Goal: Task Accomplishment & Management: Manage account settings

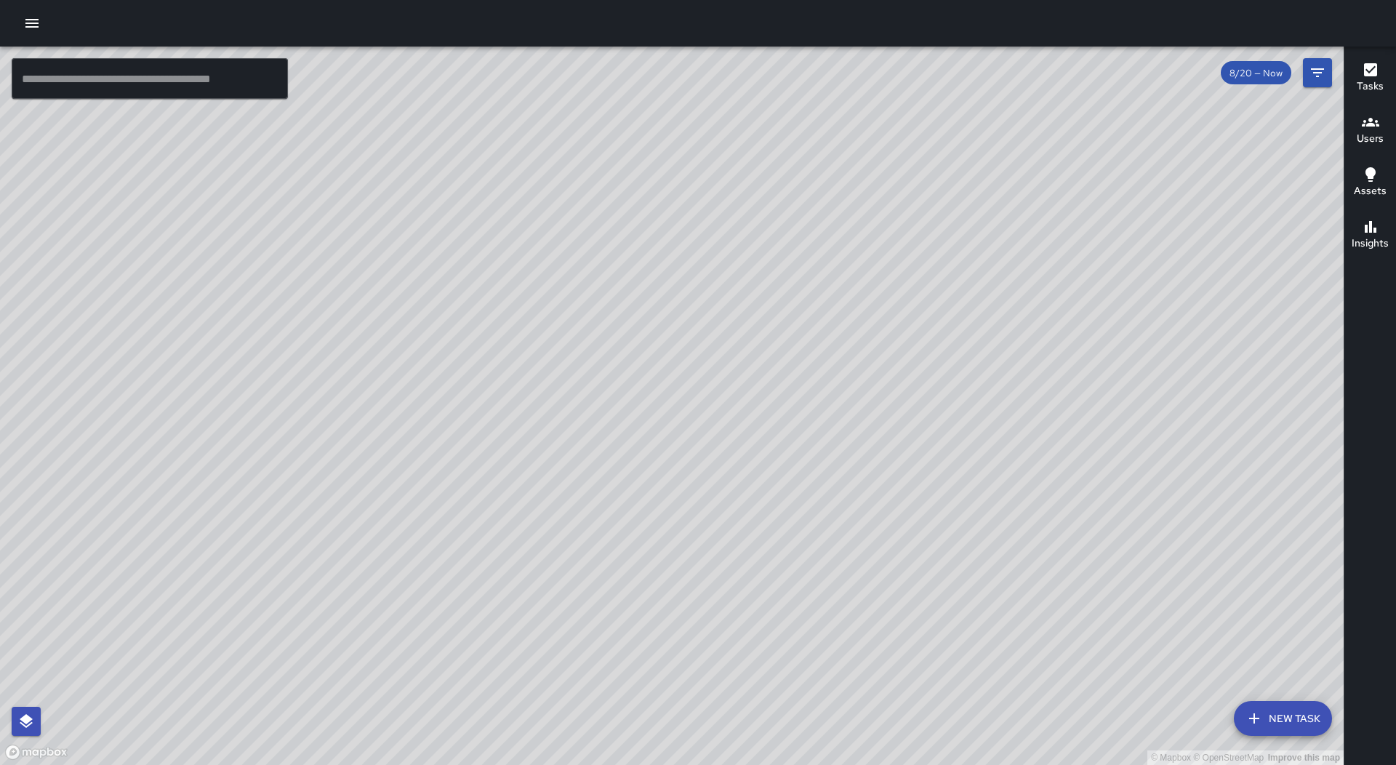
drag, startPoint x: 697, startPoint y: 635, endPoint x: 830, endPoint y: 579, distance: 144.7
click at [830, 579] on div "© Mapbox © OpenStreetMap Improve this map" at bounding box center [672, 406] width 1344 height 718
click at [28, 33] on button "button" at bounding box center [31, 23] width 29 height 29
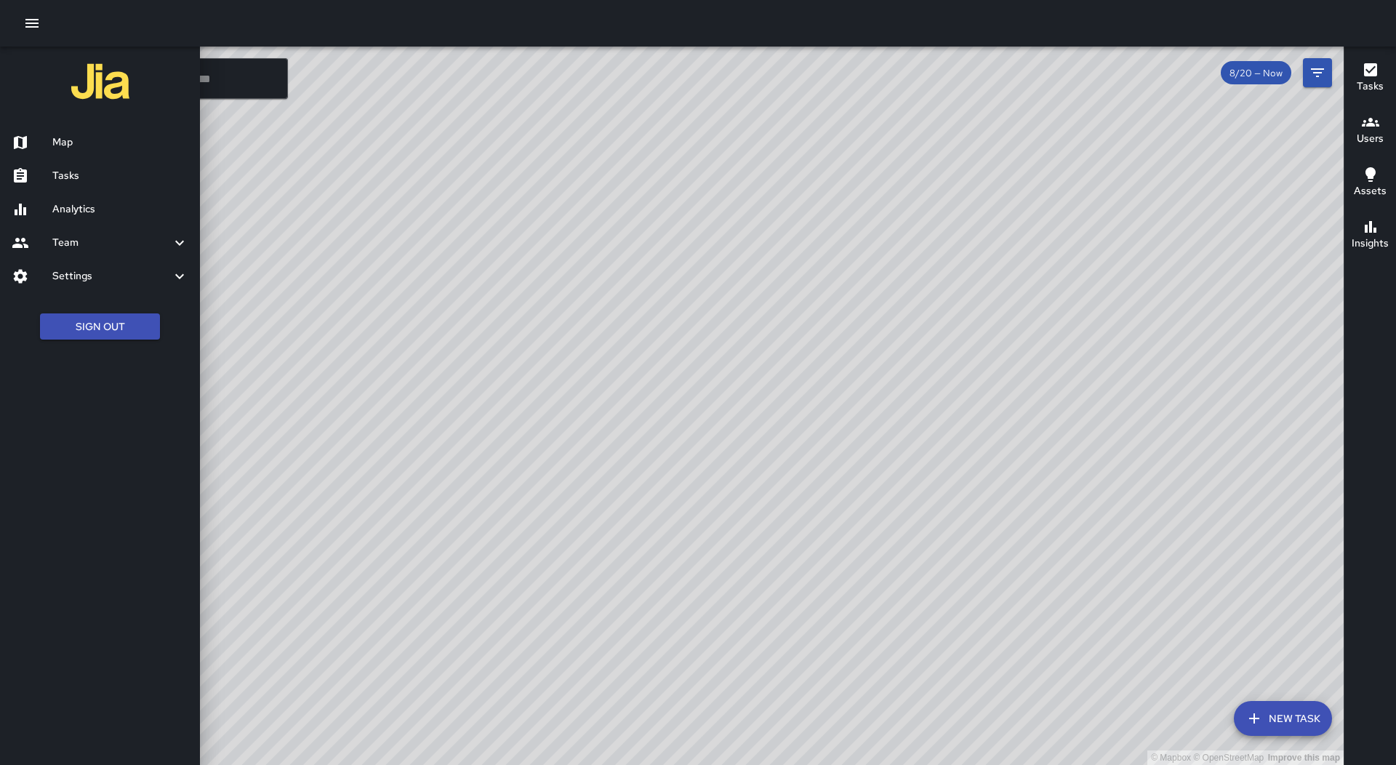
click at [104, 166] on link "Tasks" at bounding box center [100, 175] width 200 height 33
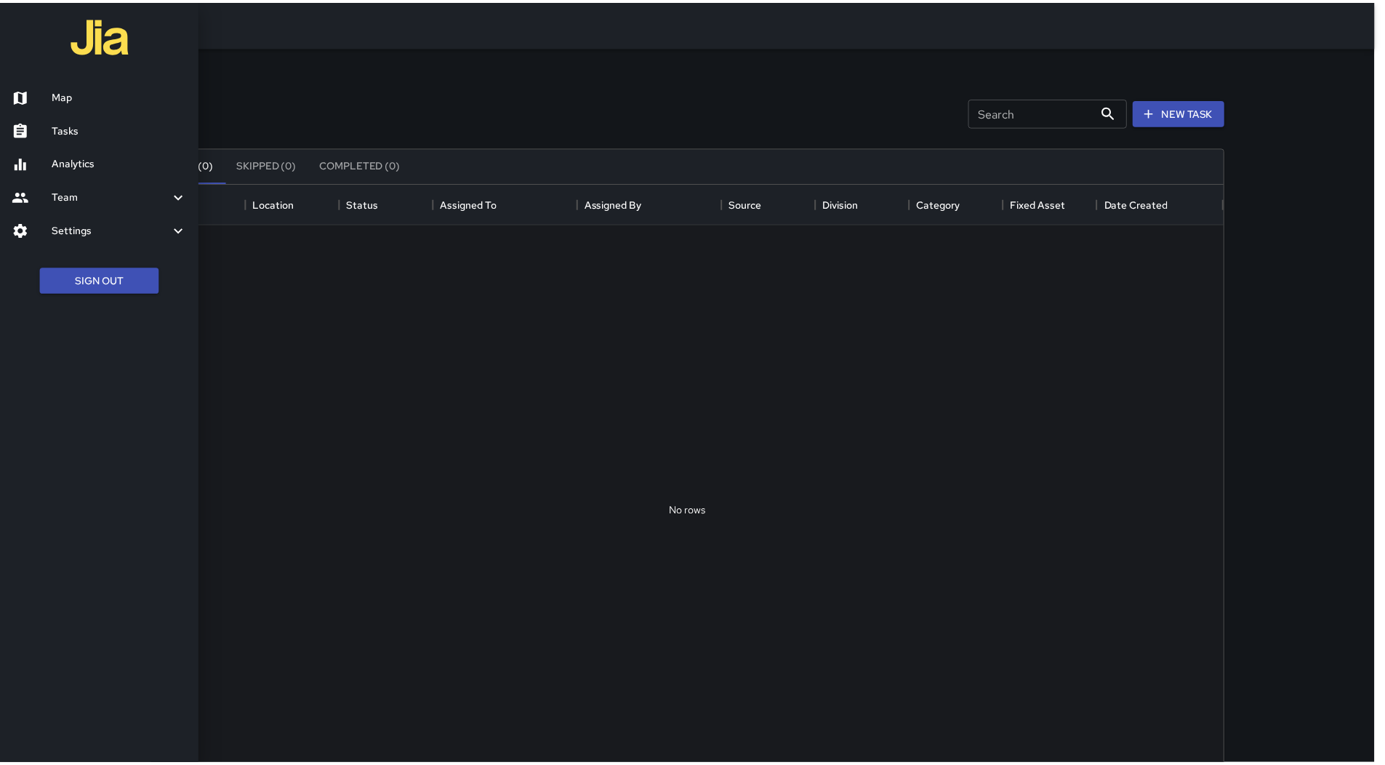
scroll to position [605, 1070]
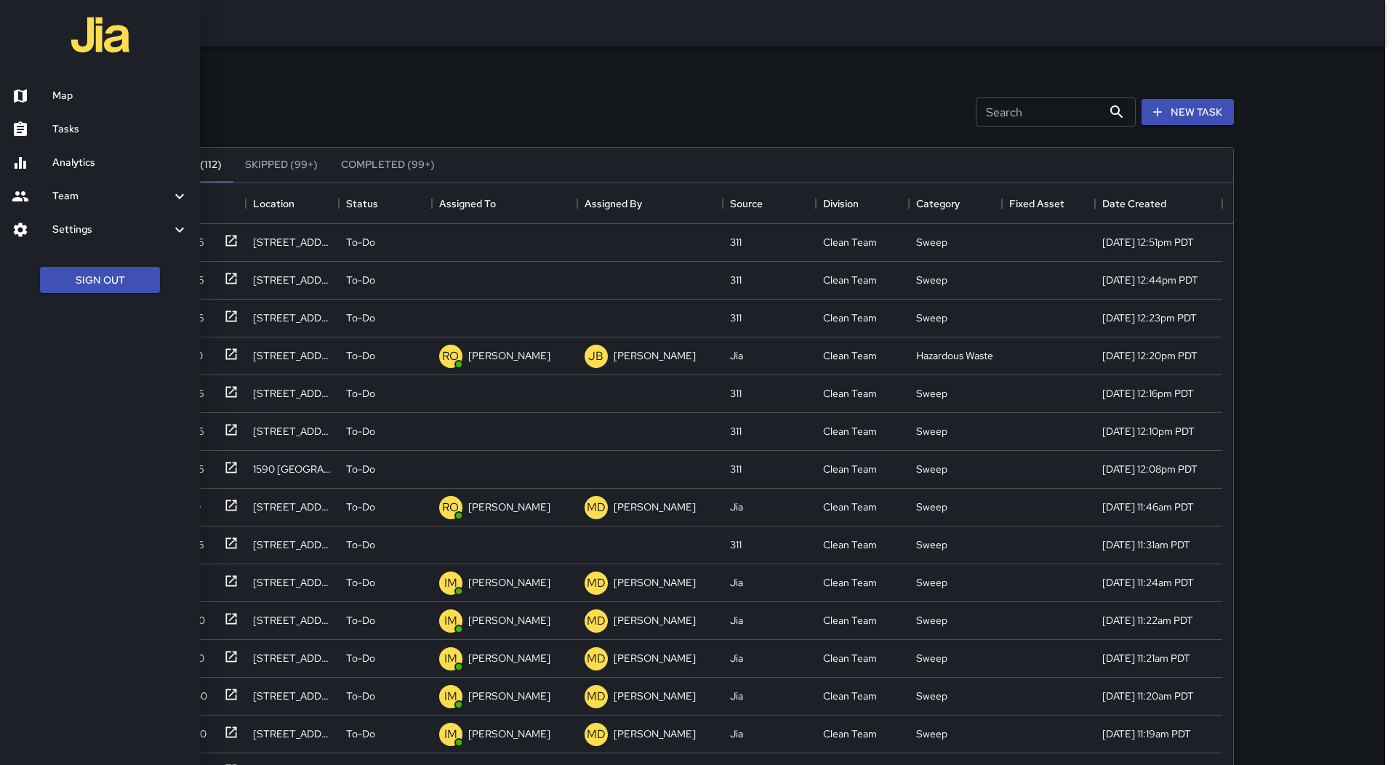
click at [523, 201] on div at bounding box center [698, 382] width 1396 height 765
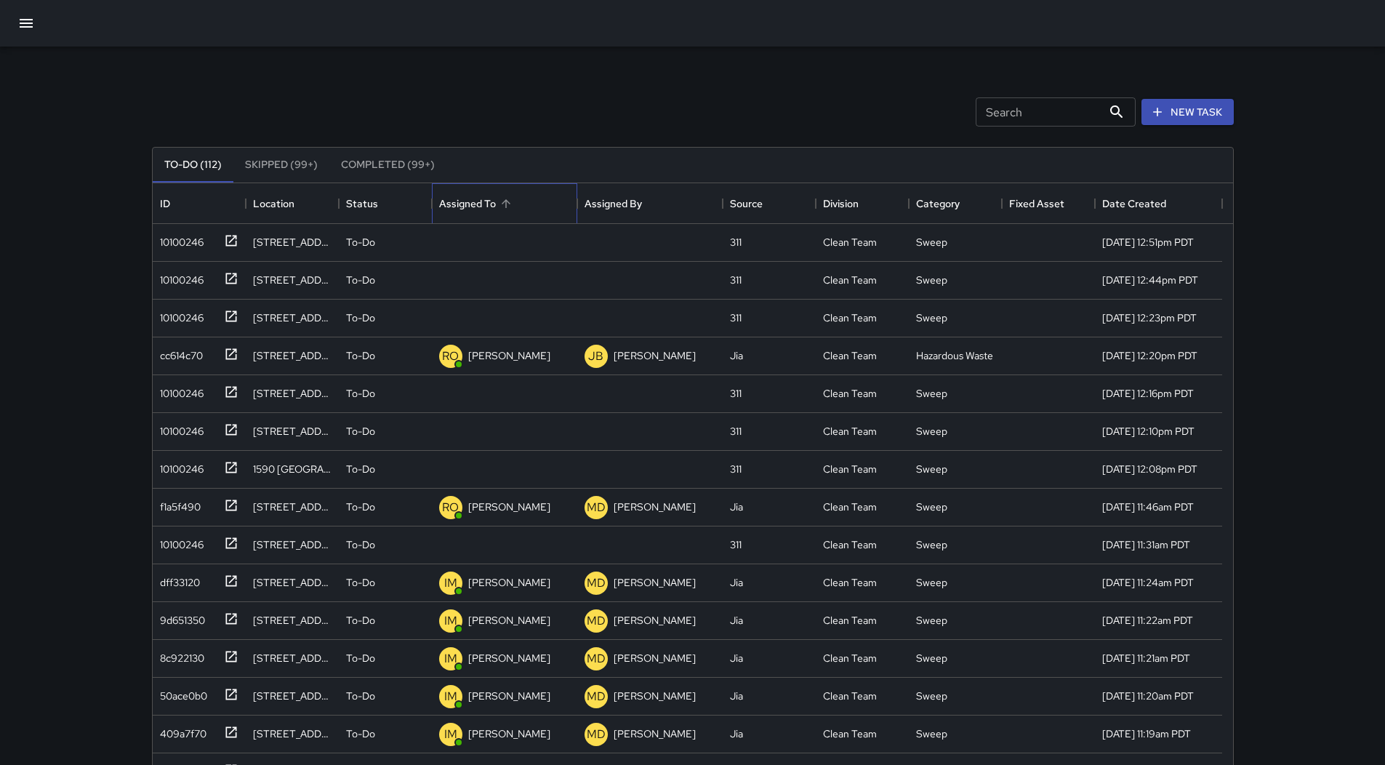
click at [523, 201] on div "Assigned To" at bounding box center [504, 203] width 131 height 41
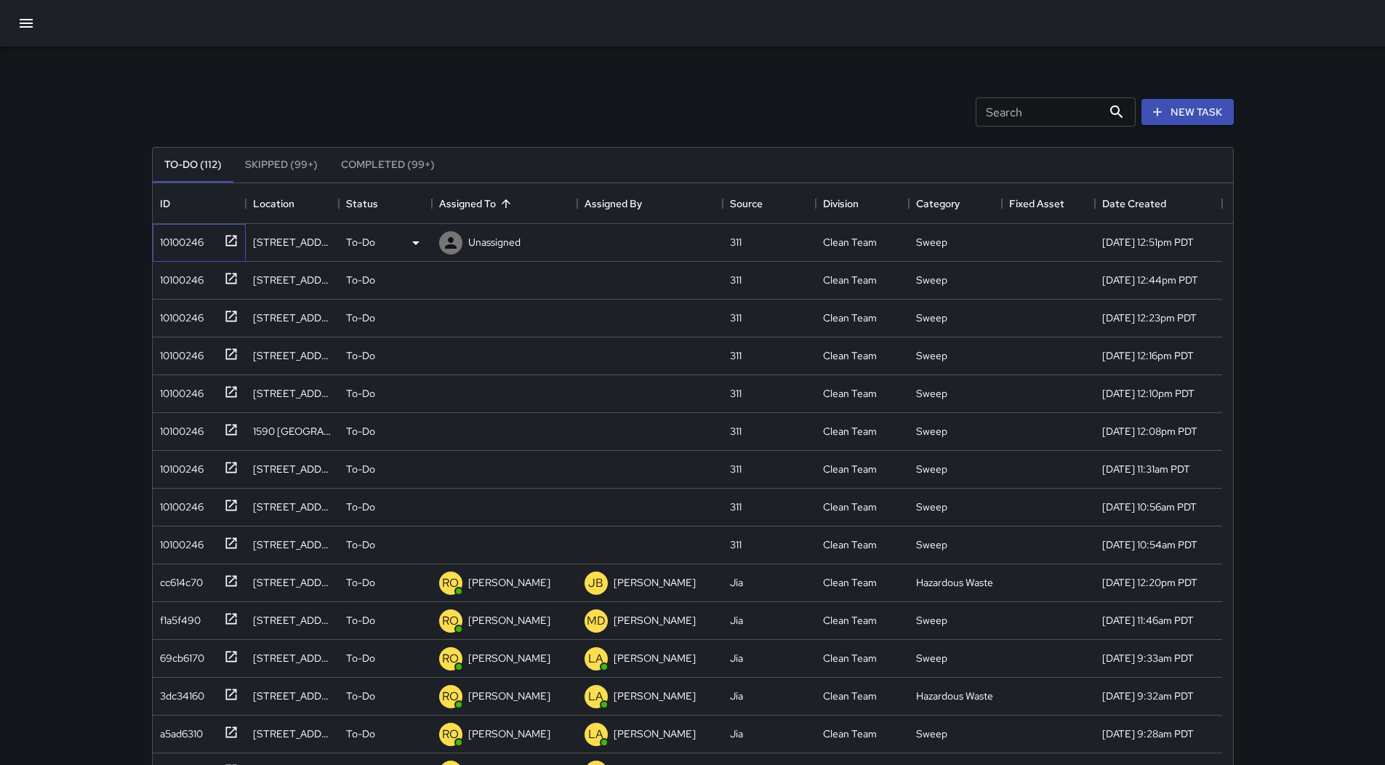
click at [194, 229] on div "10100246" at bounding box center [178, 239] width 49 height 20
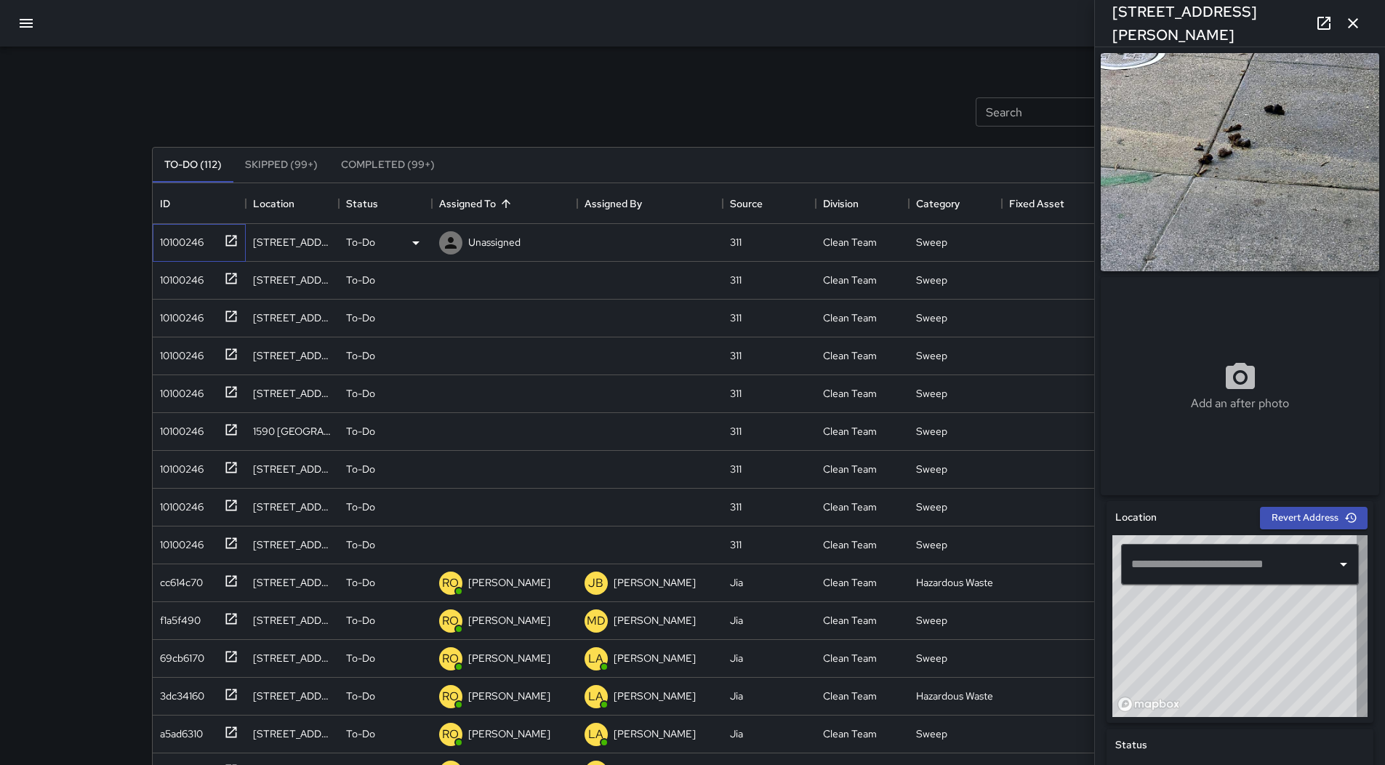
type input "**********"
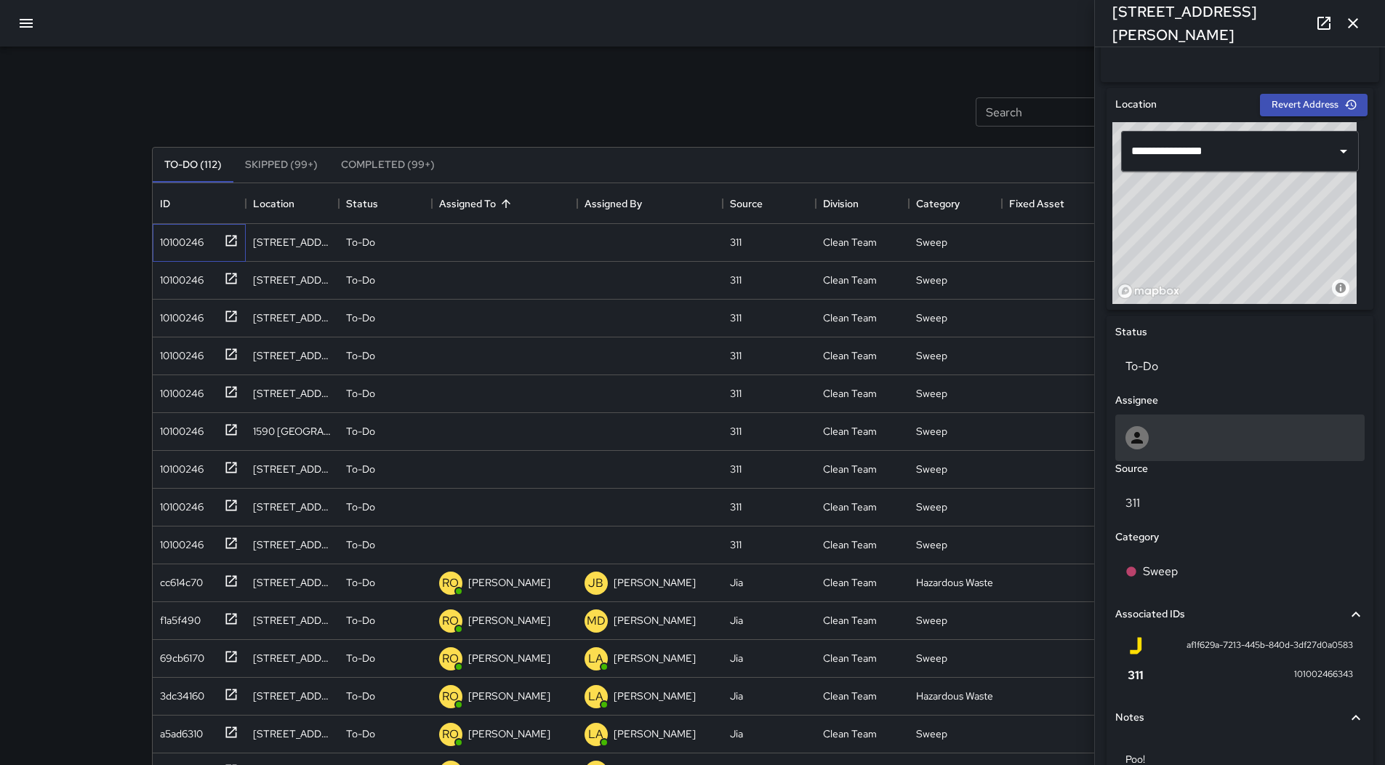
scroll to position [496, 0]
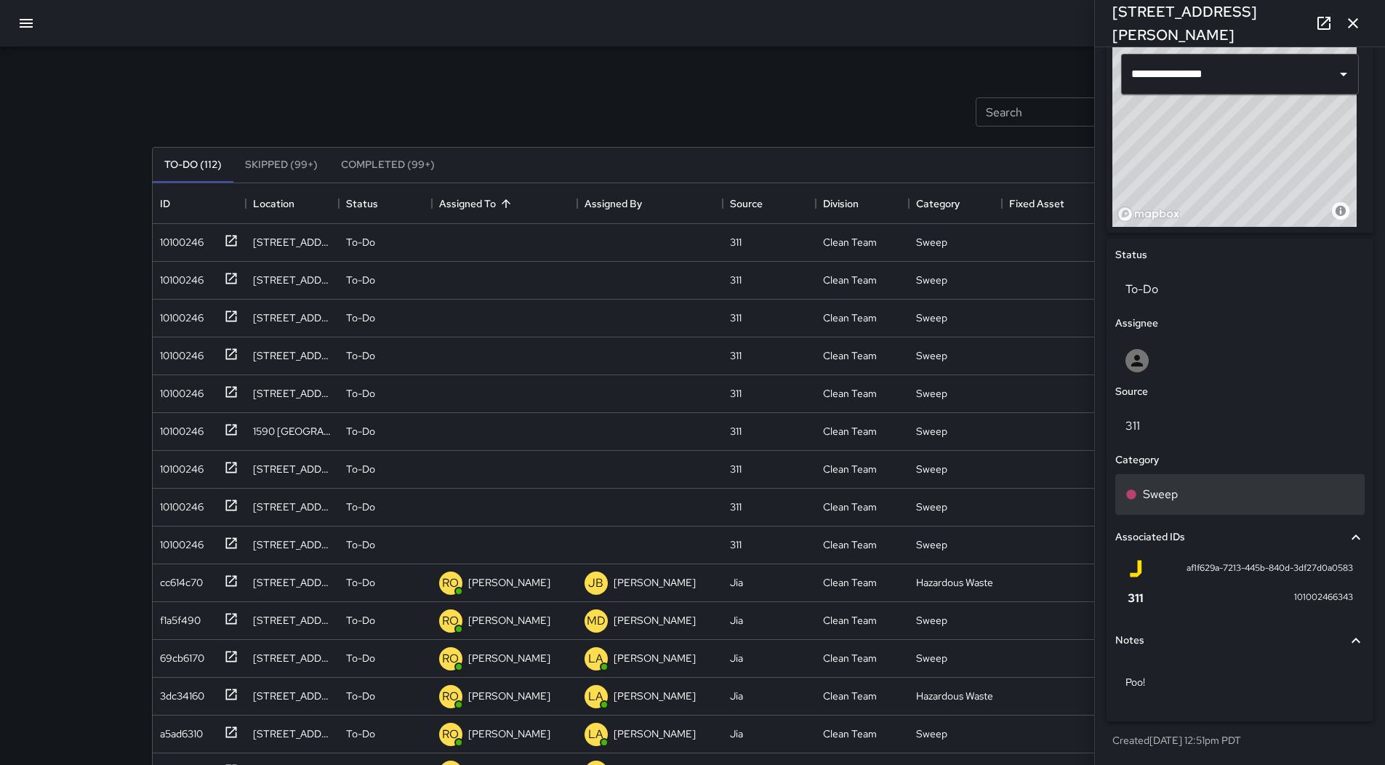
click at [1239, 486] on div "Sweep" at bounding box center [1239, 494] width 229 height 17
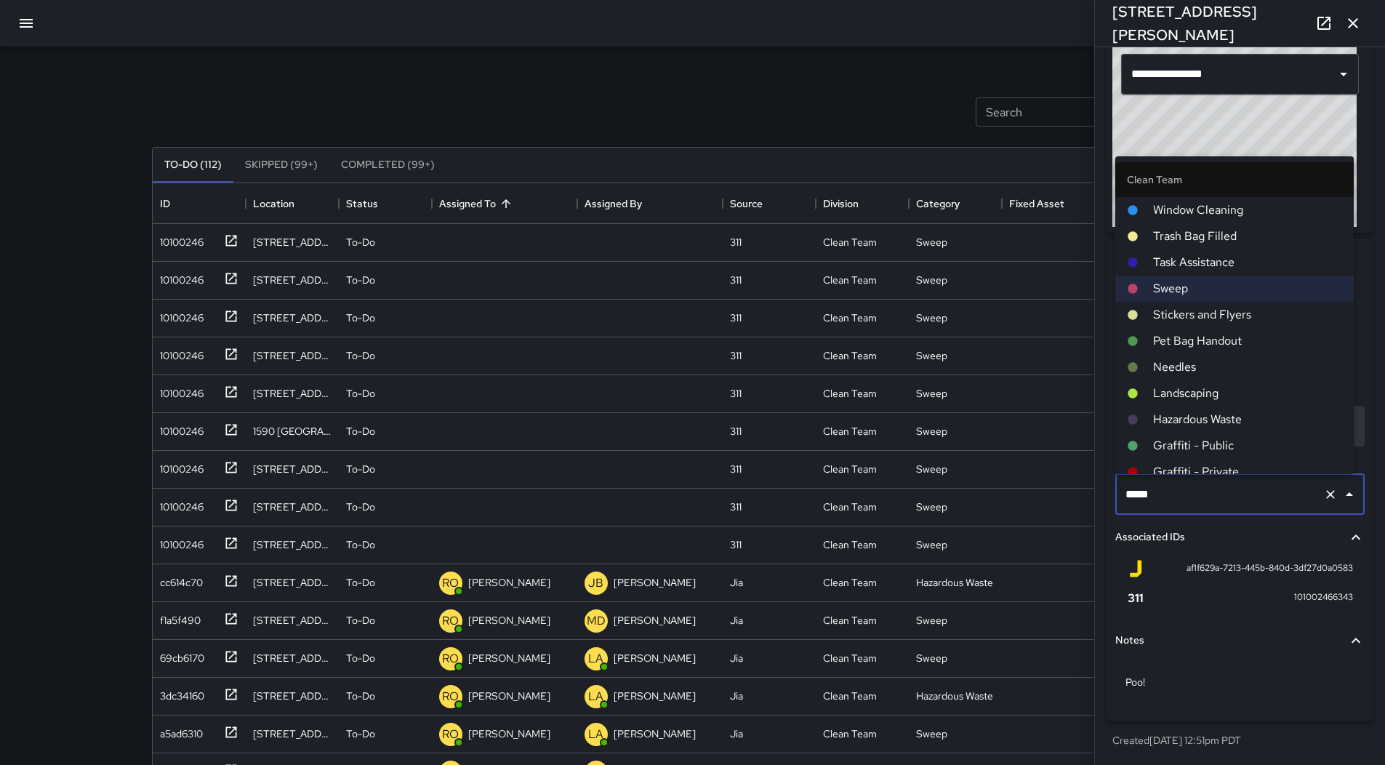
click at [1227, 418] on span "Hazardous Waste" at bounding box center [1247, 419] width 189 height 17
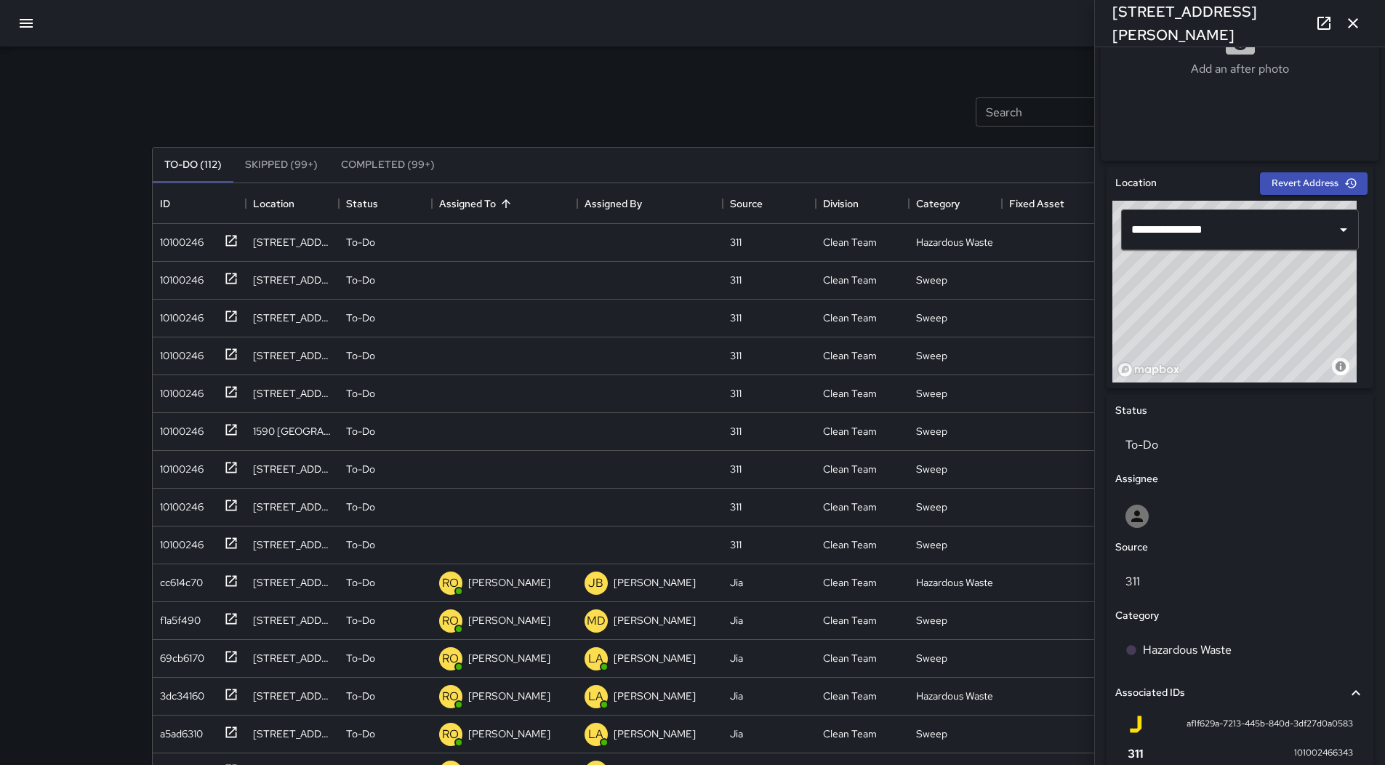
scroll to position [278, 0]
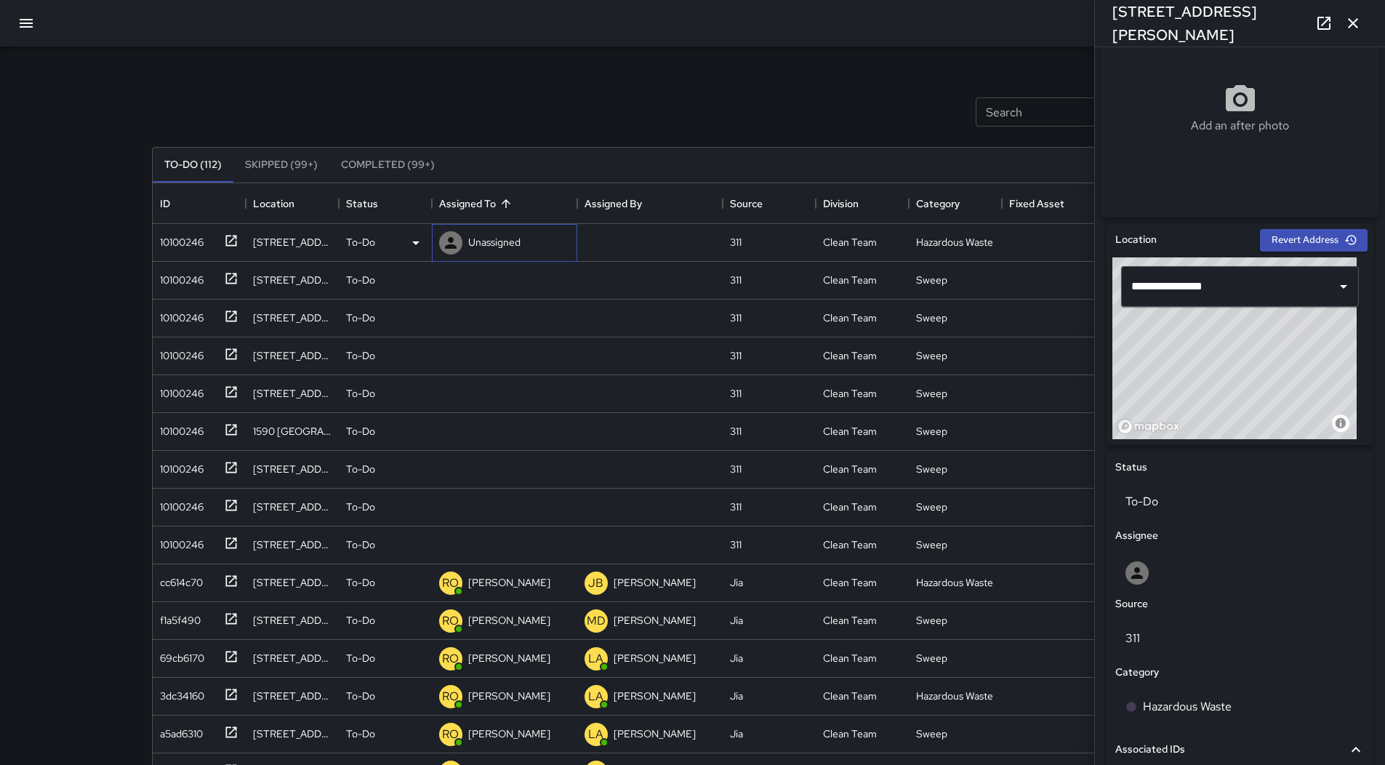
click at [494, 242] on p "Unassigned" at bounding box center [494, 242] width 52 height 15
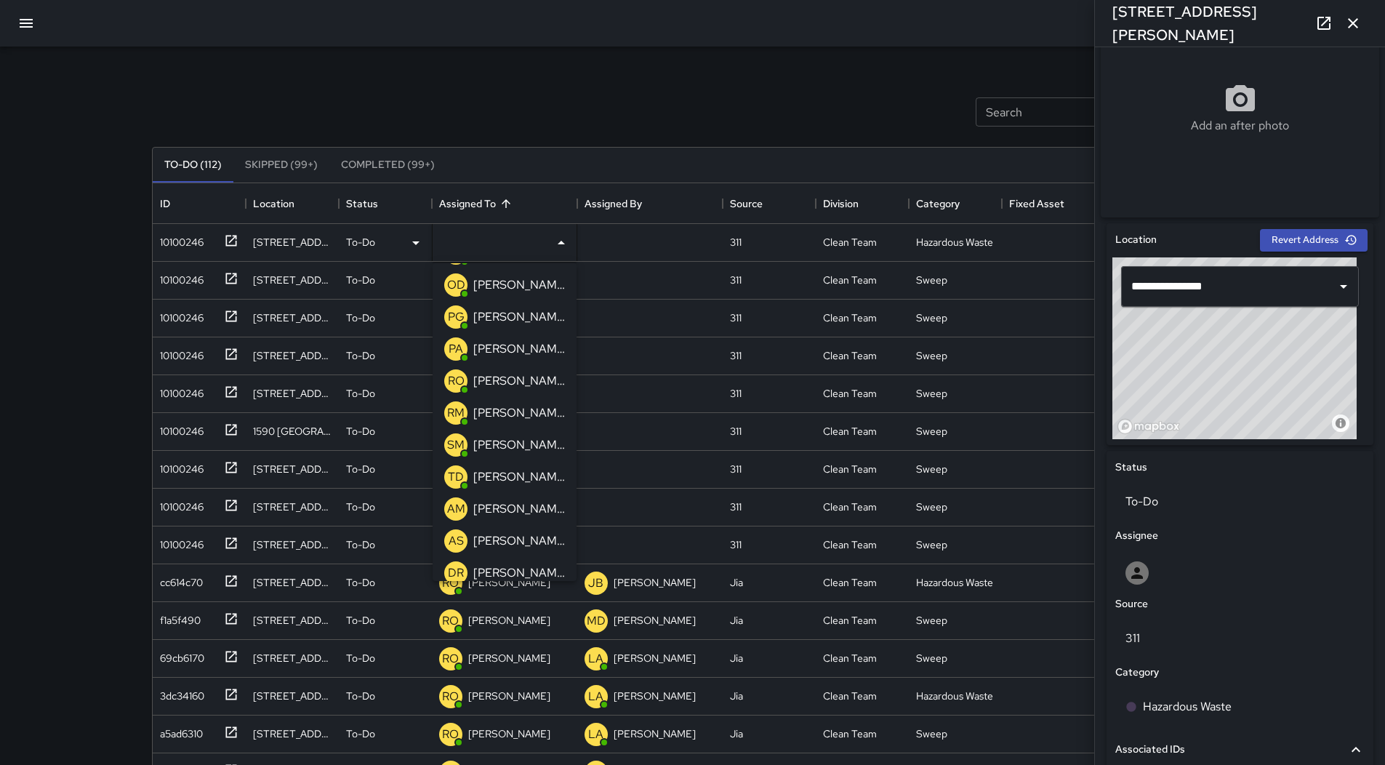
scroll to position [364, 0]
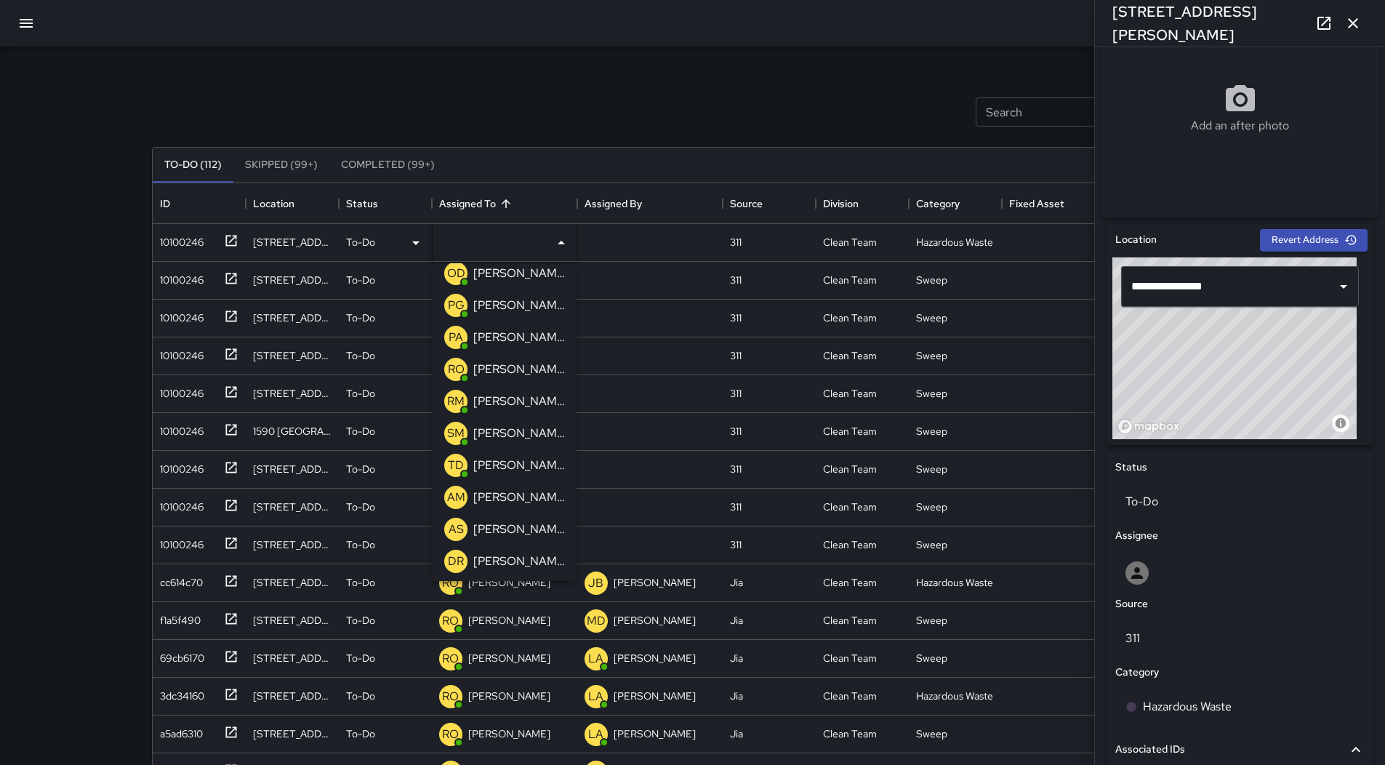
click at [520, 374] on p "[PERSON_NAME]" at bounding box center [519, 369] width 92 height 17
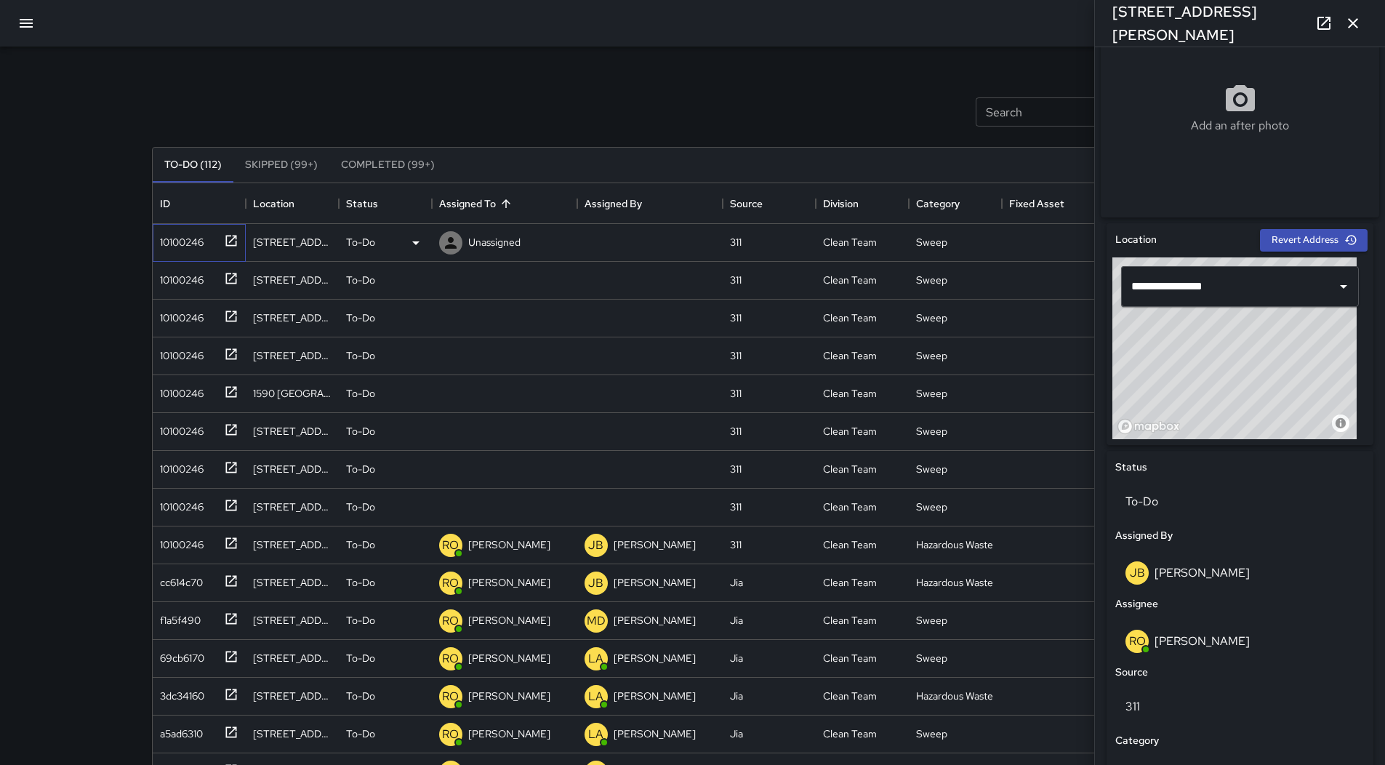
click at [155, 234] on div "10100246" at bounding box center [178, 239] width 49 height 20
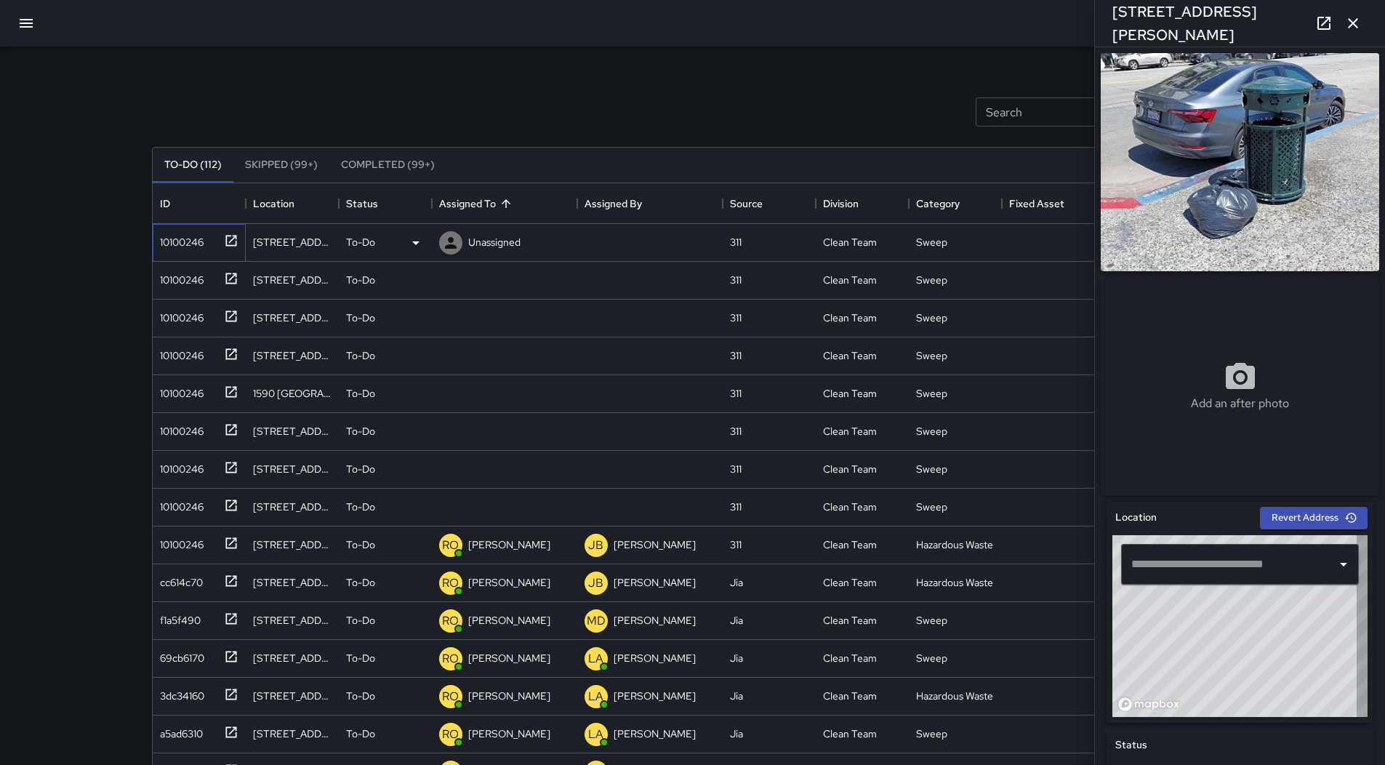
type input "**********"
click at [415, 252] on div "To-Do" at bounding box center [385, 243] width 93 height 38
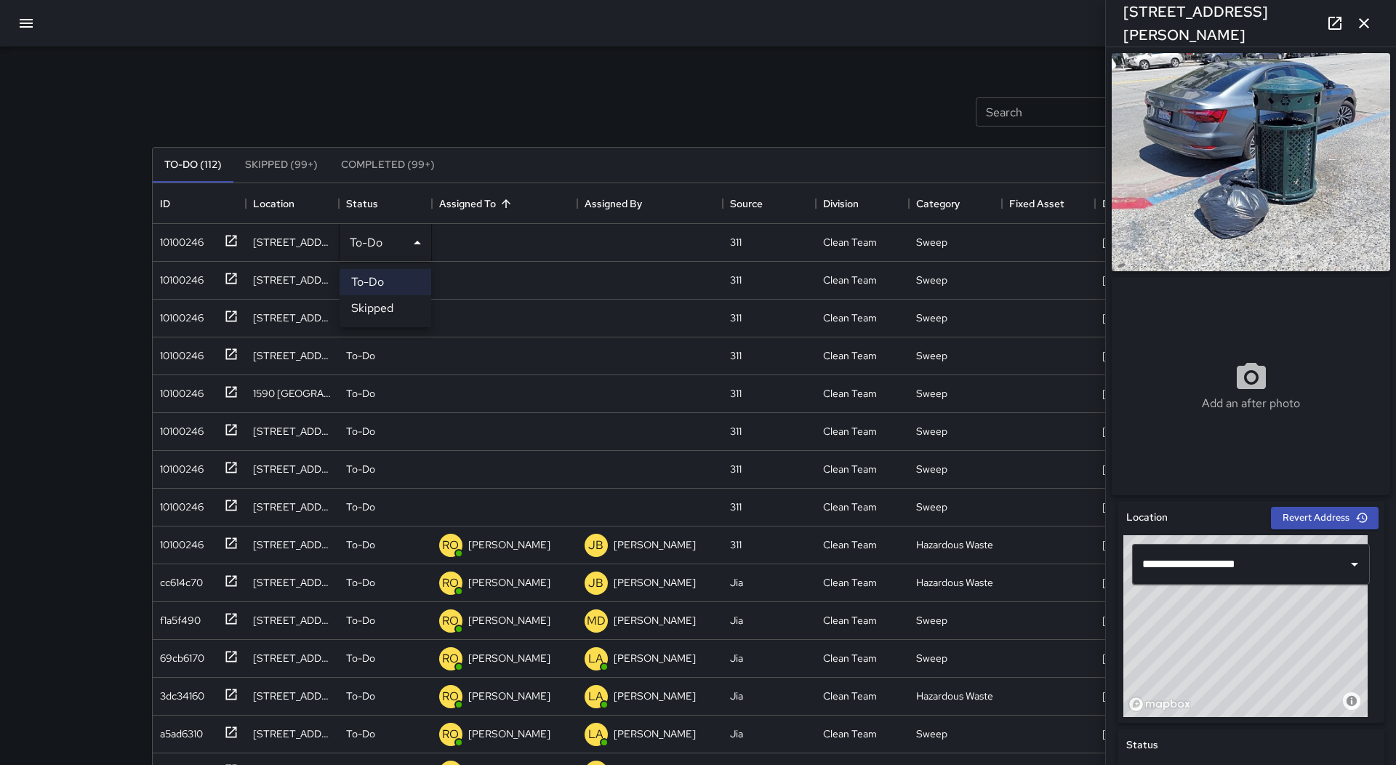
click at [406, 299] on li "Skipped" at bounding box center [386, 308] width 92 height 26
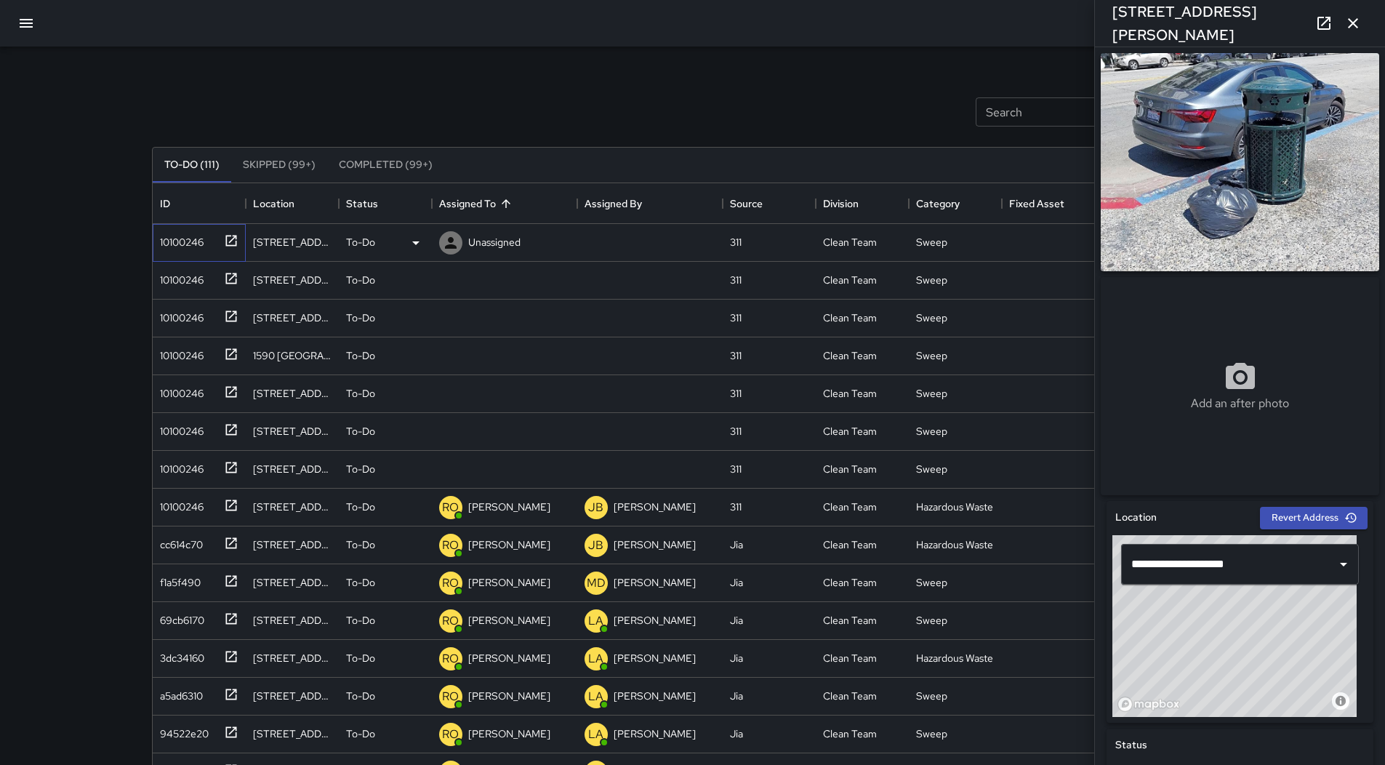
click at [185, 242] on div "10100246" at bounding box center [178, 239] width 49 height 20
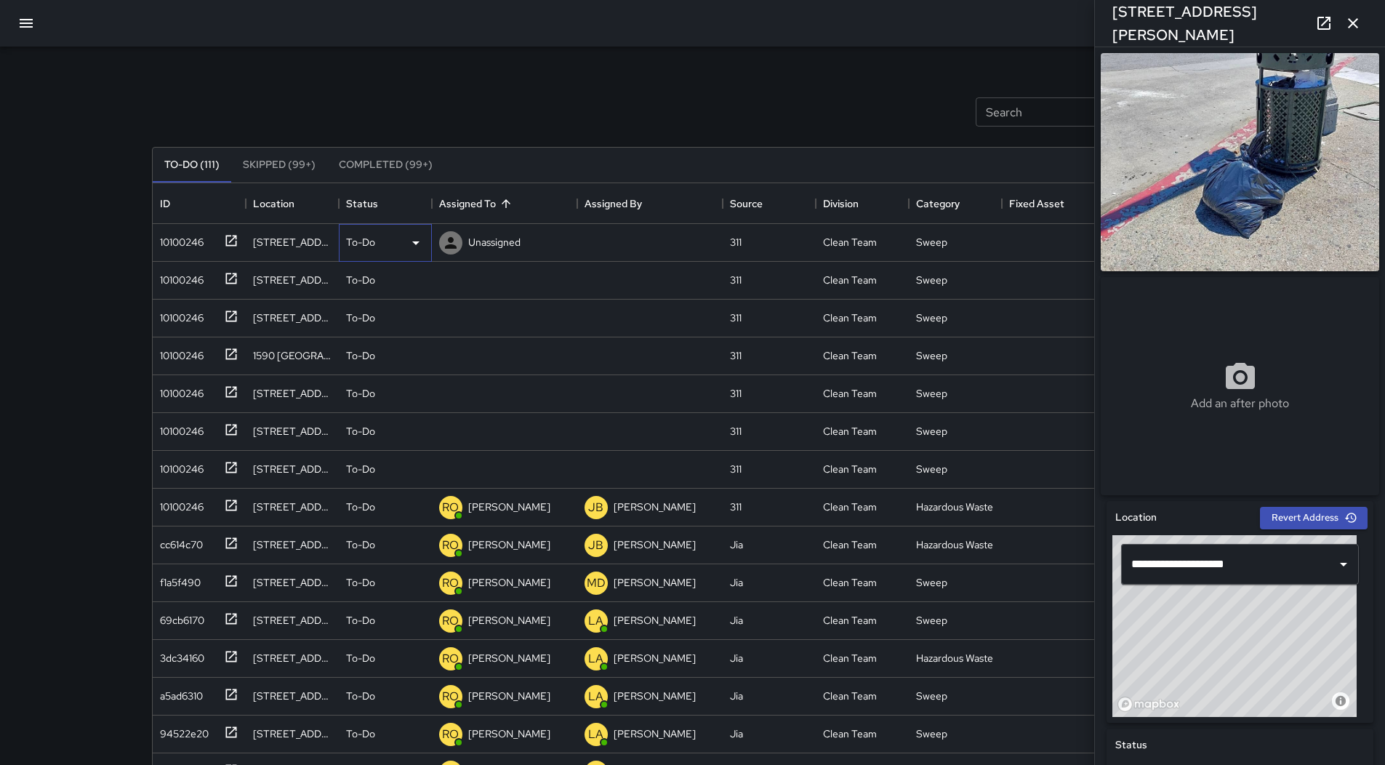
click at [401, 247] on div "To-Do" at bounding box center [385, 242] width 79 height 17
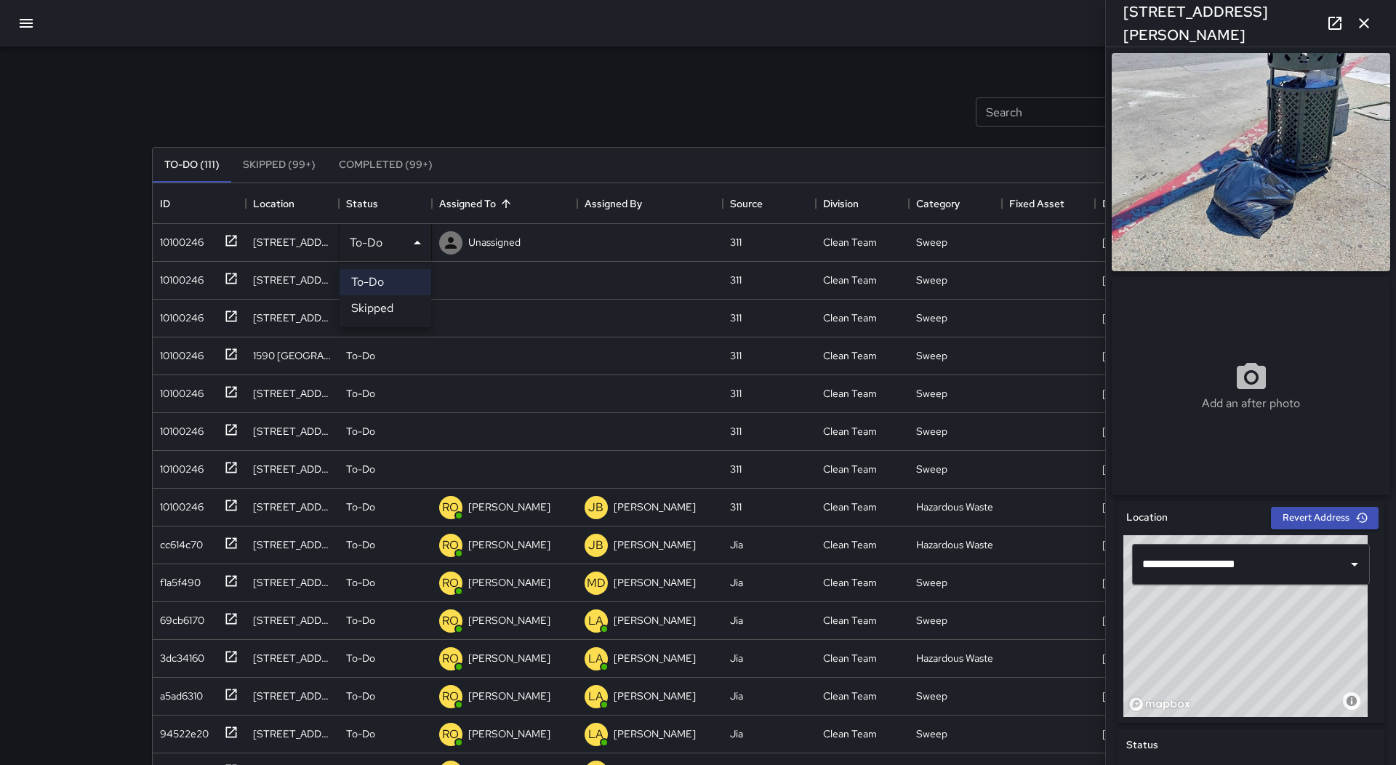
click at [399, 312] on li "Skipped" at bounding box center [386, 308] width 92 height 26
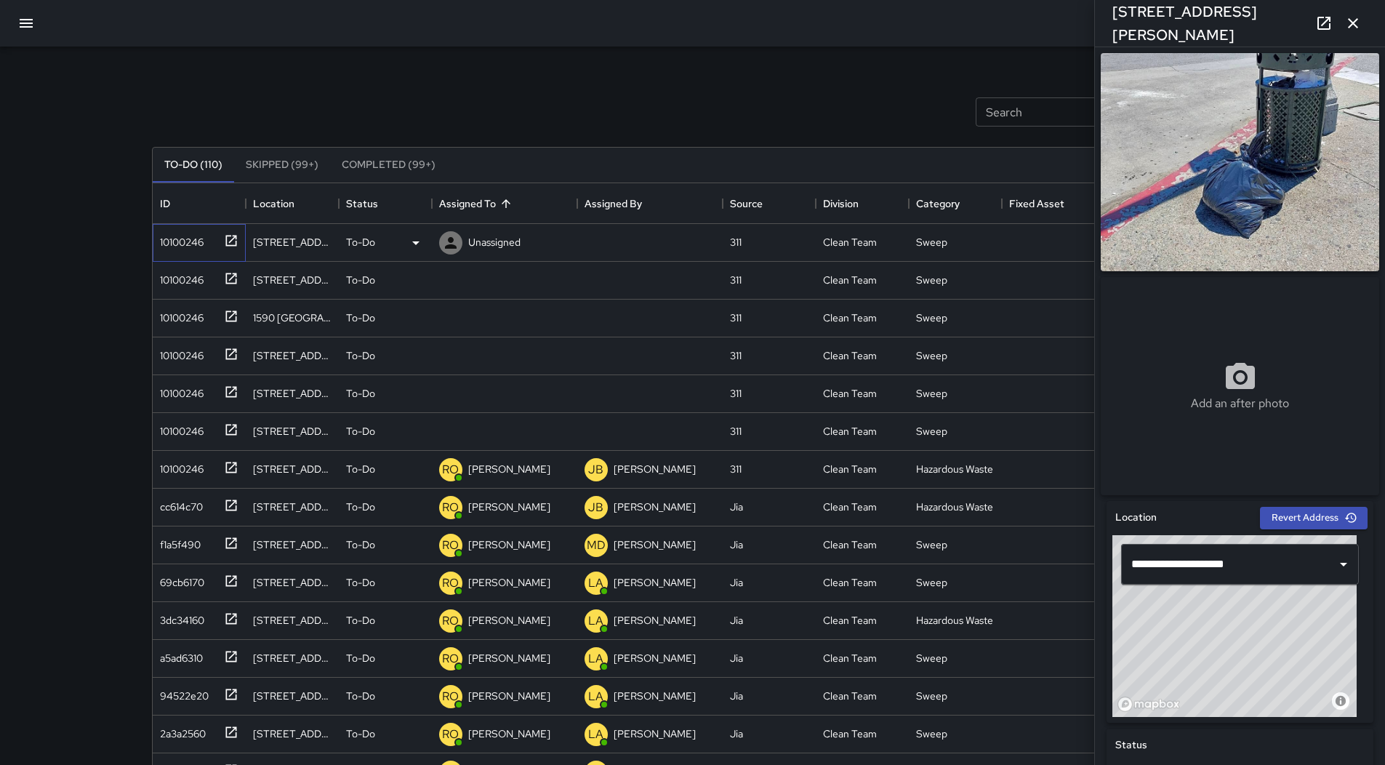
click at [208, 224] on div "10100246" at bounding box center [199, 243] width 93 height 38
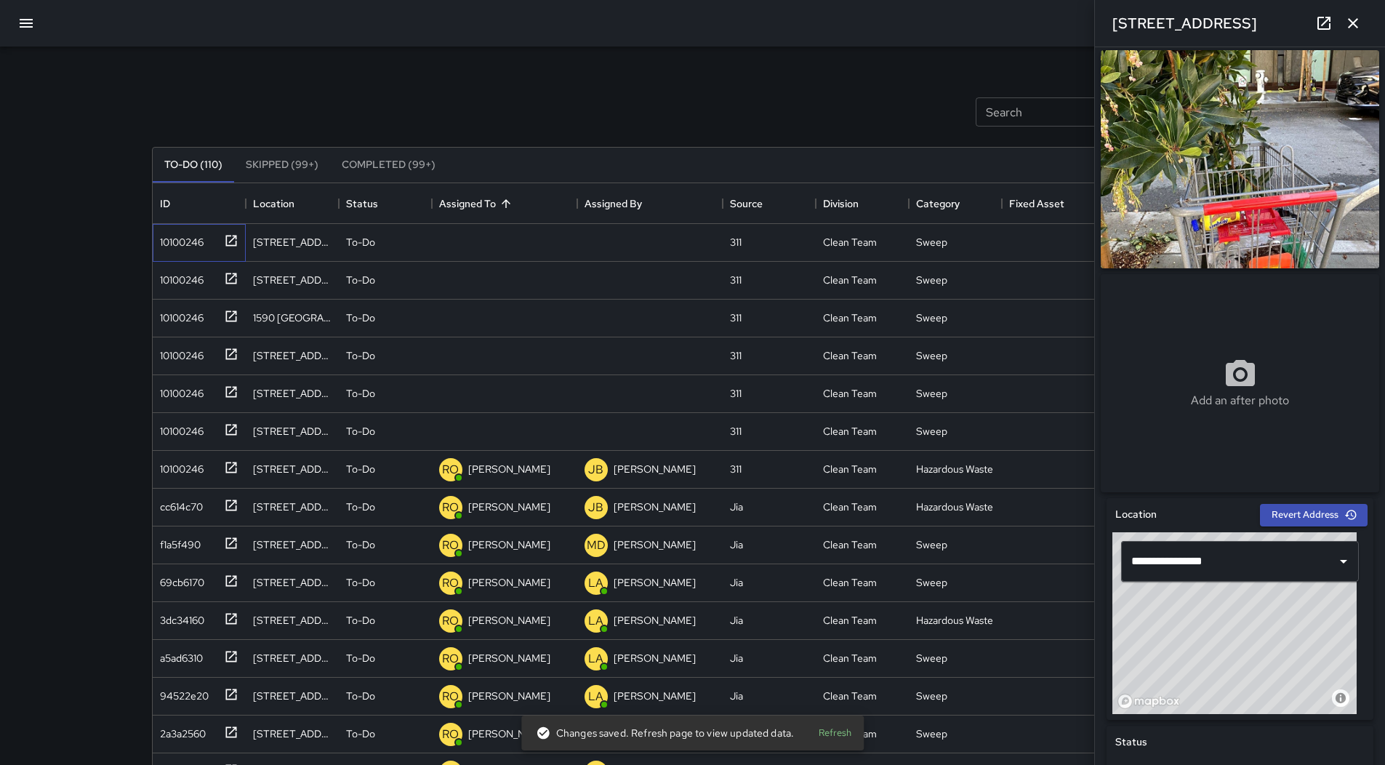
scroll to position [0, 0]
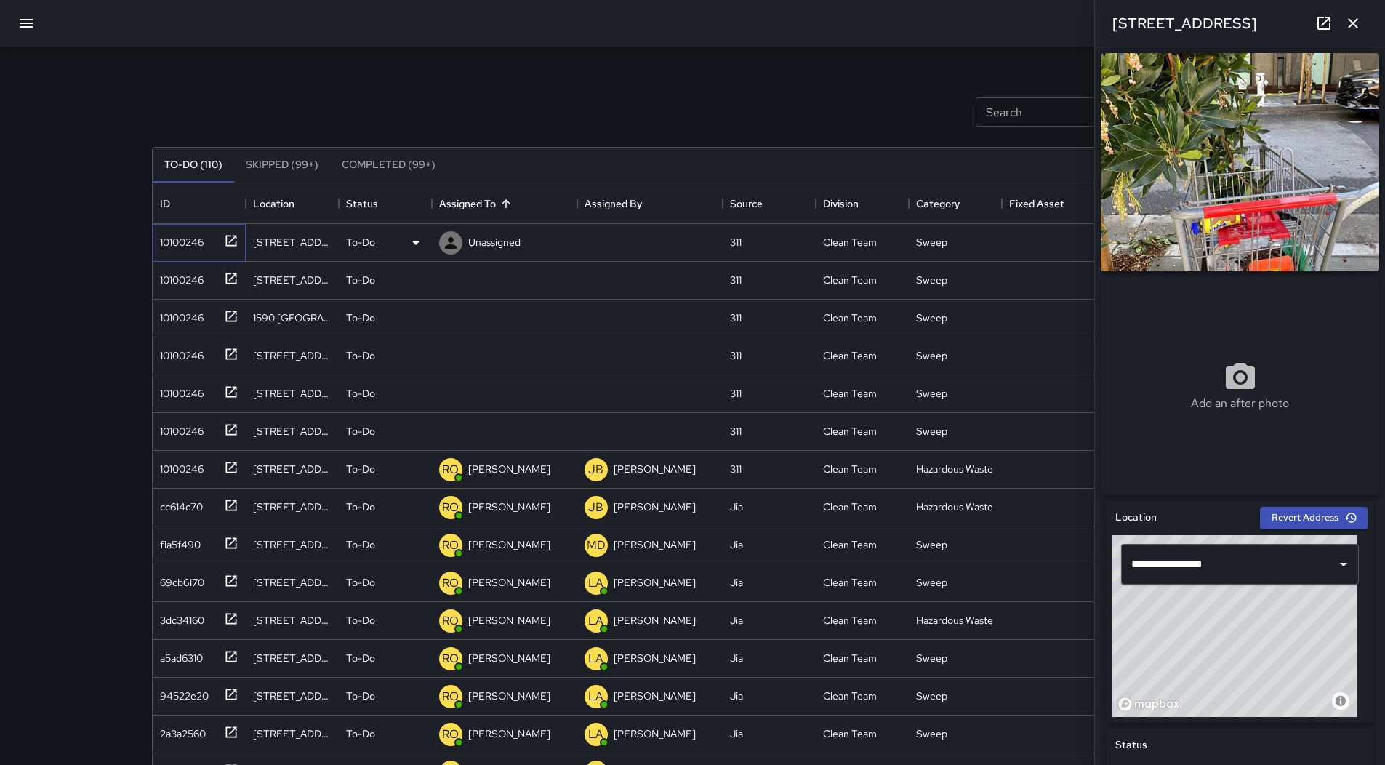
click at [188, 232] on div "10100246" at bounding box center [178, 239] width 49 height 20
click at [201, 241] on div "10100246" at bounding box center [178, 239] width 49 height 20
click at [414, 245] on icon at bounding box center [415, 242] width 17 height 17
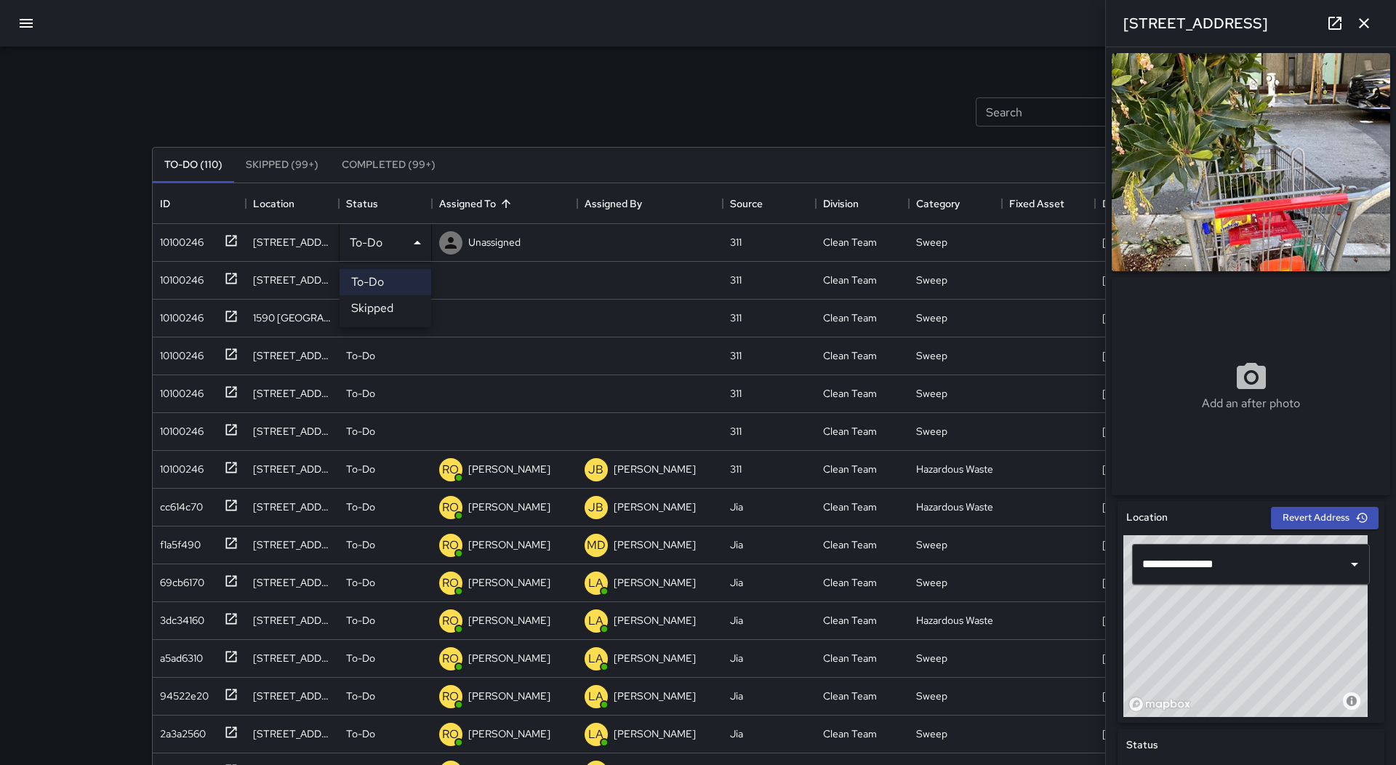
click at [405, 309] on li "Skipped" at bounding box center [386, 308] width 92 height 26
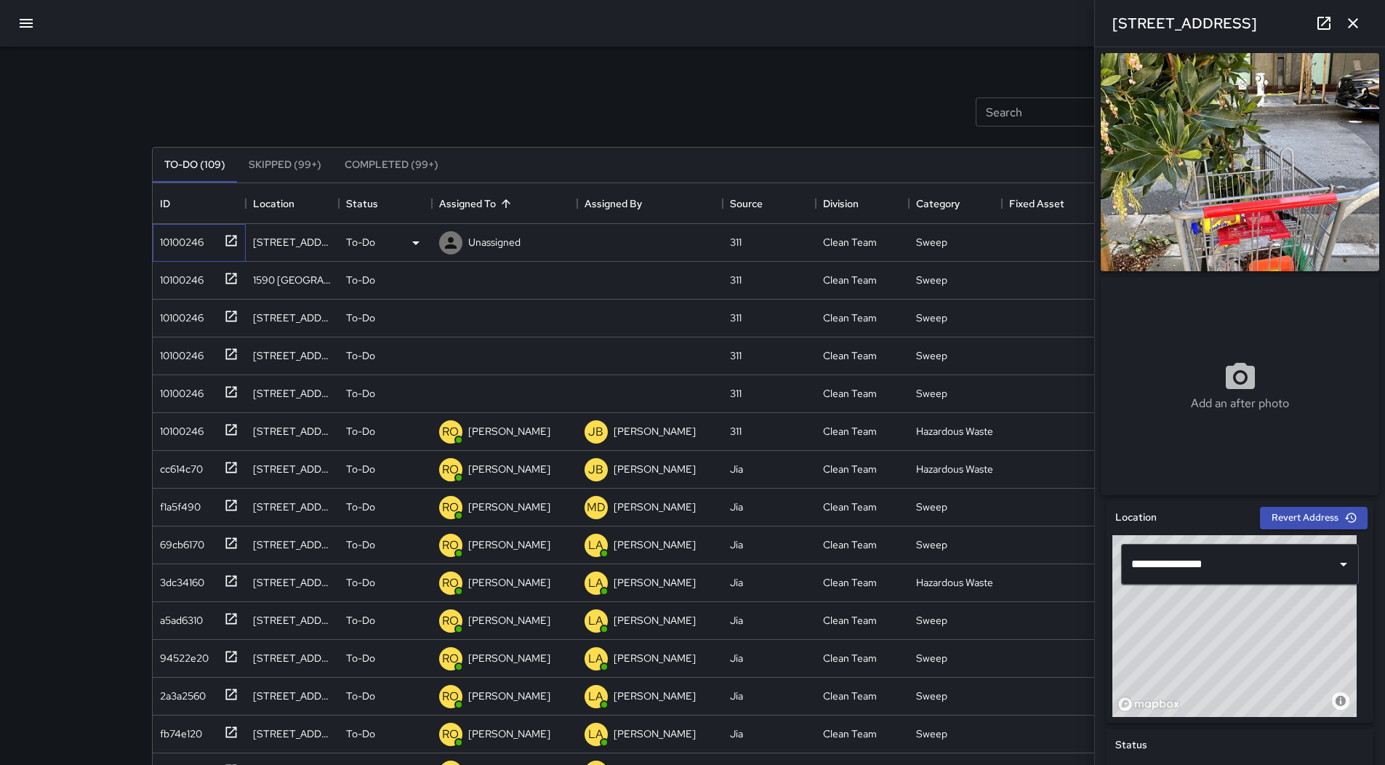
click at [192, 246] on div "10100246" at bounding box center [178, 239] width 49 height 20
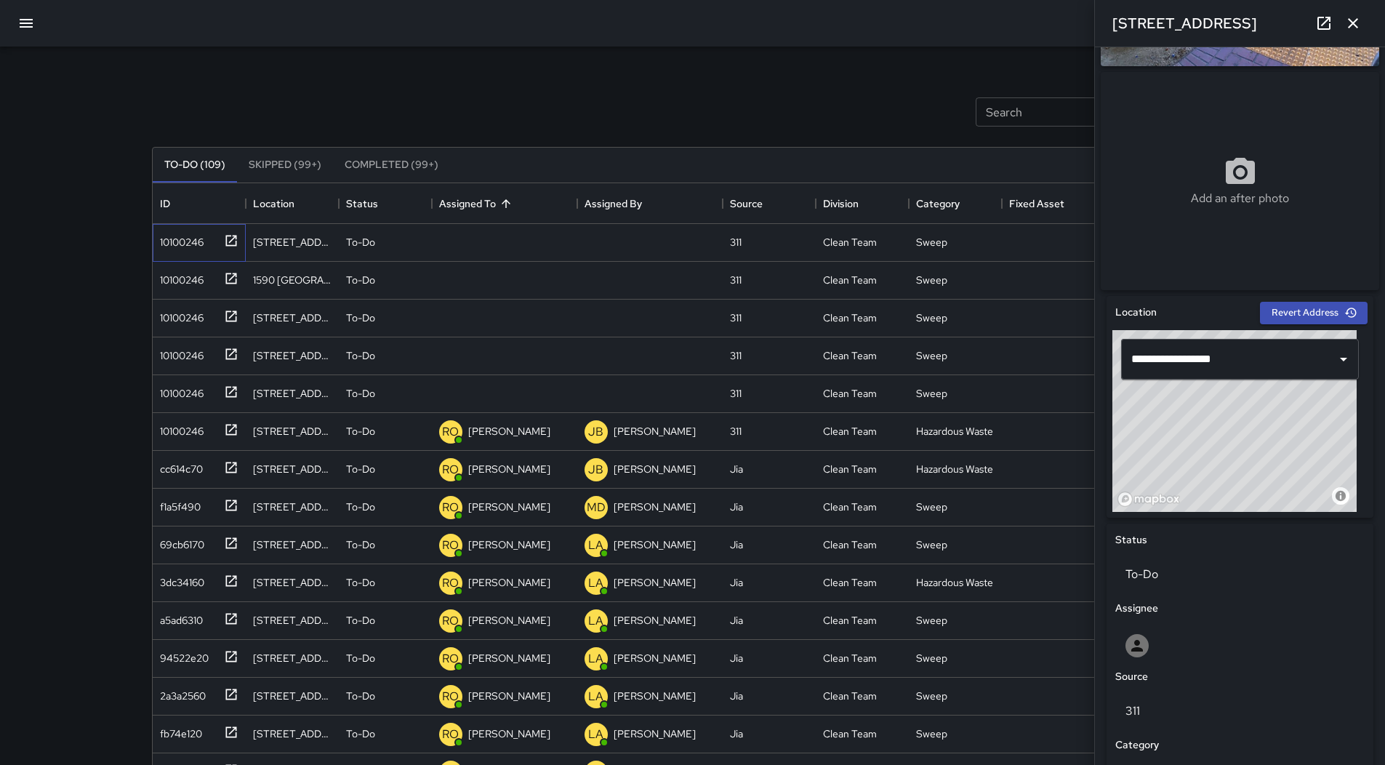
scroll to position [496, 0]
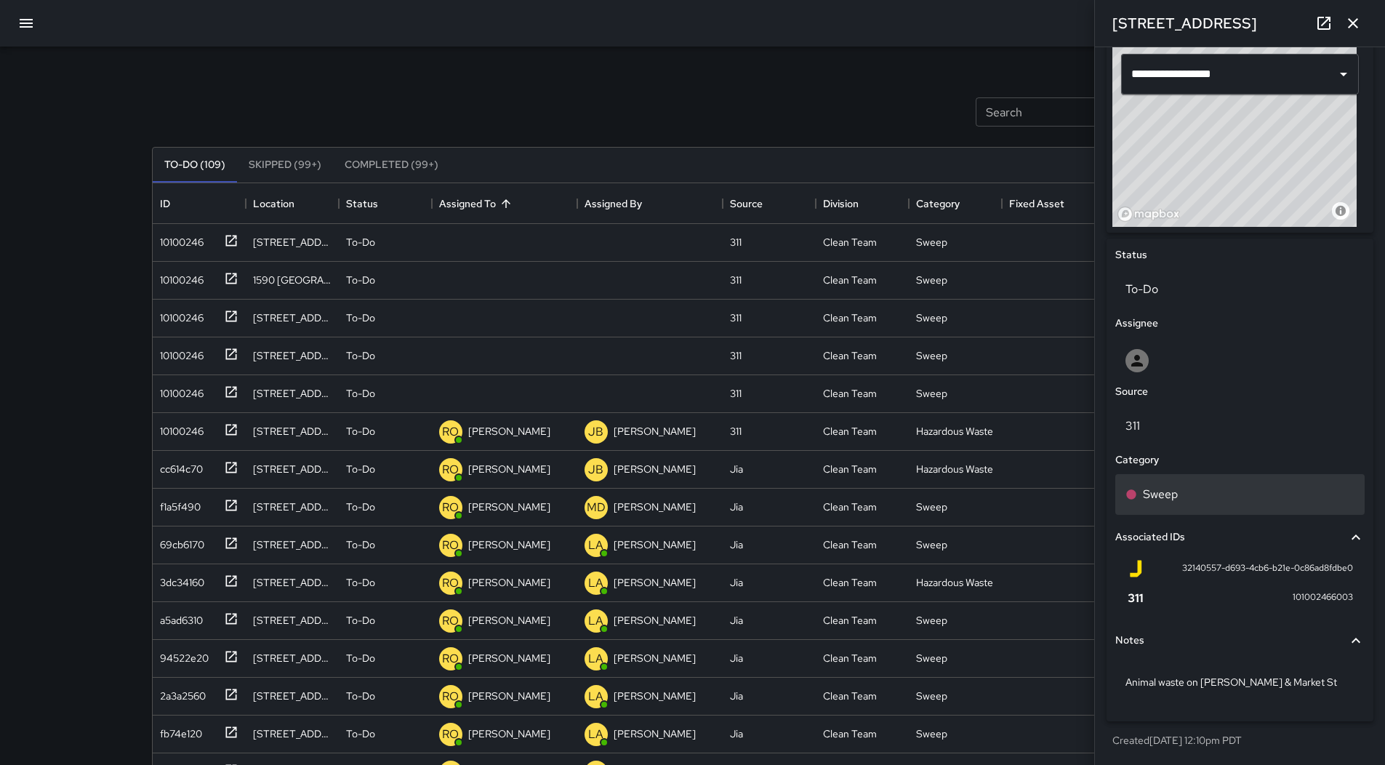
click at [1191, 496] on div "Sweep" at bounding box center [1239, 494] width 229 height 17
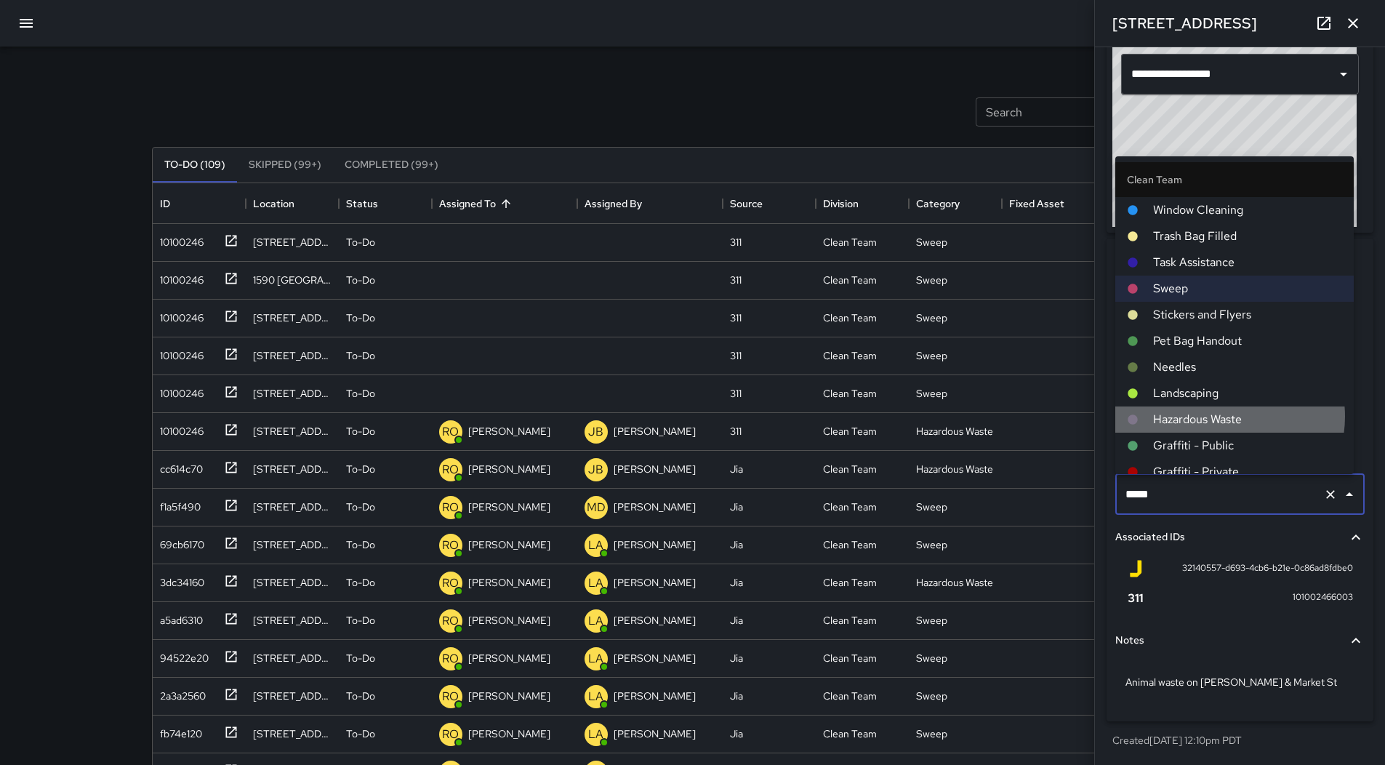
click at [1221, 416] on span "Hazardous Waste" at bounding box center [1247, 419] width 189 height 17
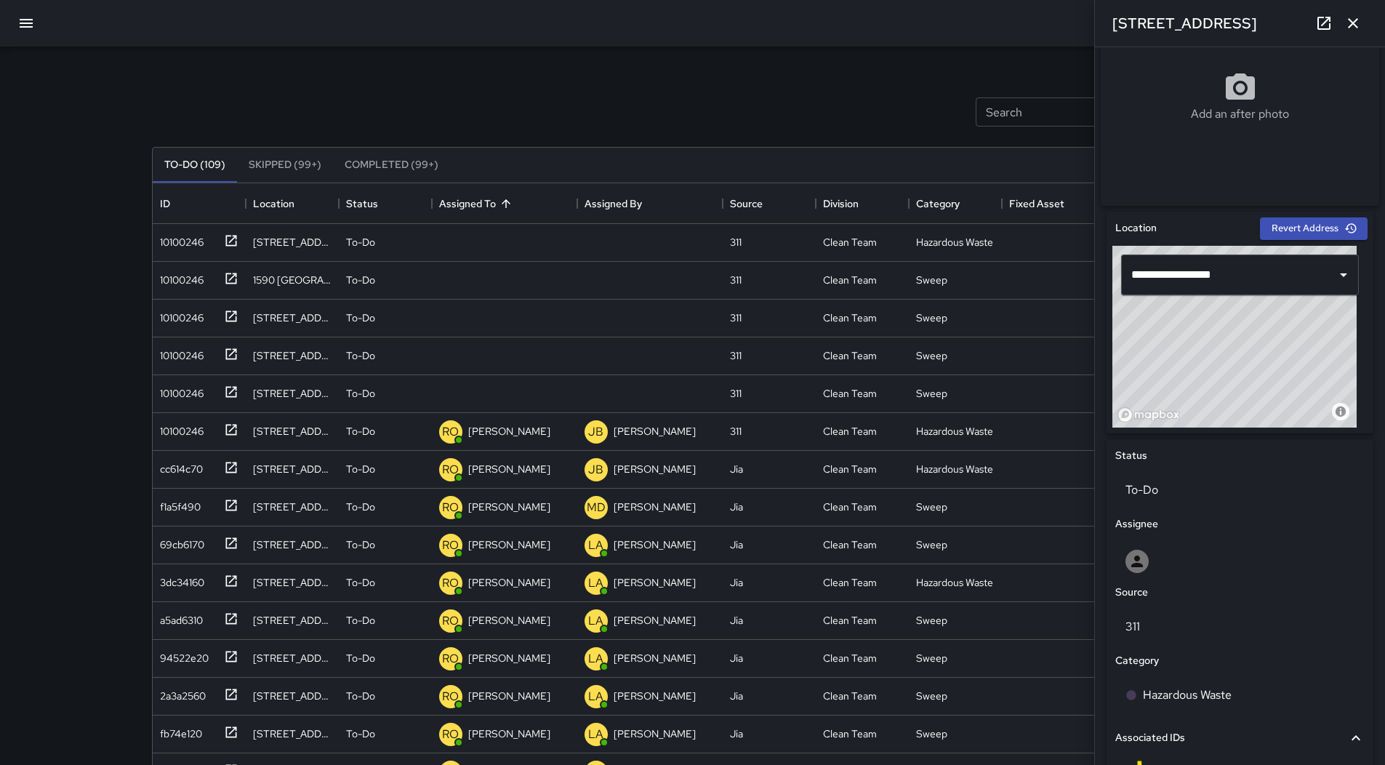
scroll to position [0, 0]
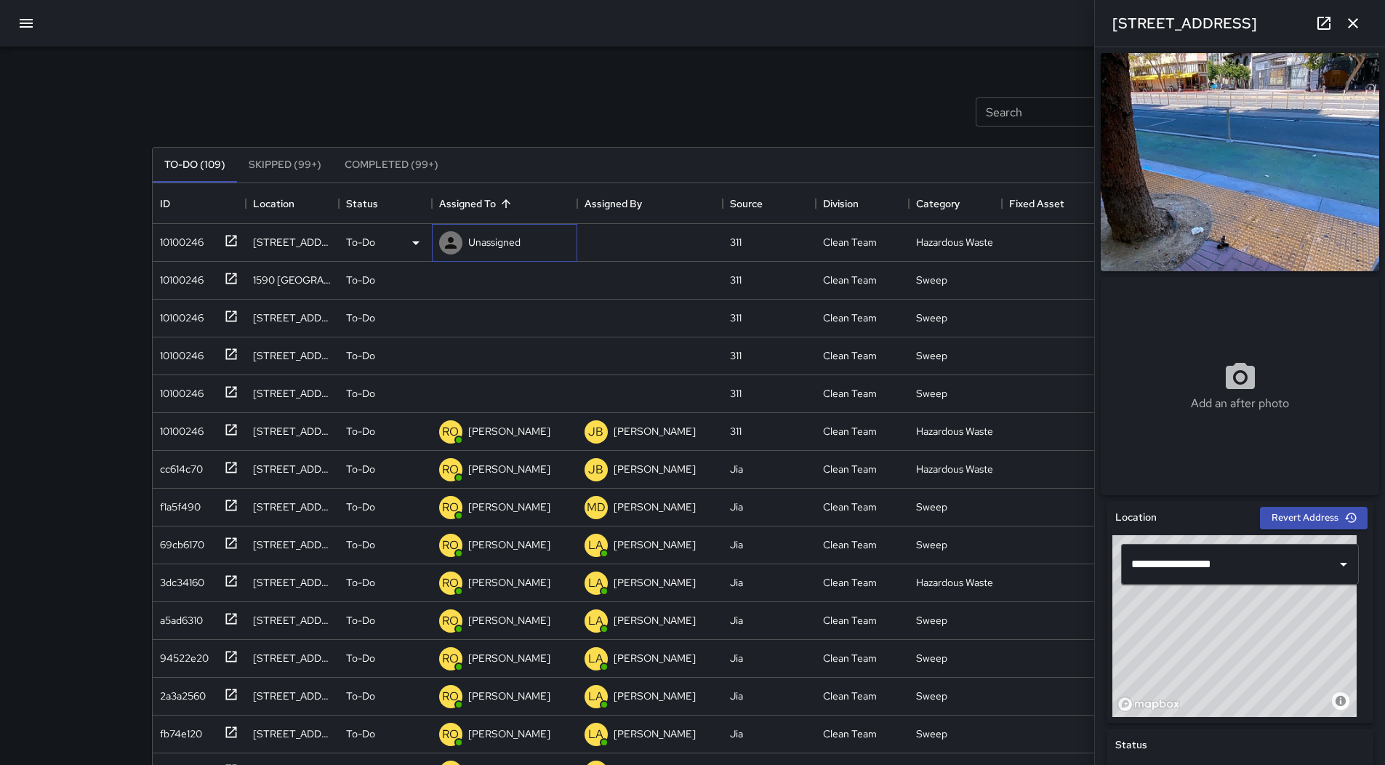
click at [506, 236] on p "Unassigned" at bounding box center [494, 242] width 52 height 15
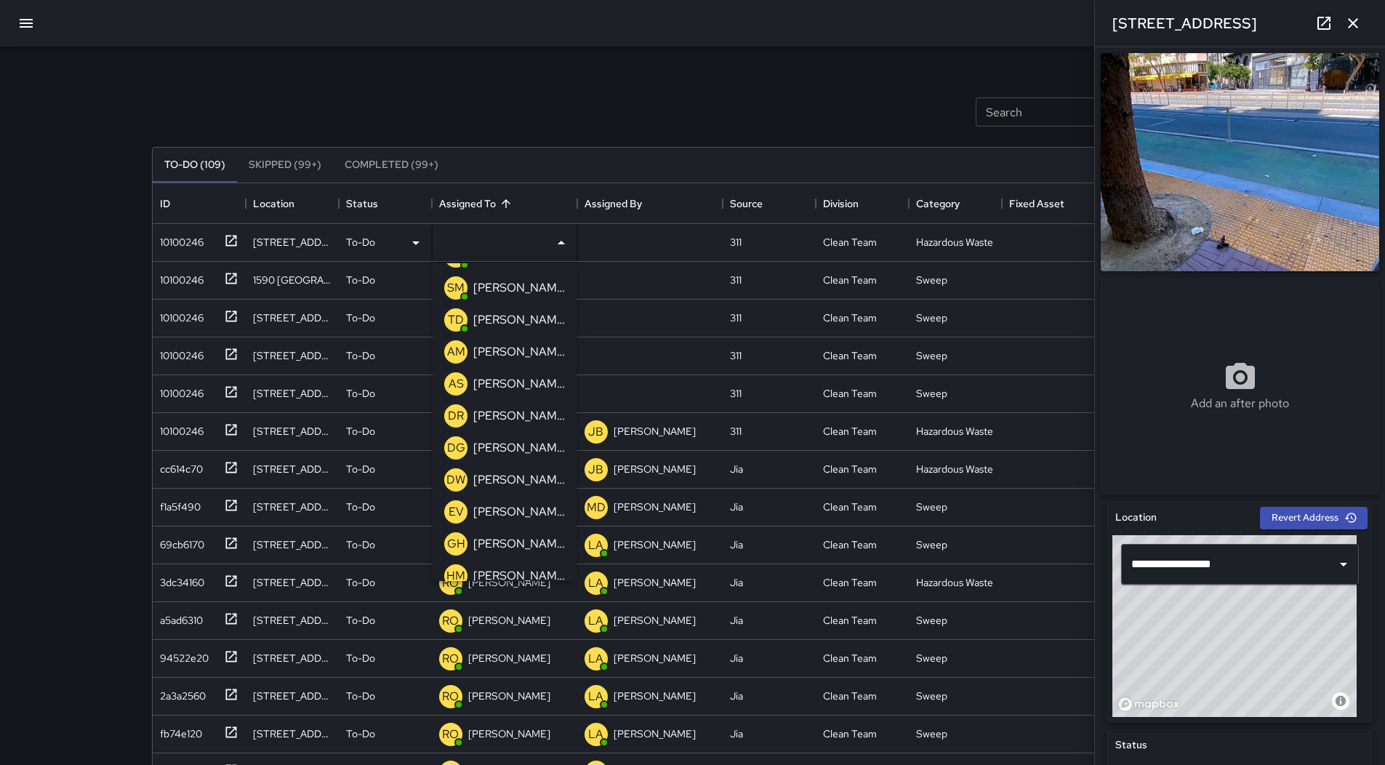
scroll to position [436, 0]
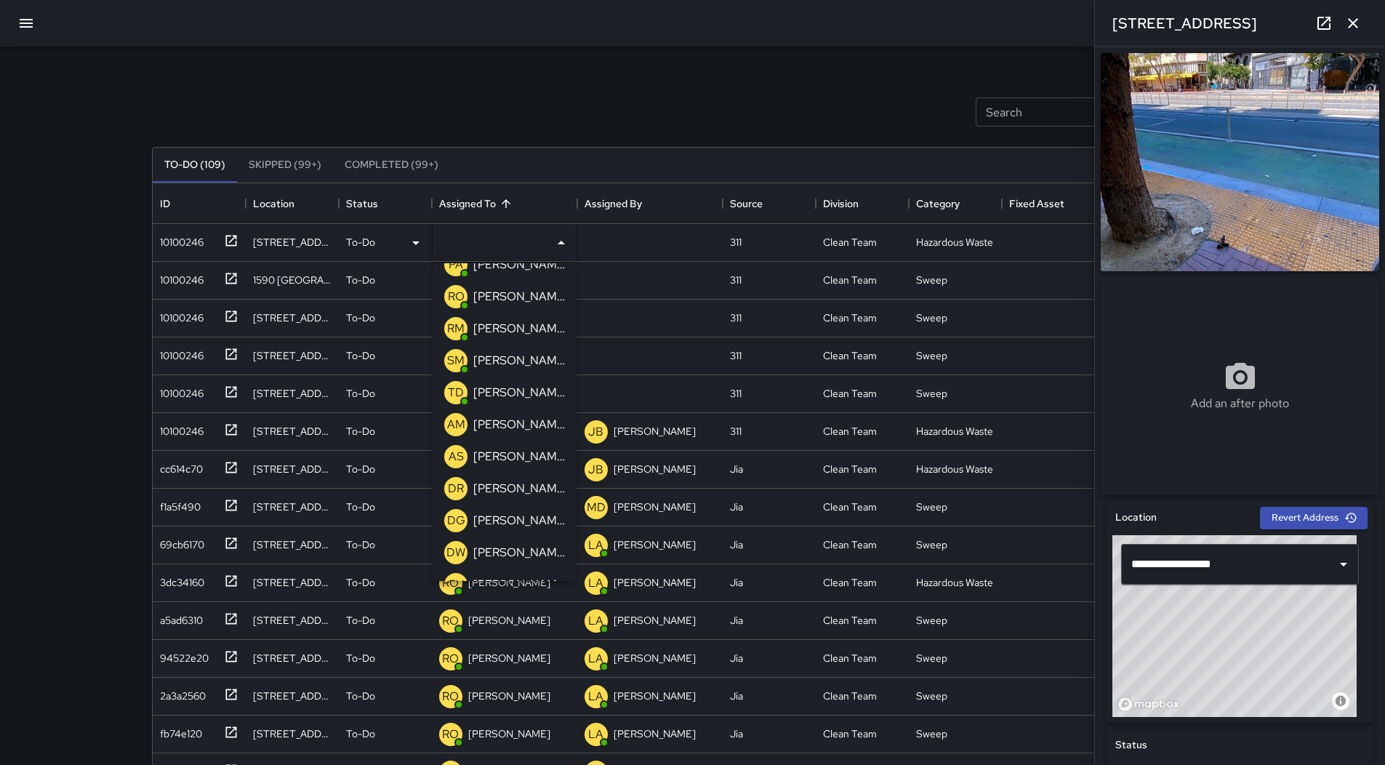
click at [517, 329] on p "[PERSON_NAME]" at bounding box center [519, 328] width 92 height 17
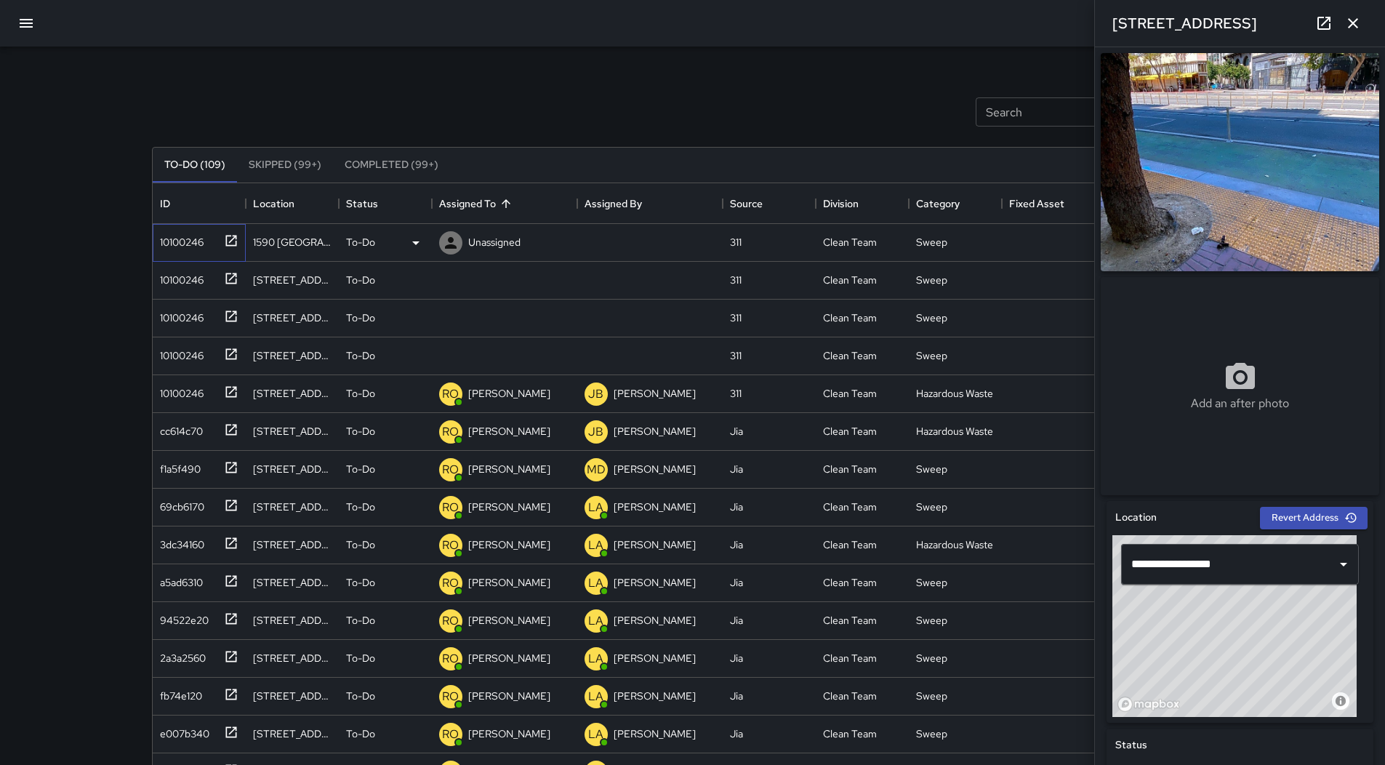
click at [172, 248] on div "10100246" at bounding box center [178, 239] width 49 height 20
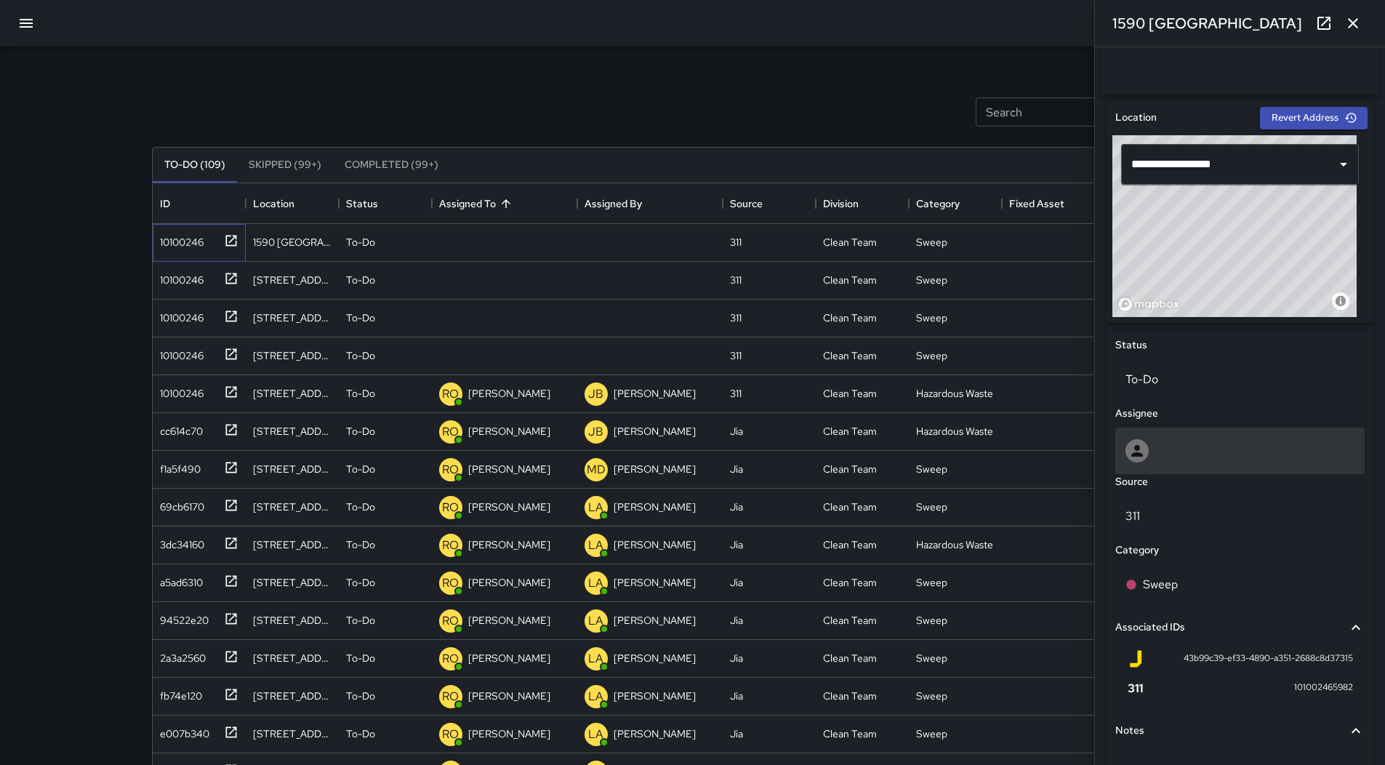
scroll to position [496, 0]
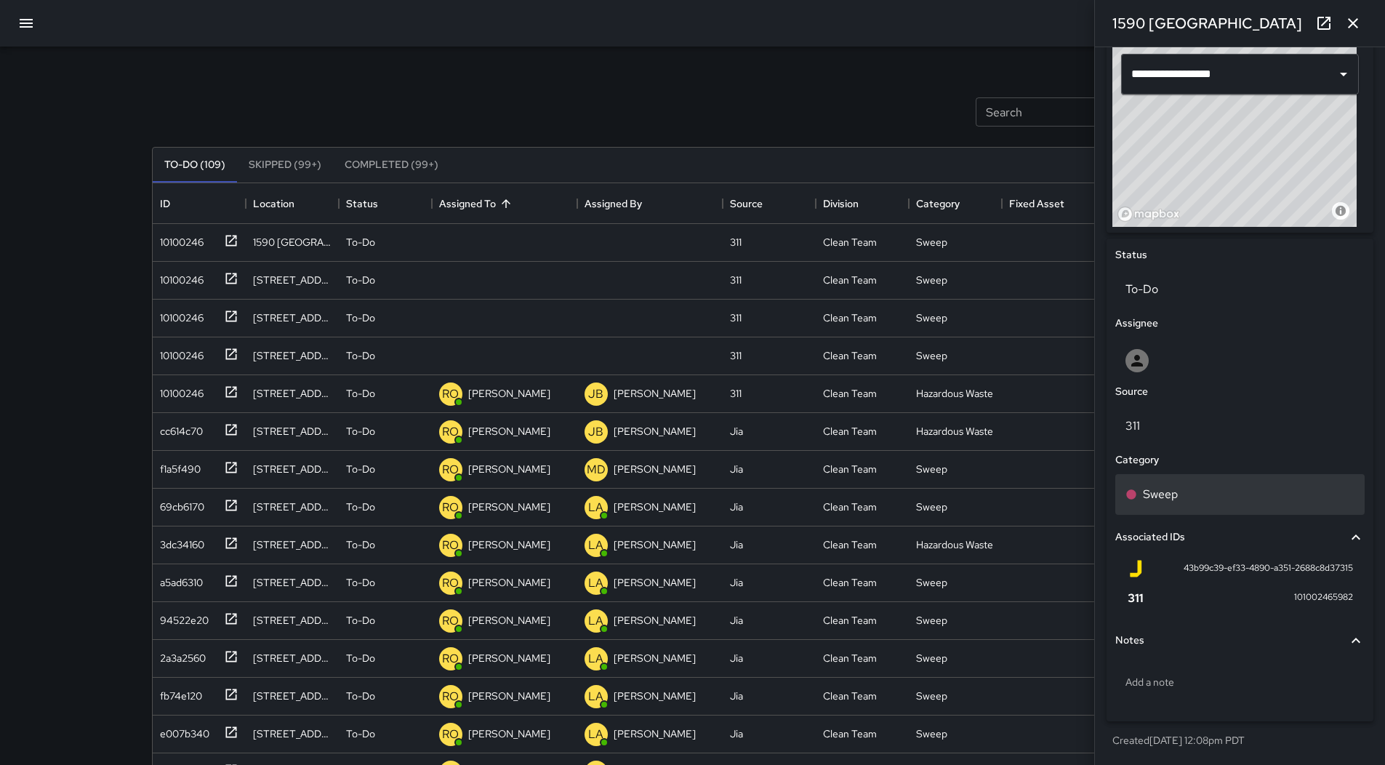
click at [1213, 489] on div "Sweep" at bounding box center [1239, 494] width 229 height 17
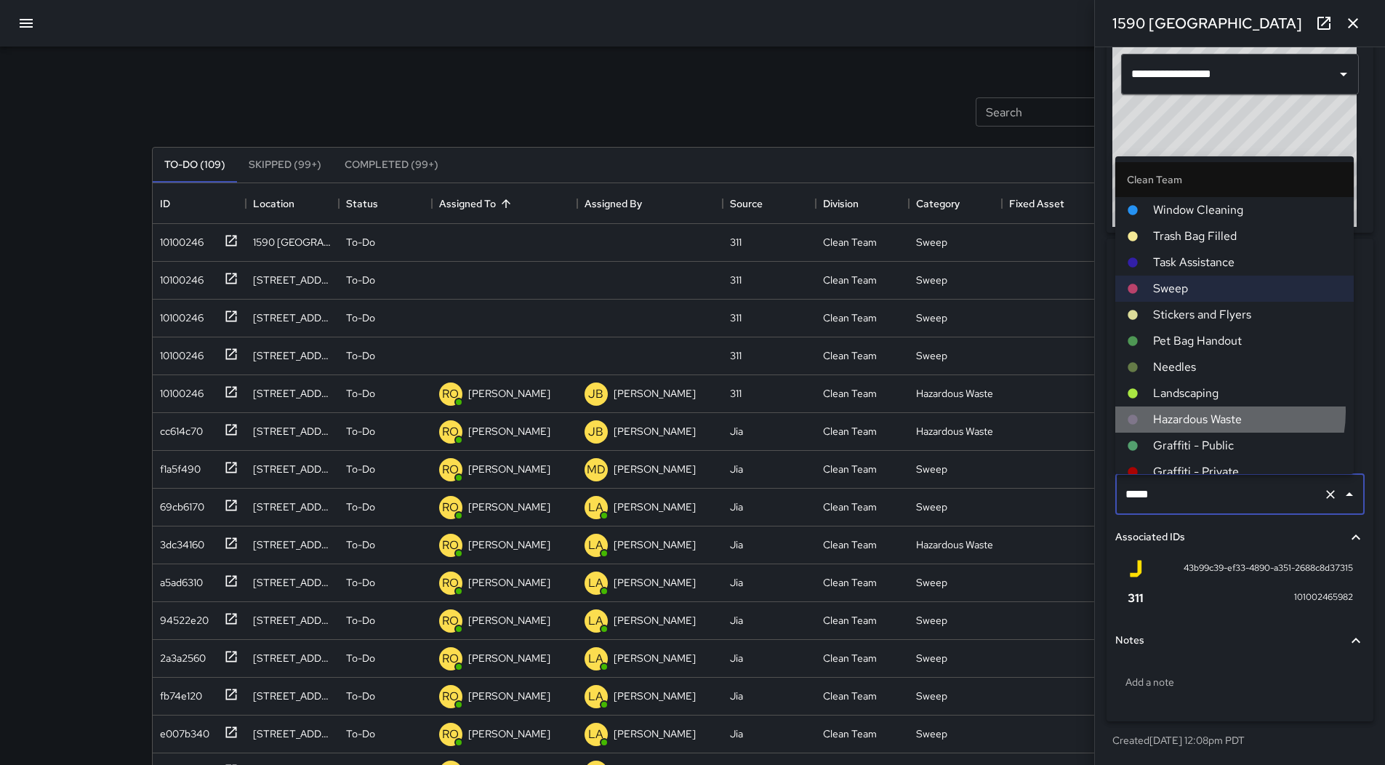
click at [1216, 411] on span "Hazardous Waste" at bounding box center [1247, 419] width 189 height 17
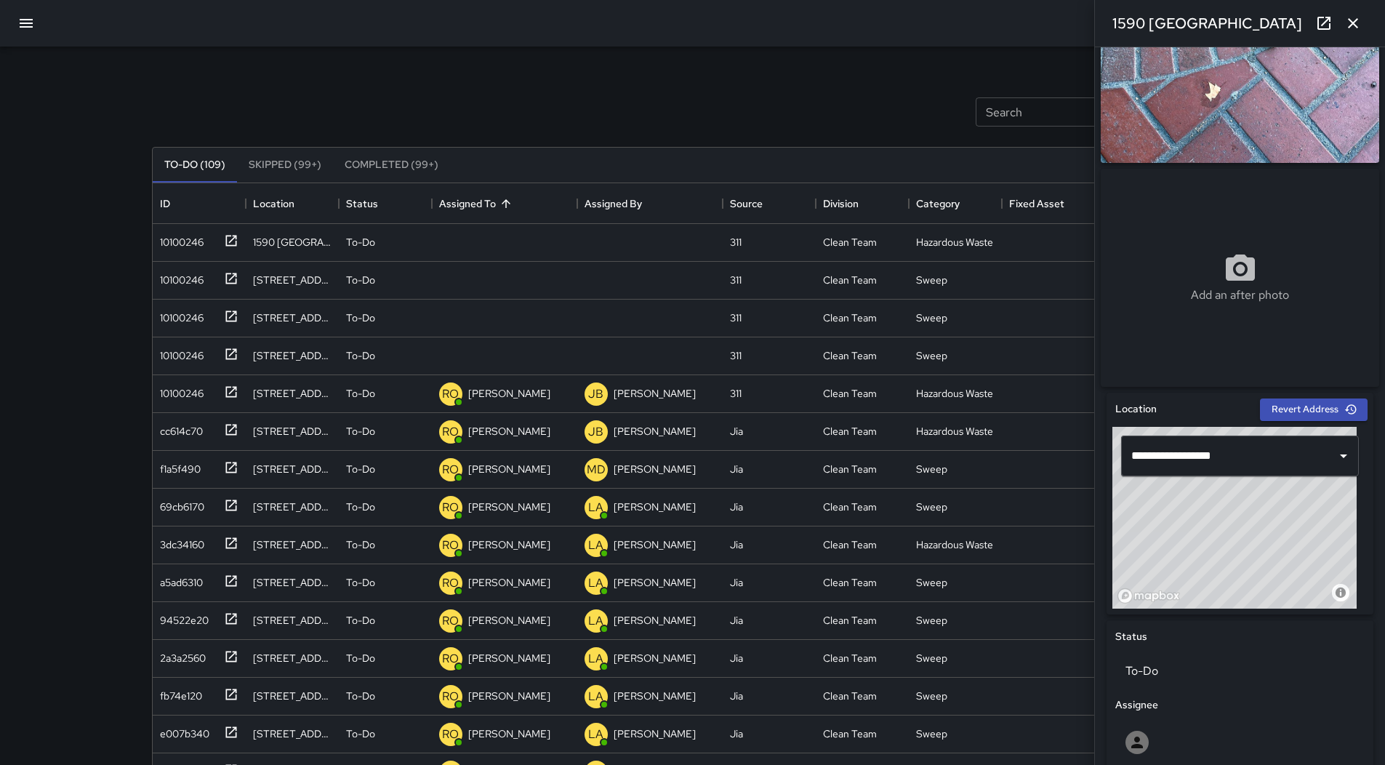
scroll to position [0, 0]
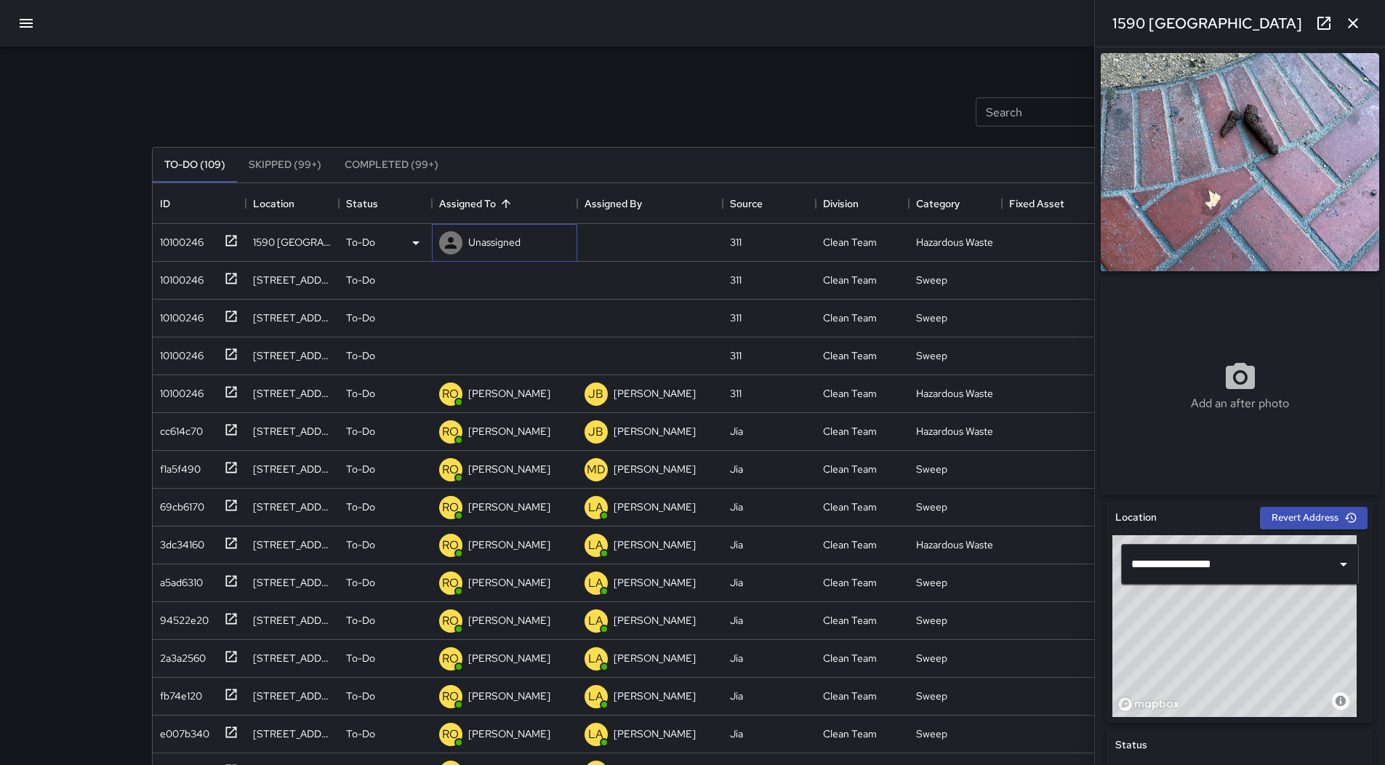
click at [483, 236] on p "Unassigned" at bounding box center [494, 242] width 52 height 15
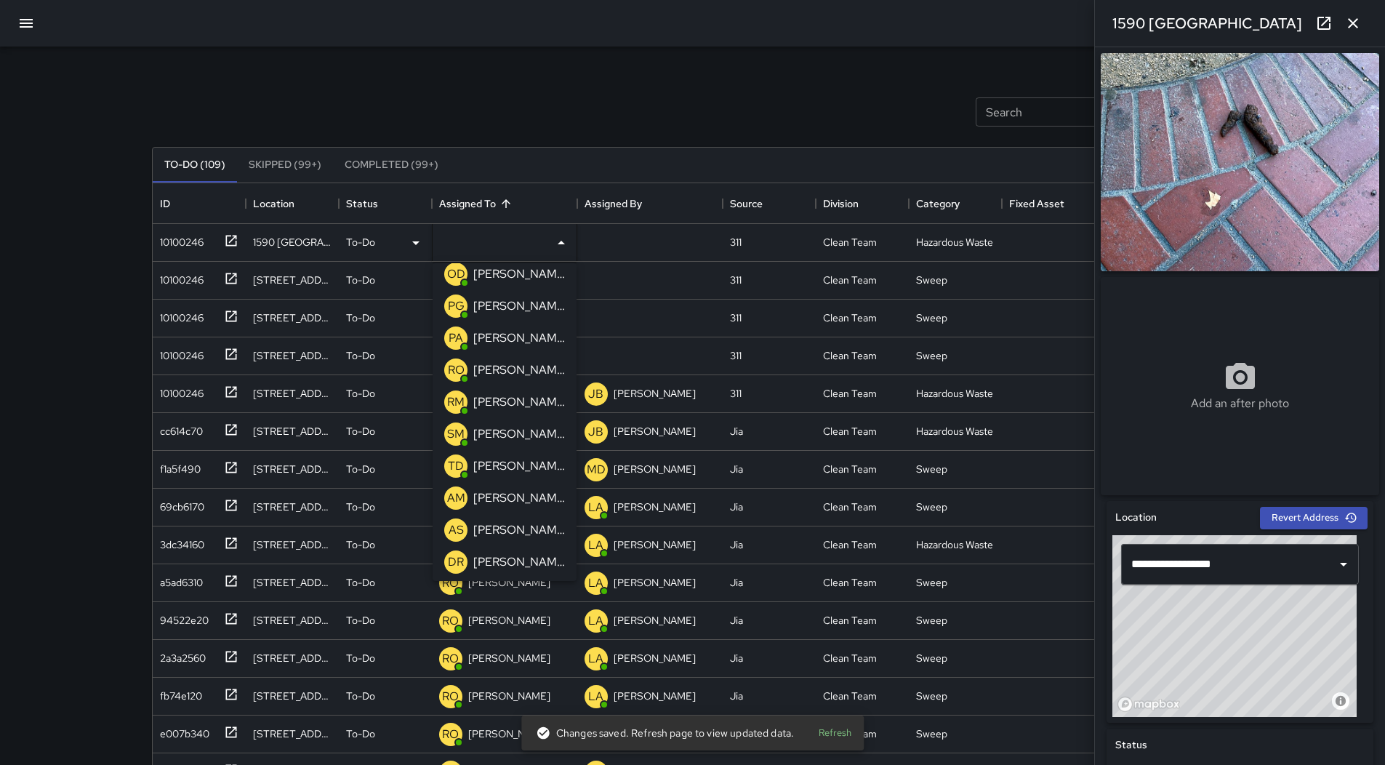
scroll to position [364, 0]
click at [506, 402] on p "[PERSON_NAME]" at bounding box center [519, 401] width 92 height 17
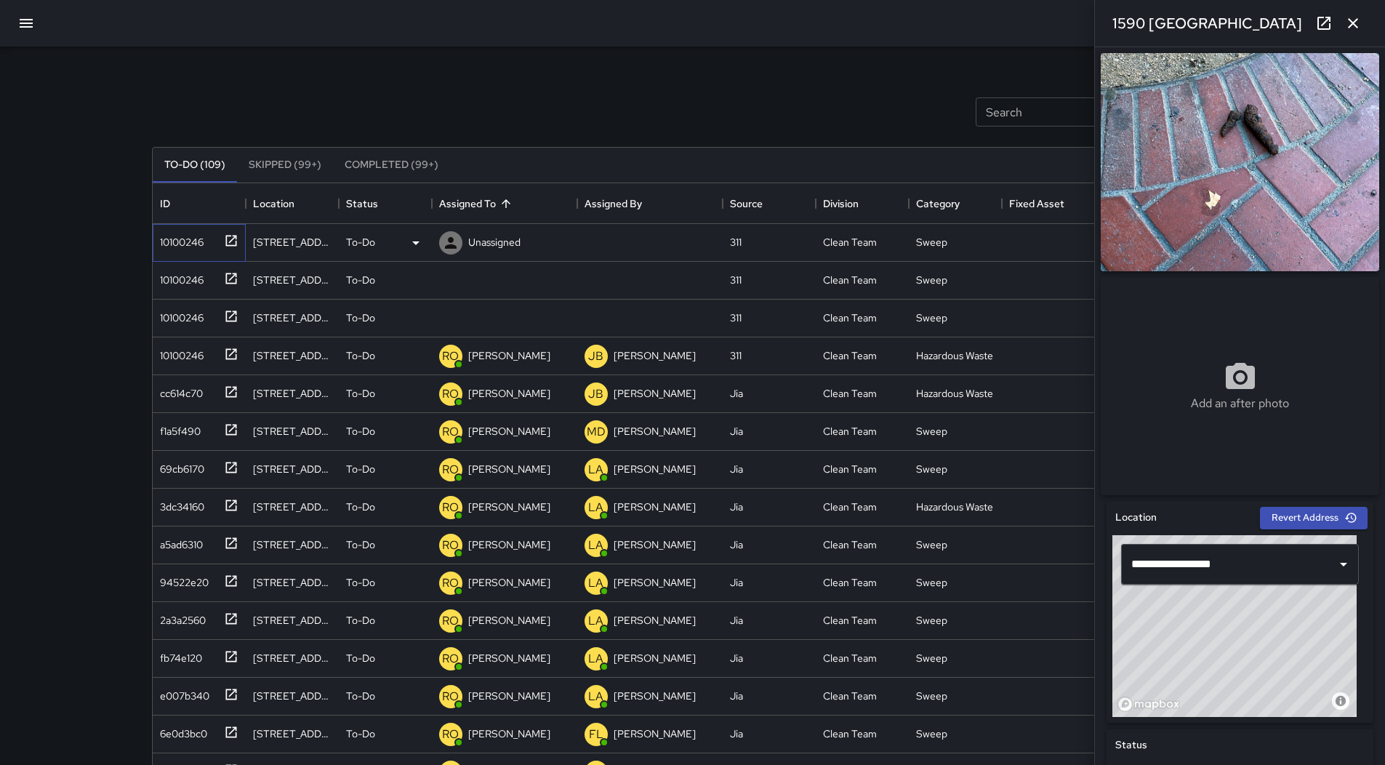
click at [168, 231] on div "10100246" at bounding box center [178, 239] width 49 height 20
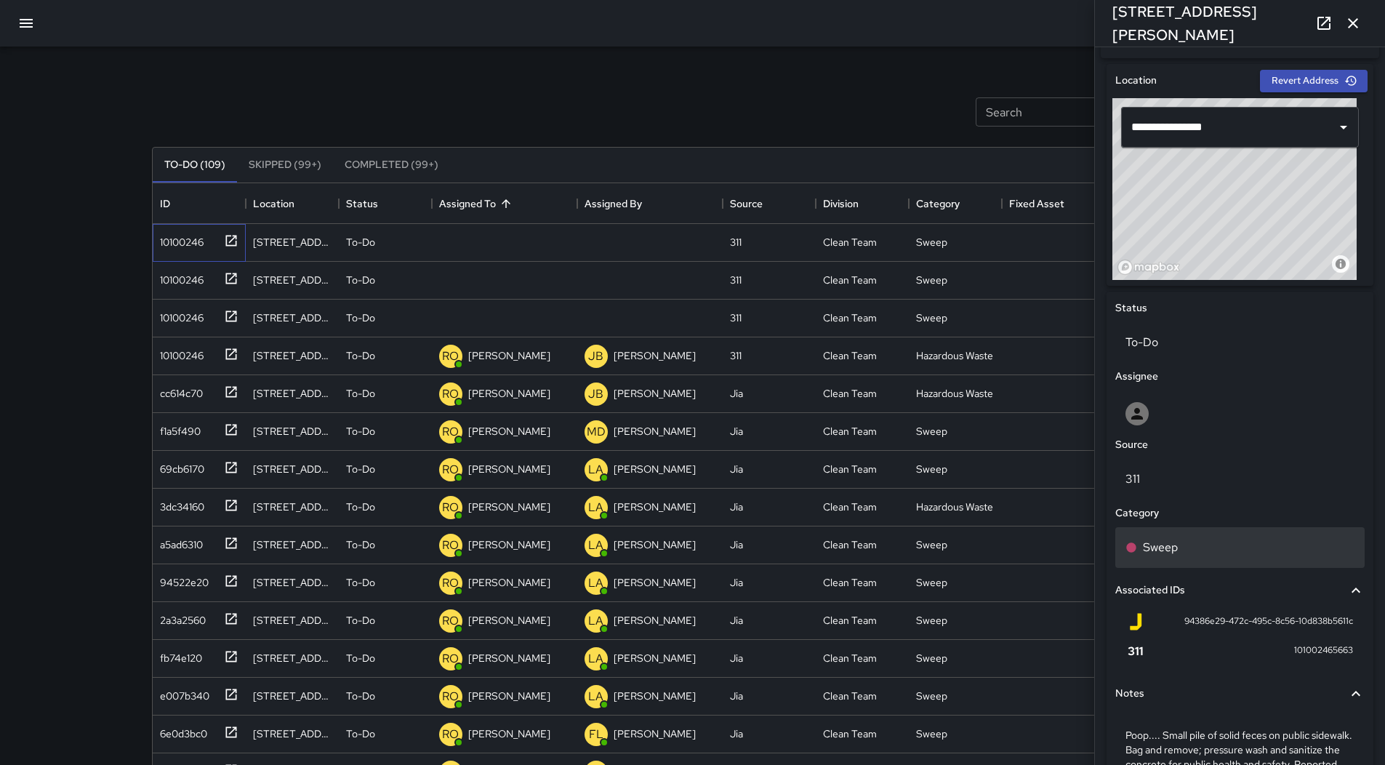
scroll to position [394, 0]
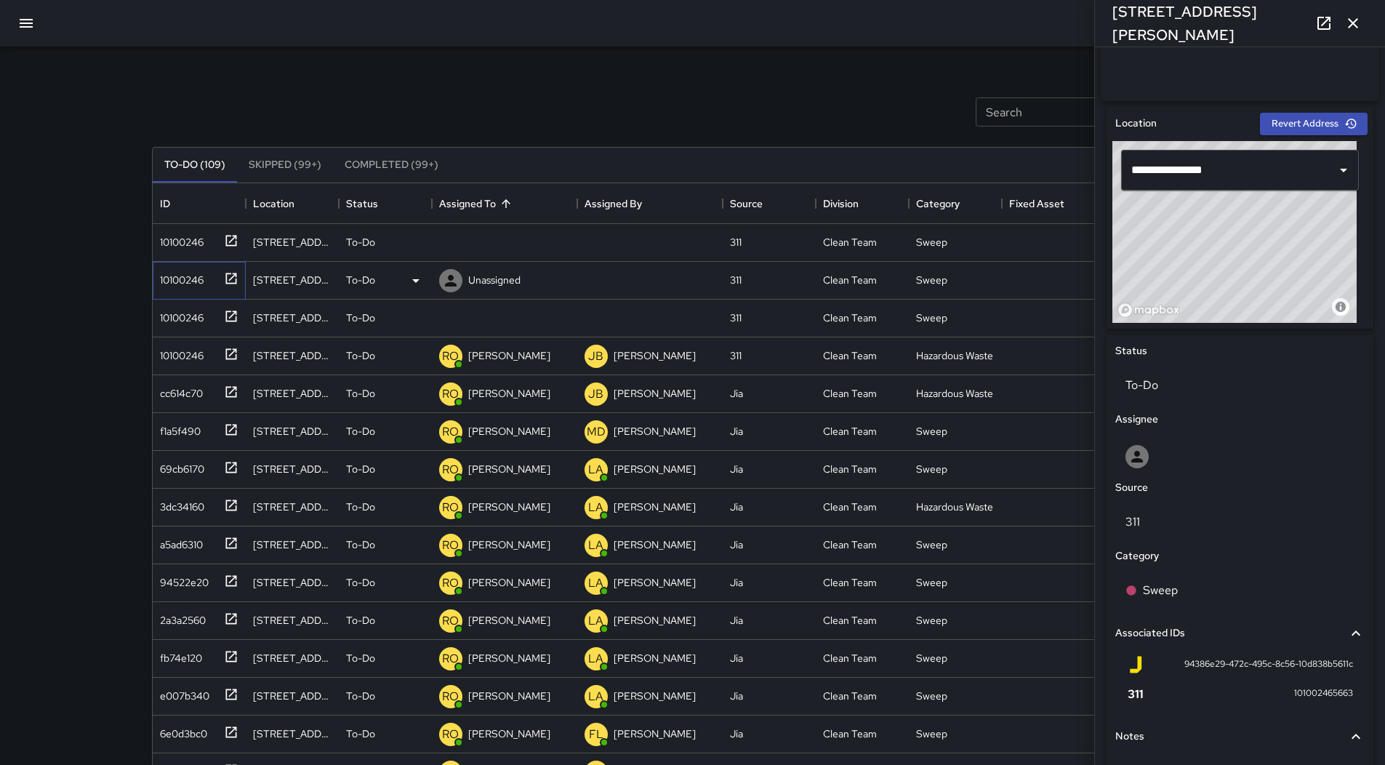
click at [198, 269] on div "10100246" at bounding box center [178, 277] width 49 height 20
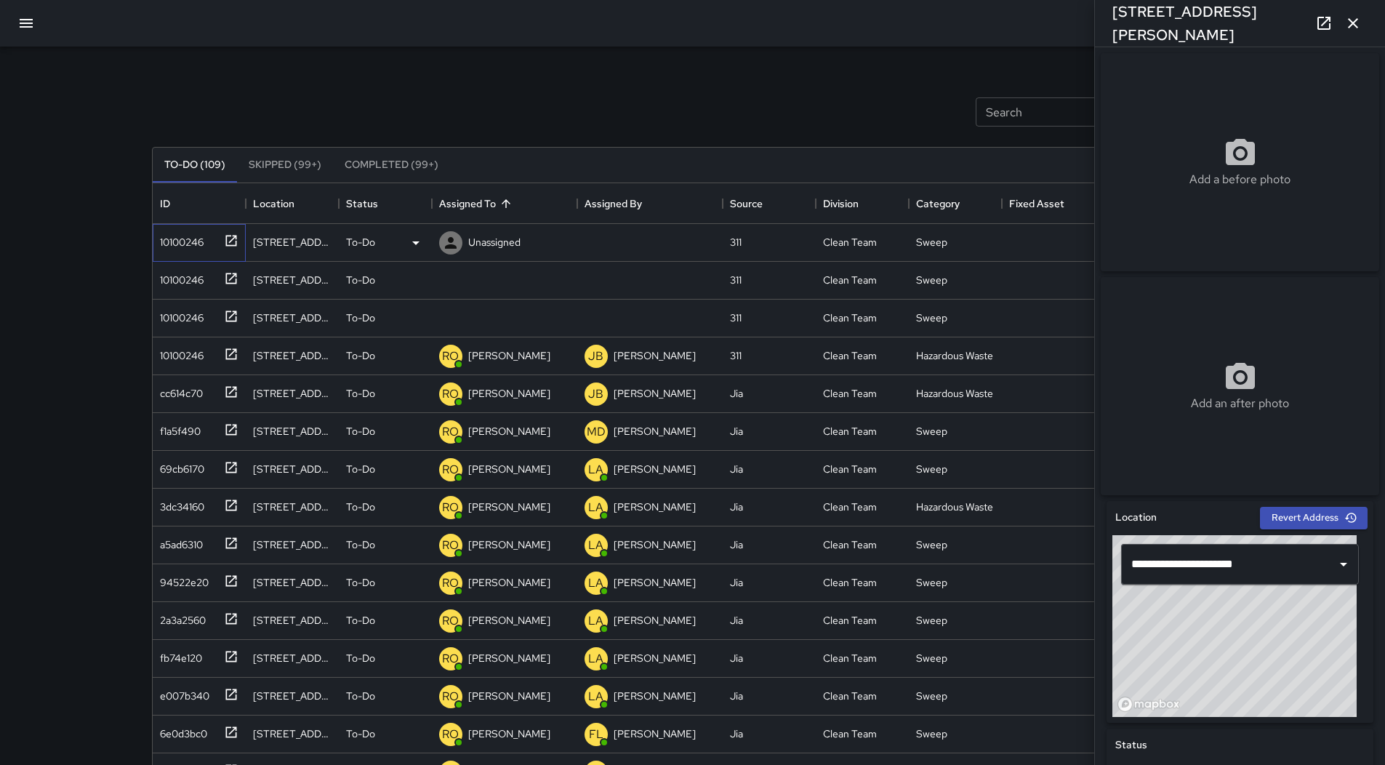
click at [195, 248] on div "10100246" at bounding box center [178, 239] width 49 height 20
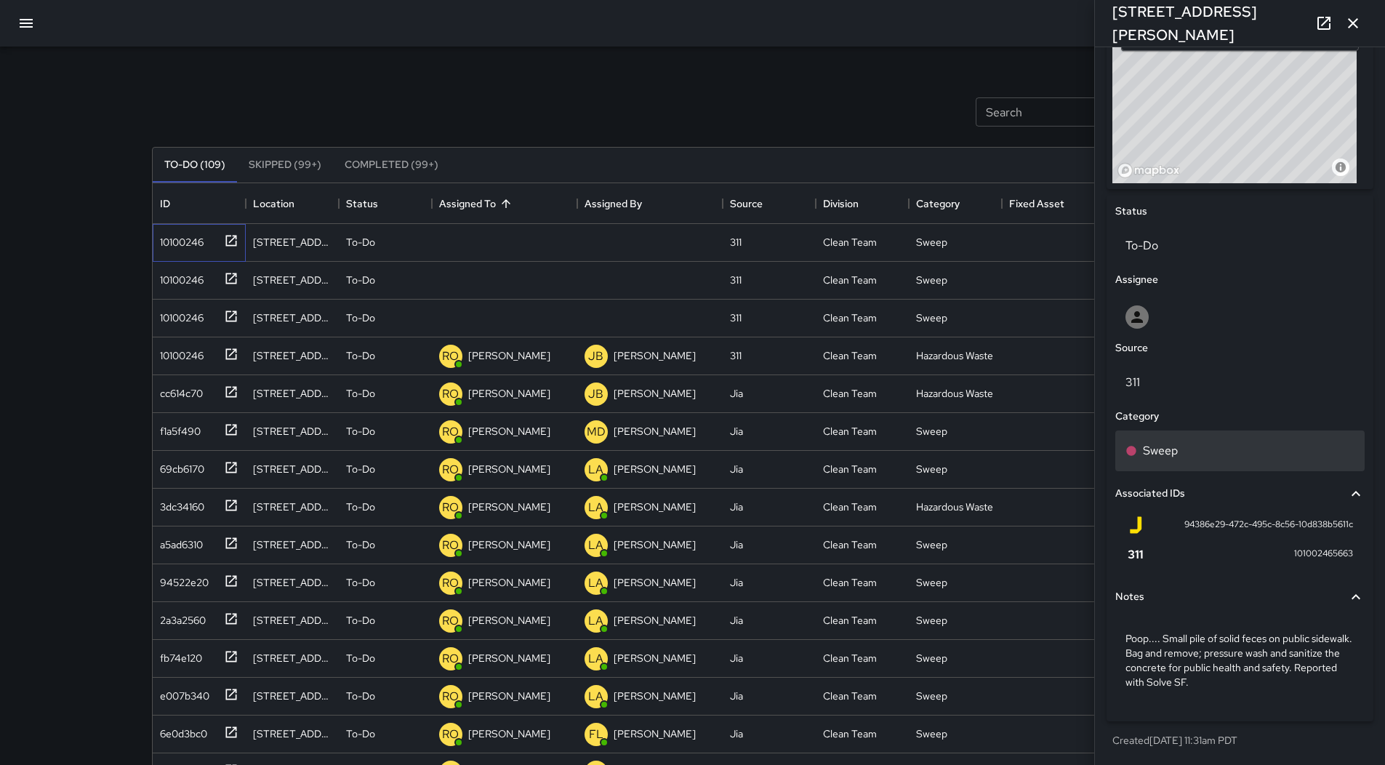
scroll to position [539, 0]
click at [1222, 443] on div "Sweep" at bounding box center [1239, 450] width 229 height 17
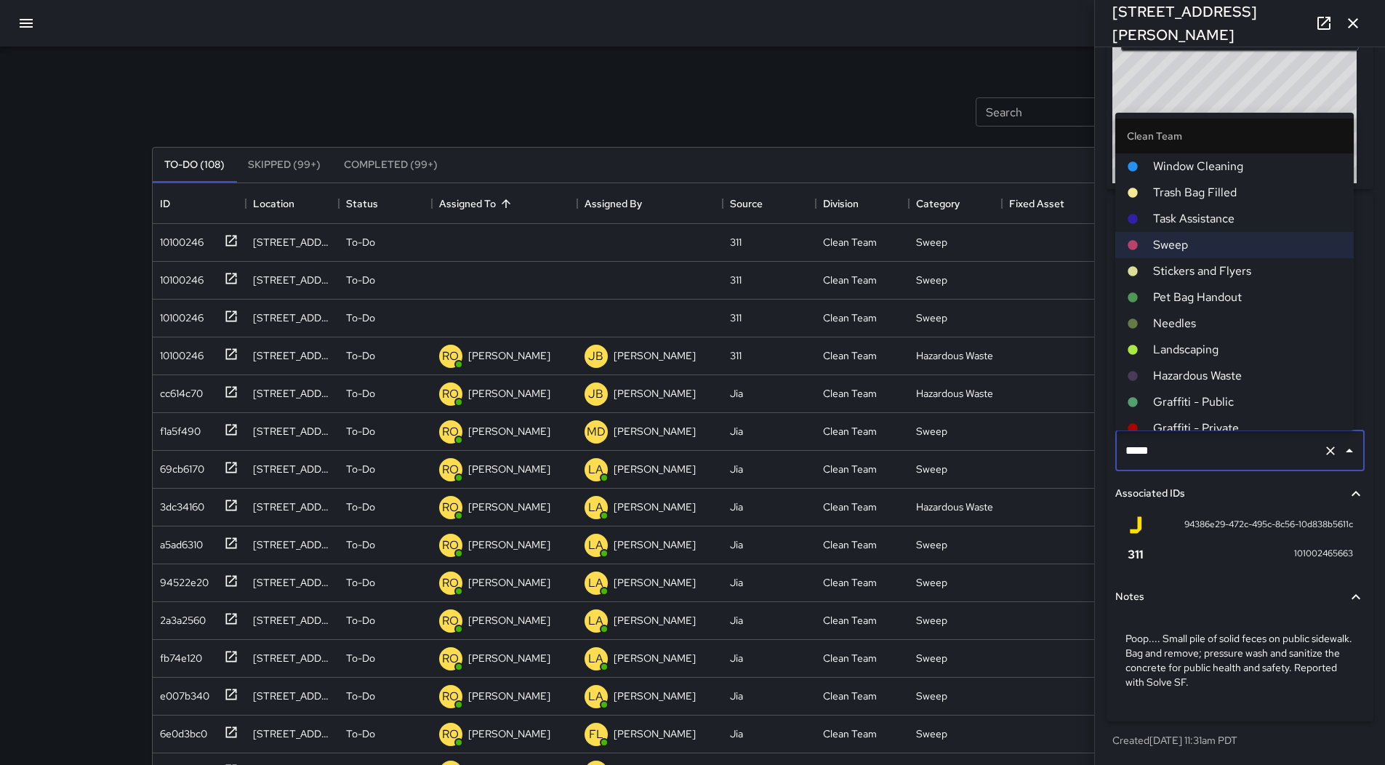
click at [1230, 368] on span "Hazardous Waste" at bounding box center [1247, 375] width 189 height 17
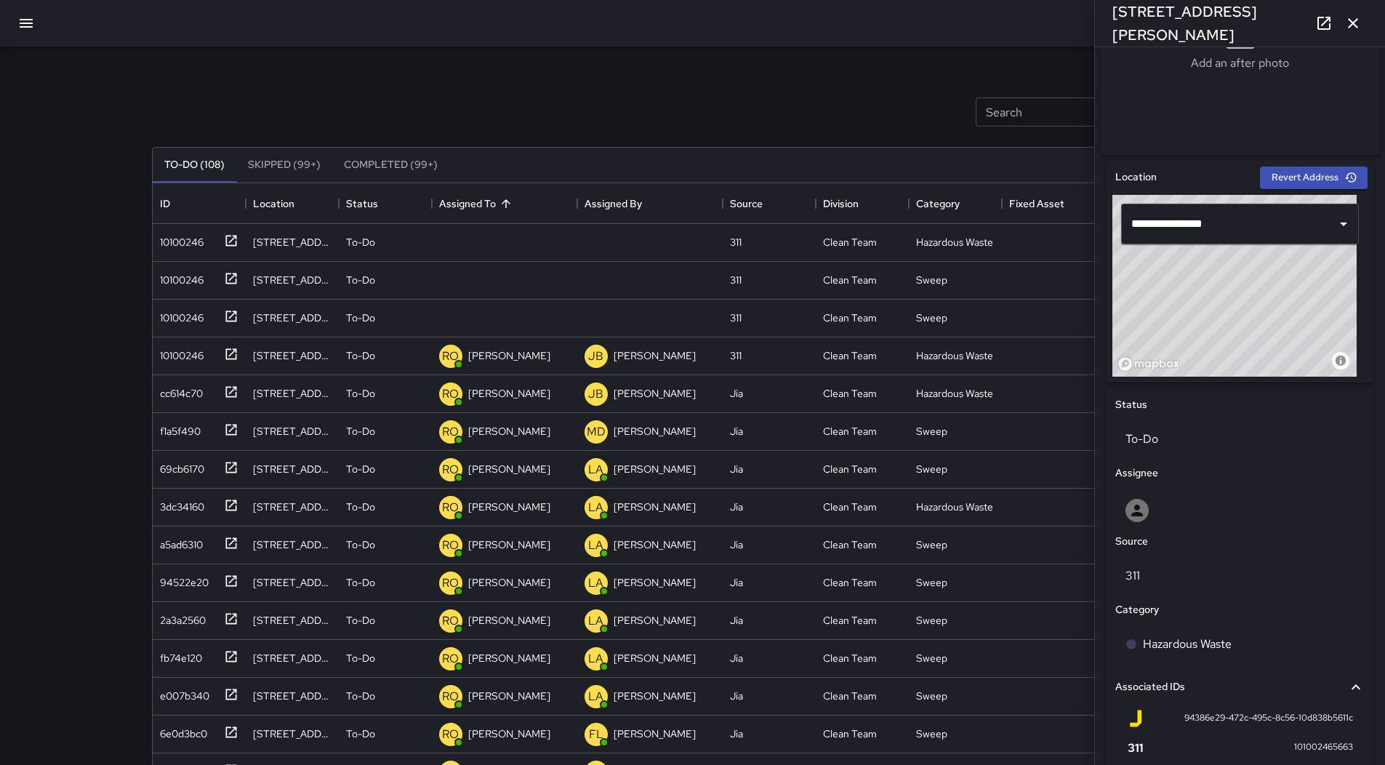
scroll to position [321, 0]
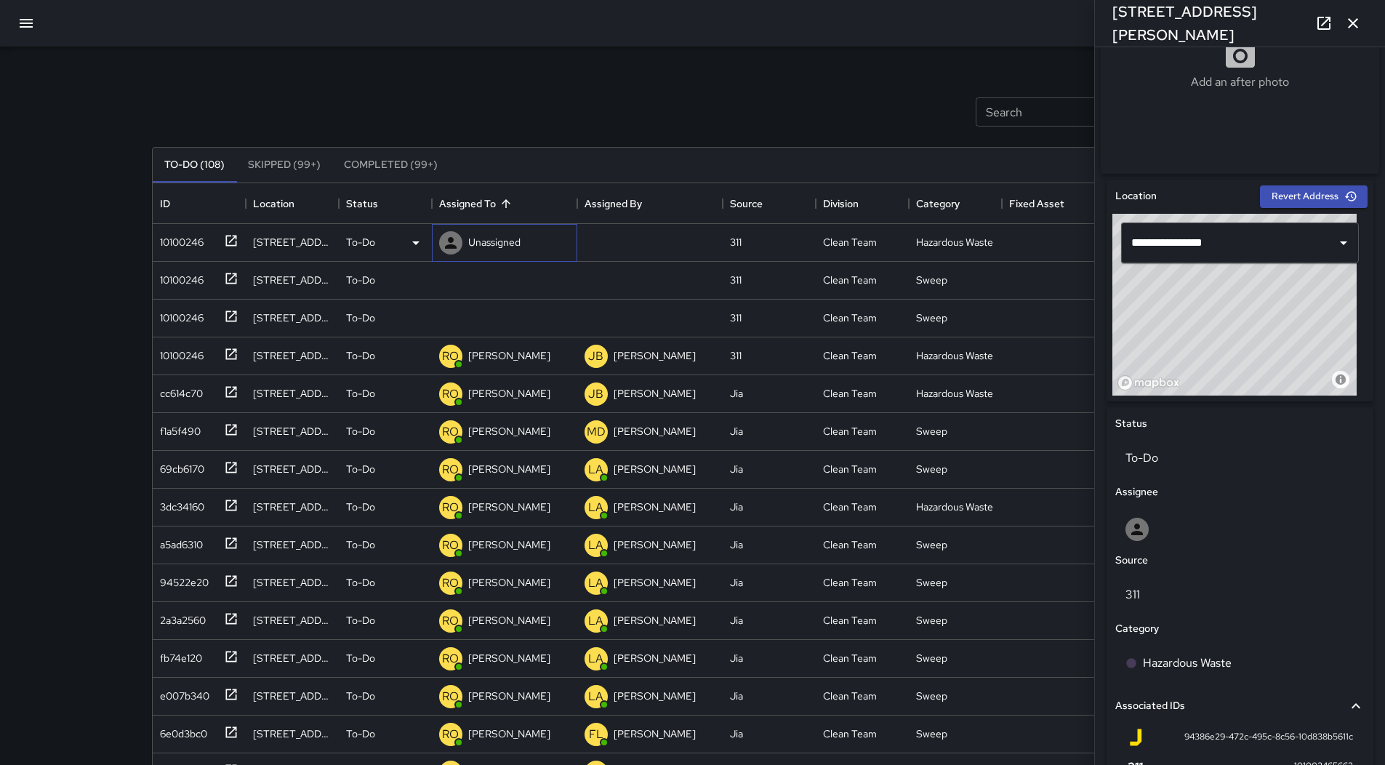
click at [490, 244] on p "Unassigned" at bounding box center [494, 242] width 52 height 15
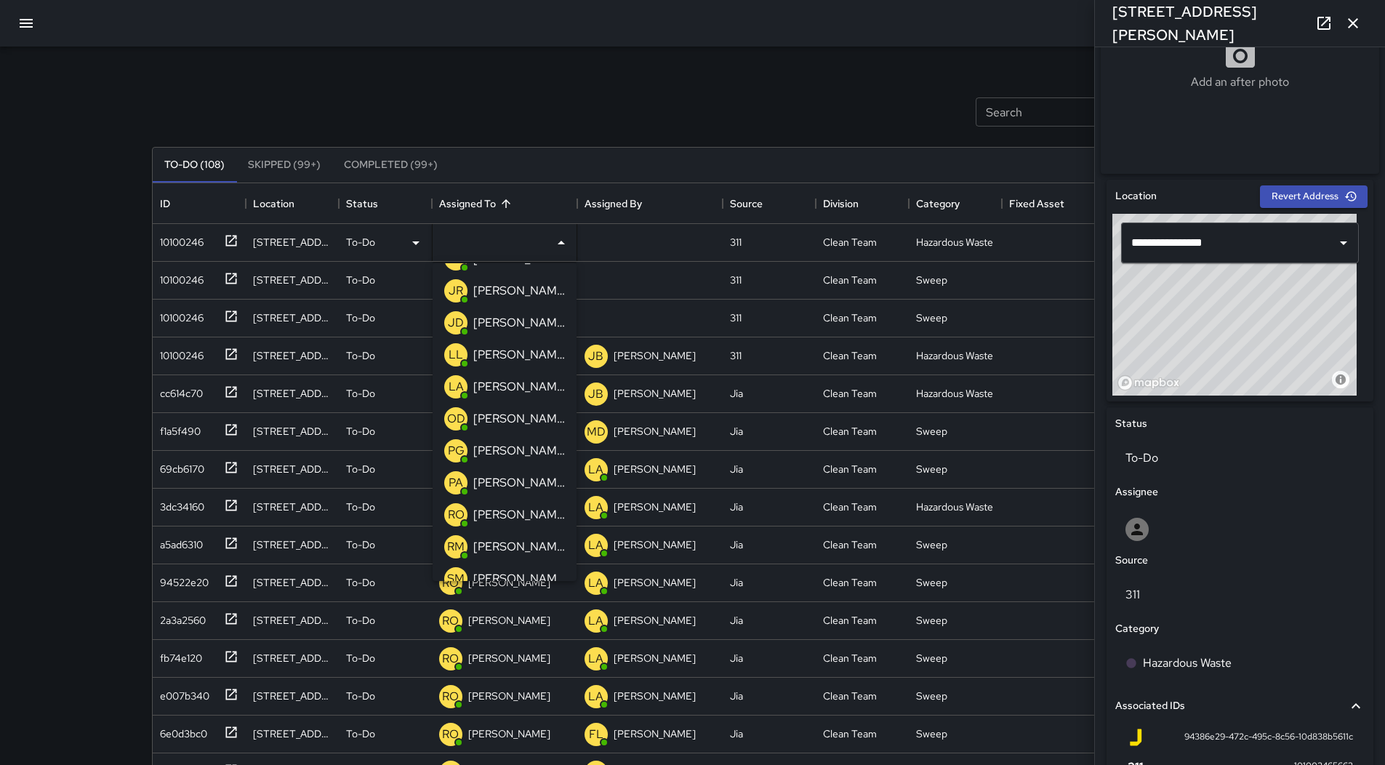
scroll to position [291, 0]
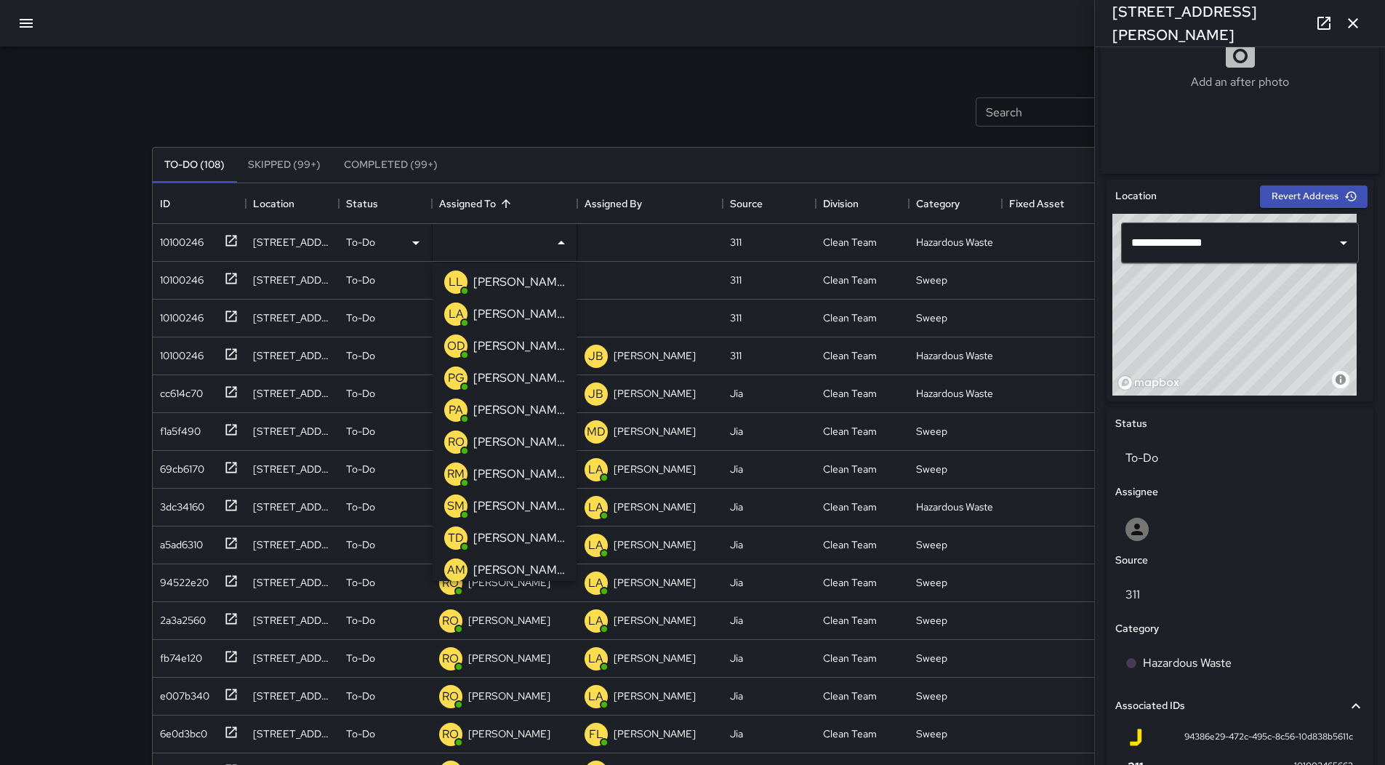
click at [537, 438] on p "[PERSON_NAME]" at bounding box center [519, 441] width 92 height 17
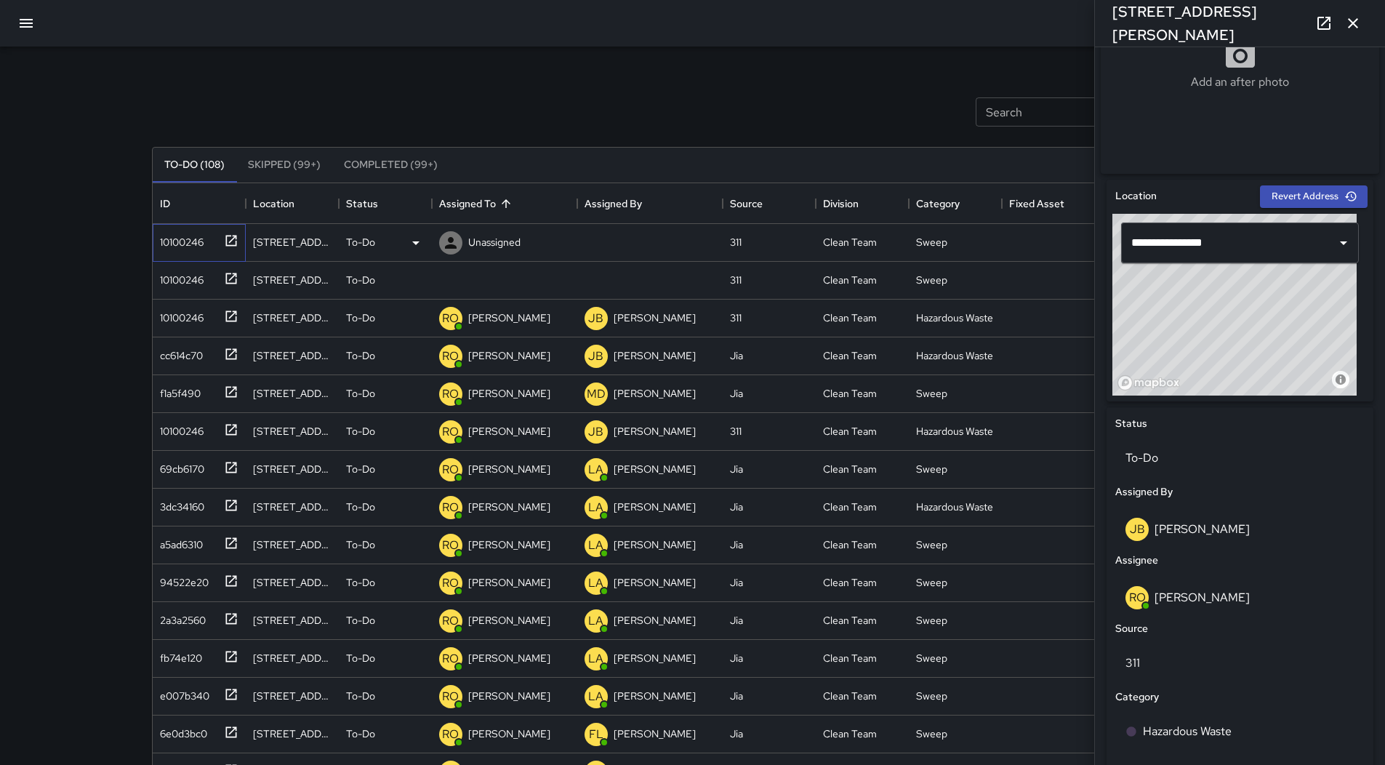
click at [175, 246] on div "10100246" at bounding box center [178, 239] width 49 height 20
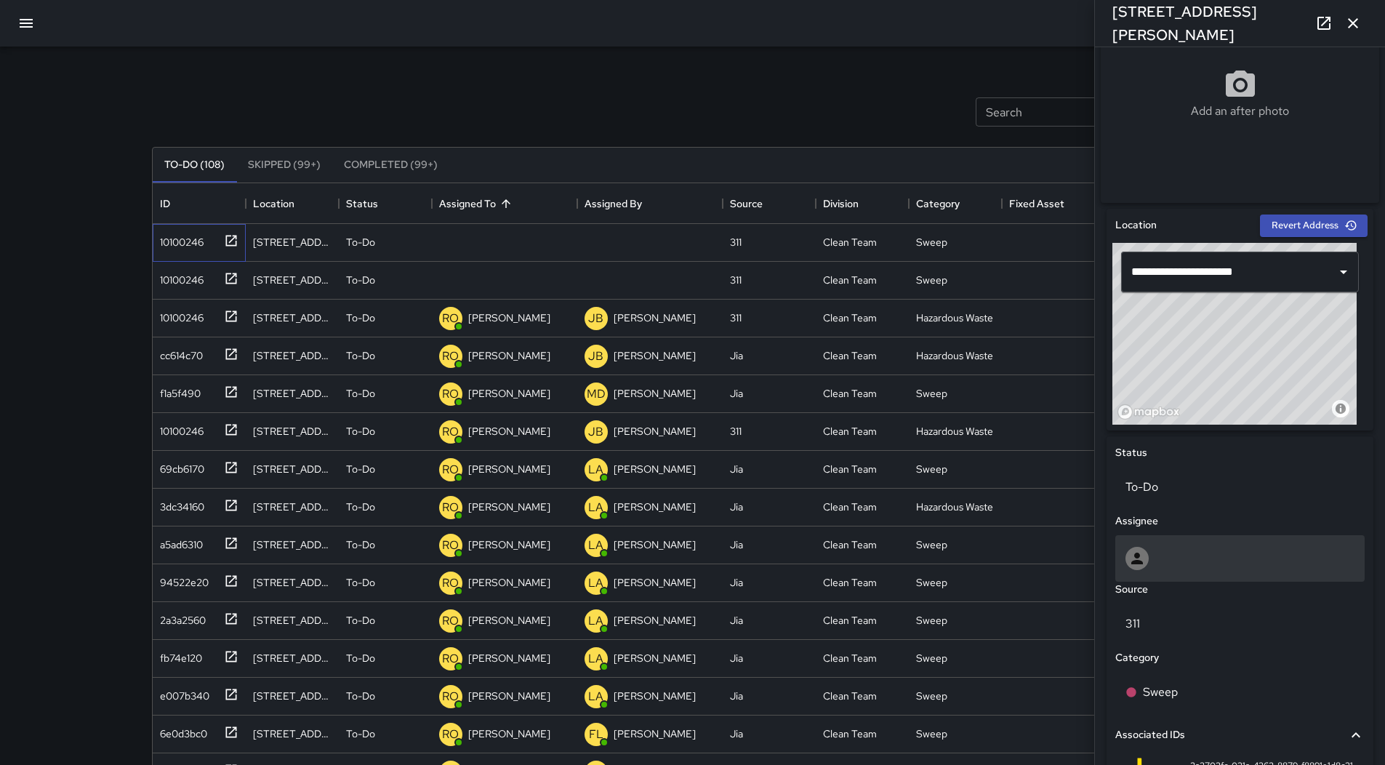
scroll to position [510, 0]
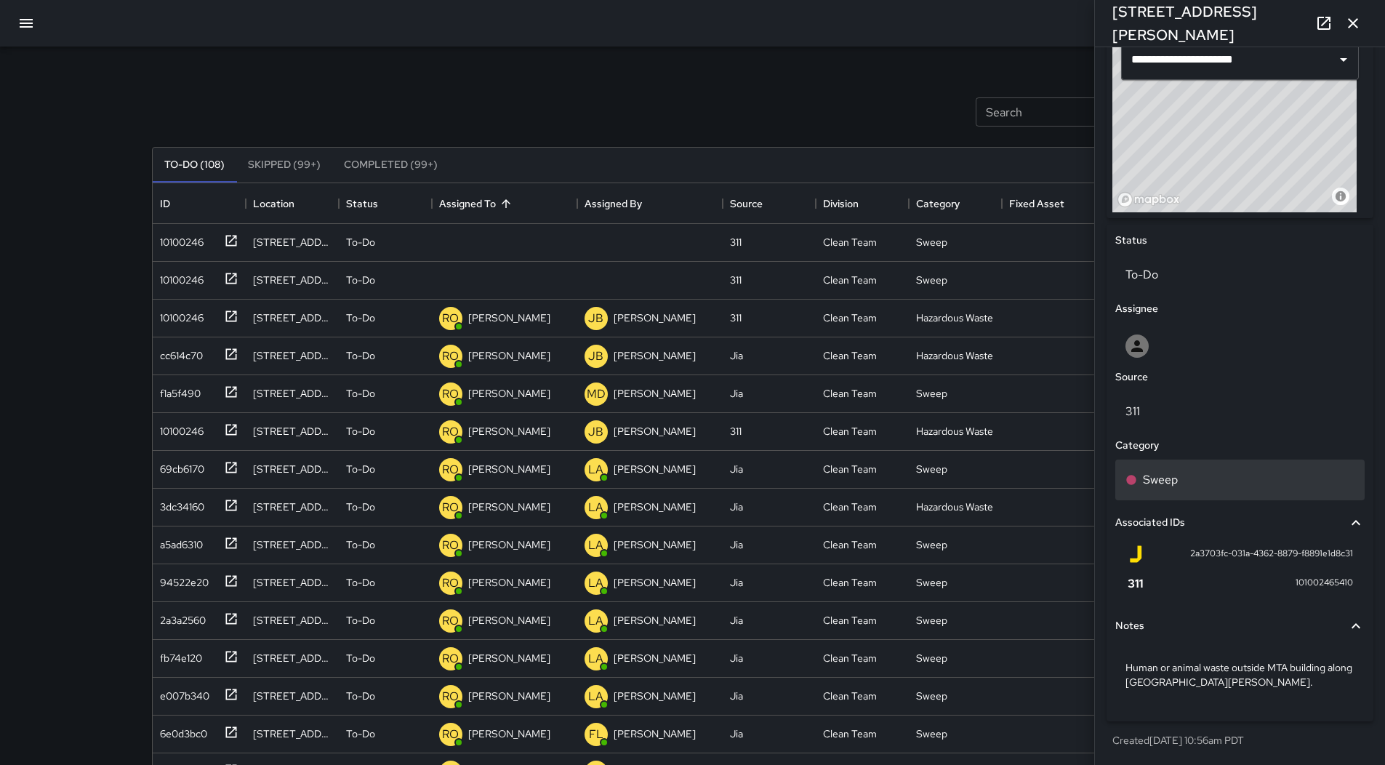
click at [1232, 483] on div "Sweep" at bounding box center [1239, 479] width 229 height 17
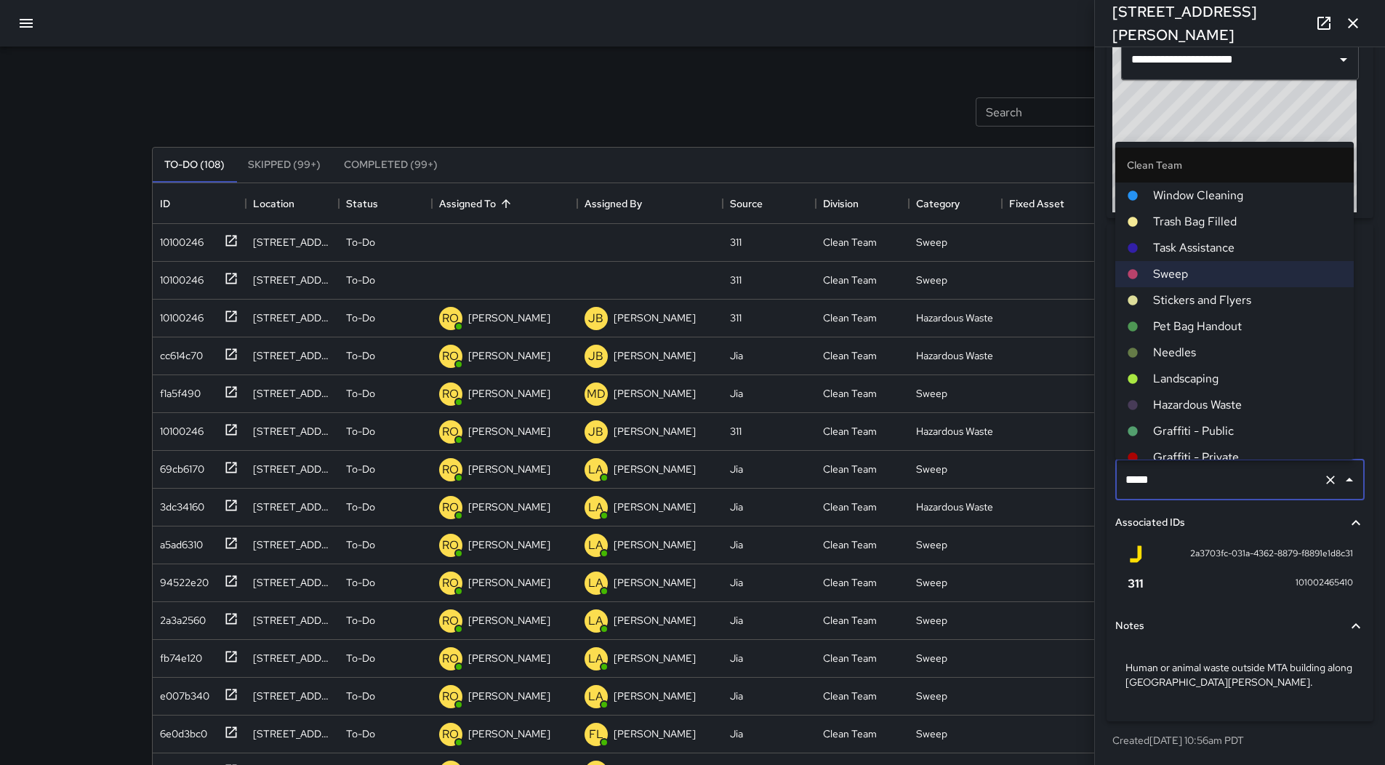
click at [1241, 405] on span "Hazardous Waste" at bounding box center [1247, 404] width 189 height 17
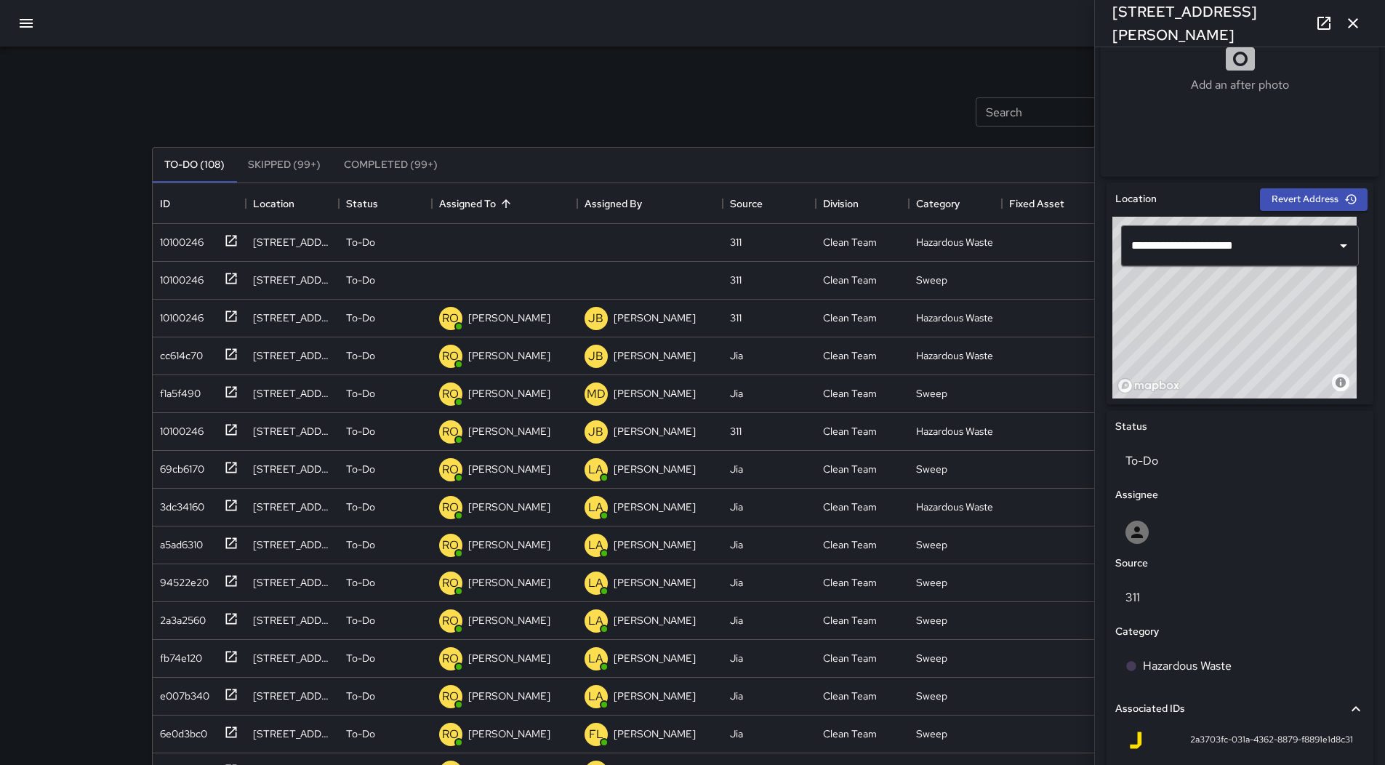
scroll to position [292, 0]
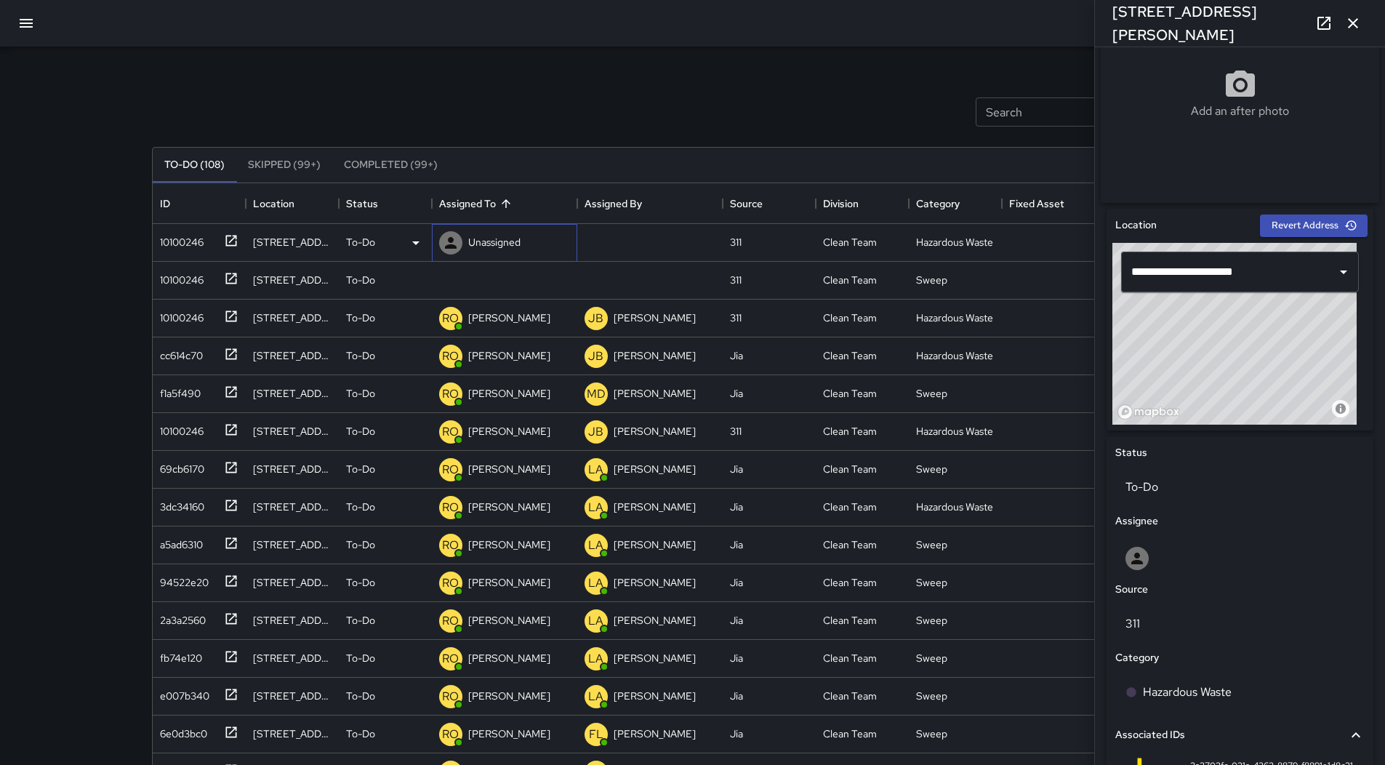
click at [510, 236] on p "Unassigned" at bounding box center [494, 242] width 52 height 15
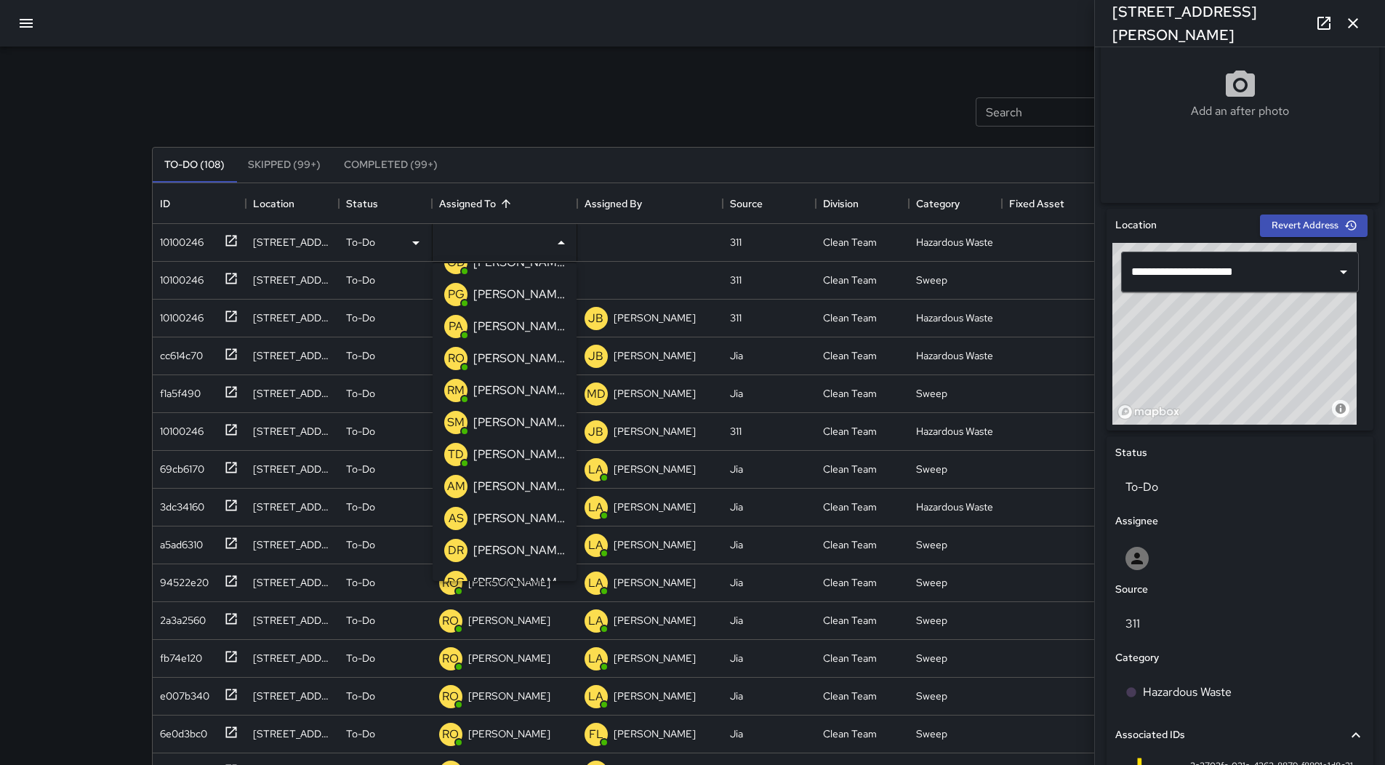
scroll to position [436, 0]
click at [512, 332] on p "[PERSON_NAME]" at bounding box center [519, 328] width 92 height 17
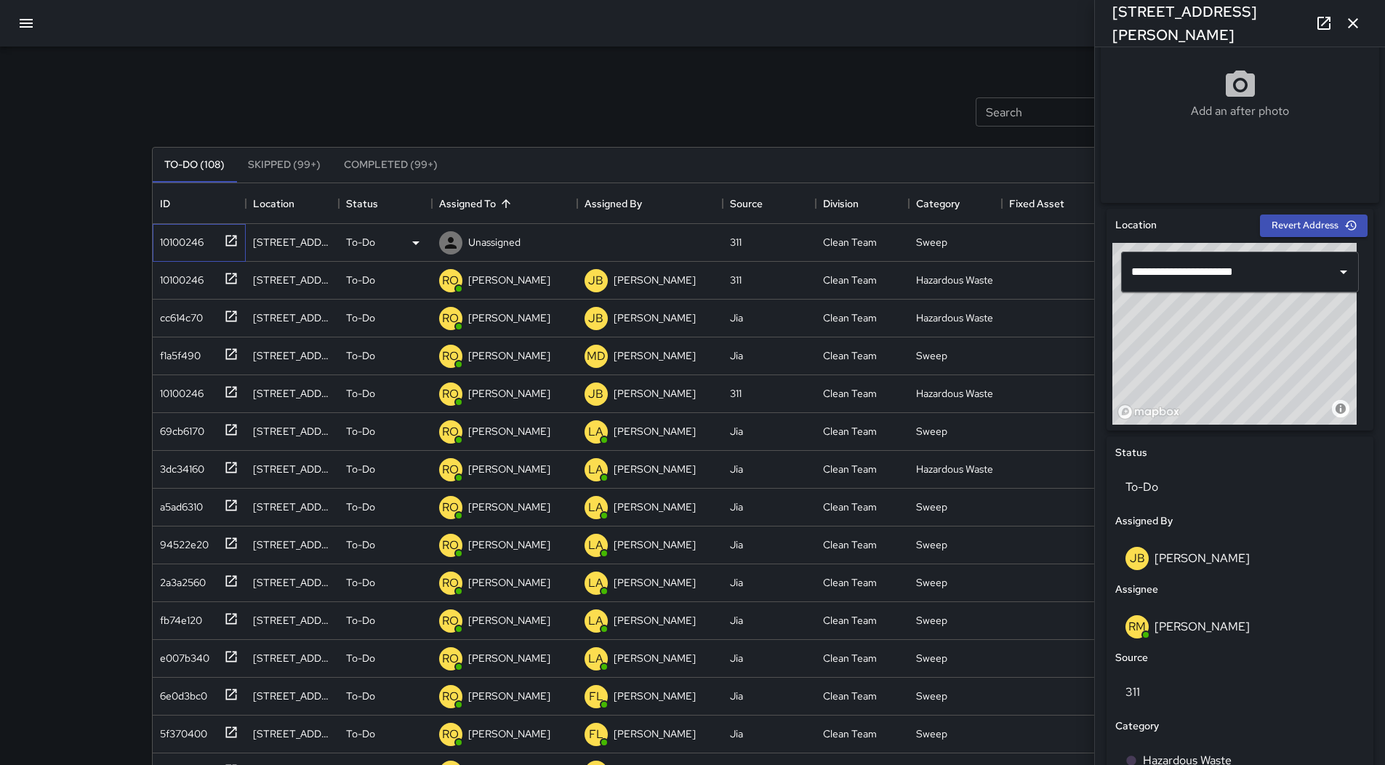
click at [173, 241] on div "10100246" at bounding box center [178, 239] width 49 height 20
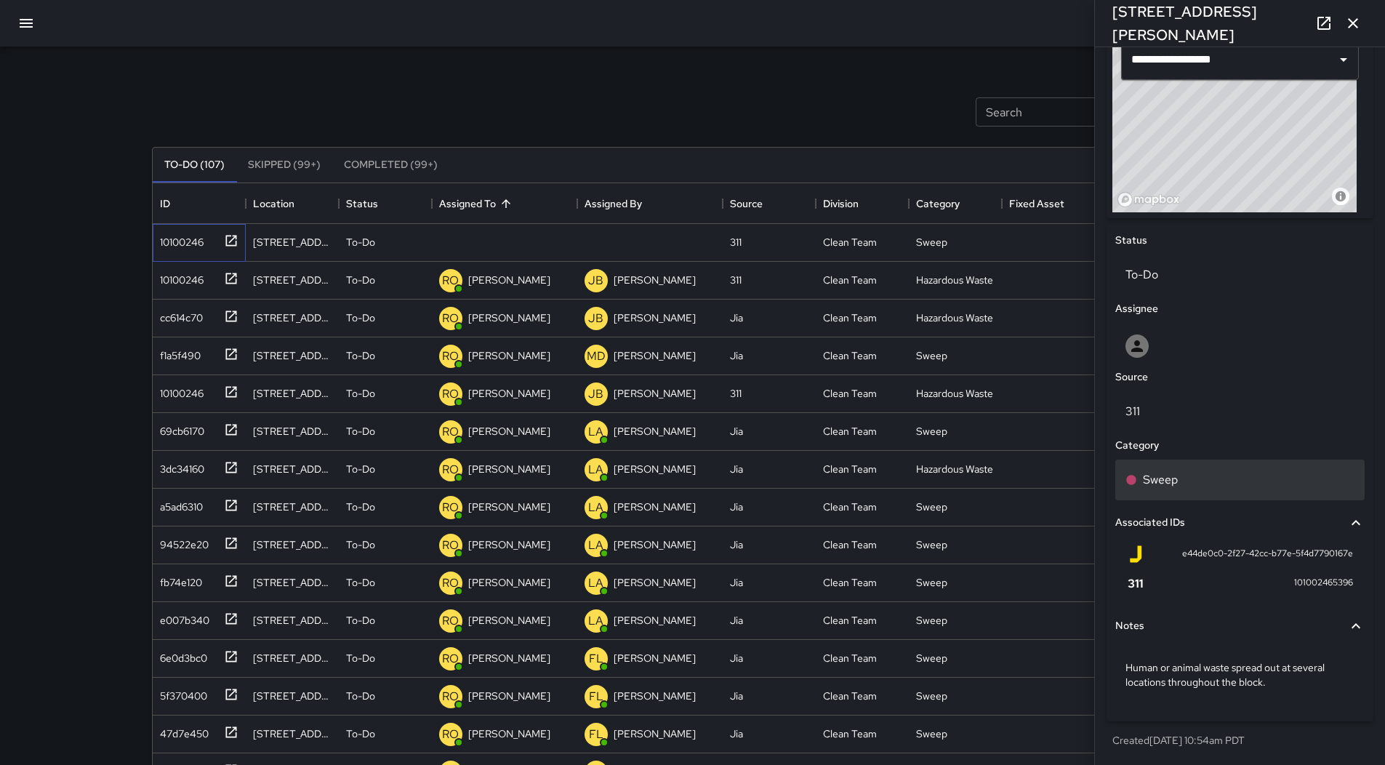
scroll to position [510, 0]
click at [1232, 465] on div "Sweep" at bounding box center [1239, 480] width 249 height 41
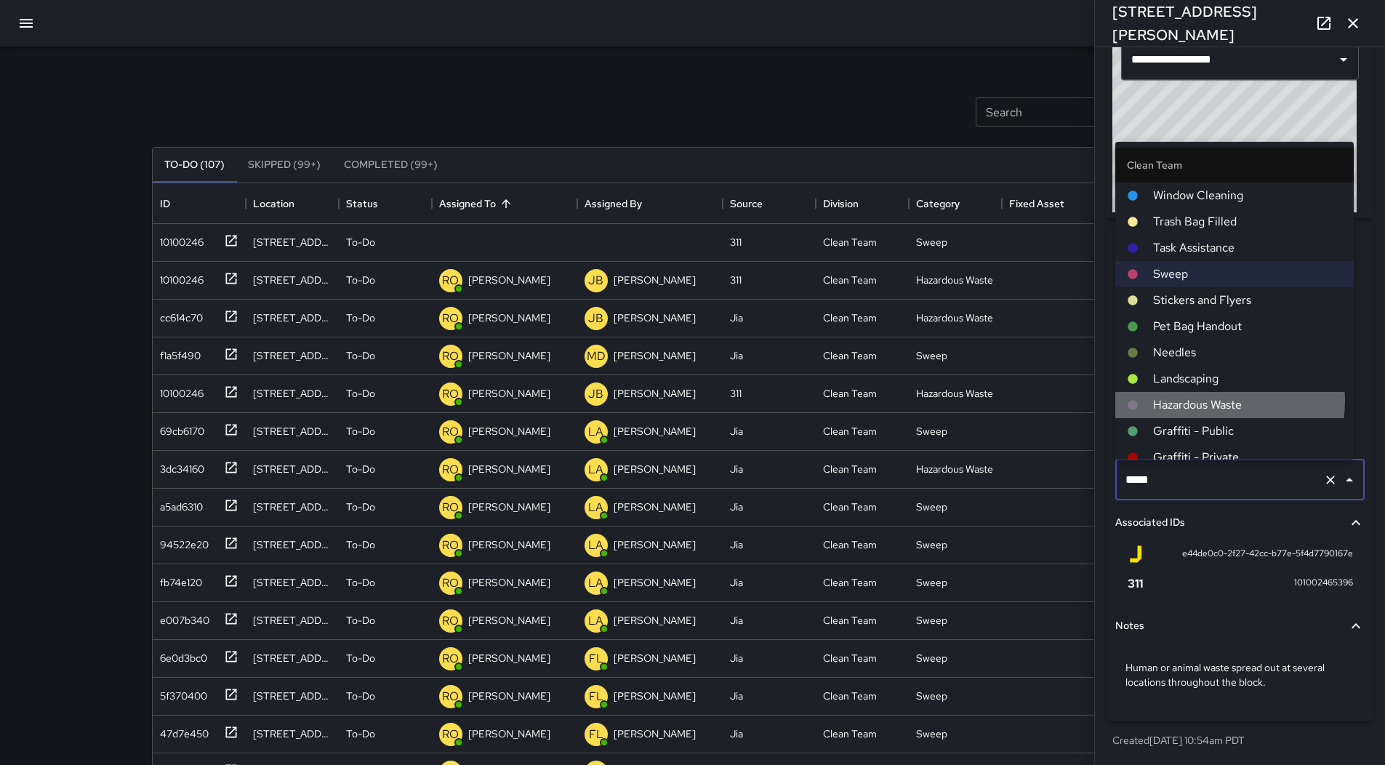
click at [1219, 401] on span "Hazardous Waste" at bounding box center [1247, 404] width 189 height 17
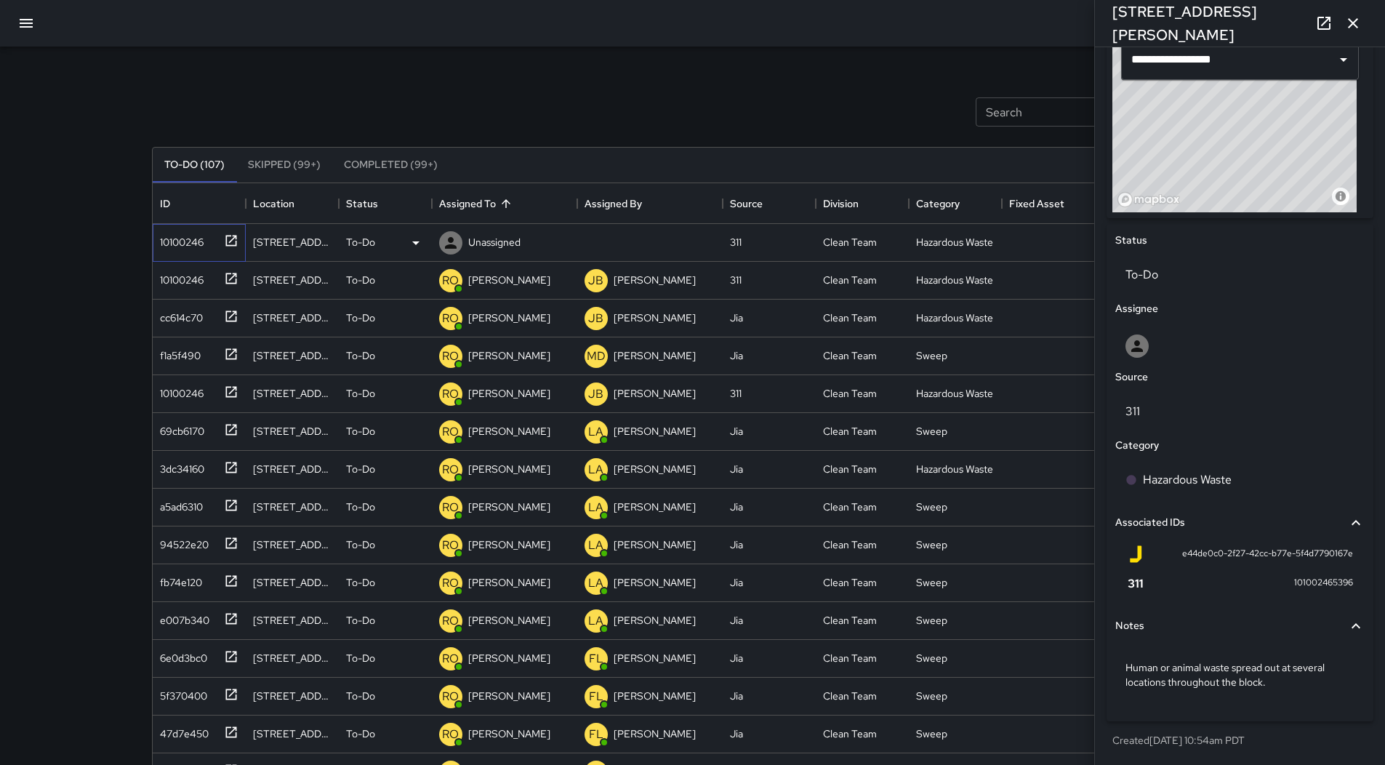
drag, startPoint x: 193, startPoint y: 236, endPoint x: 185, endPoint y: 238, distance: 9.0
click at [193, 236] on div "10100246" at bounding box center [178, 239] width 49 height 20
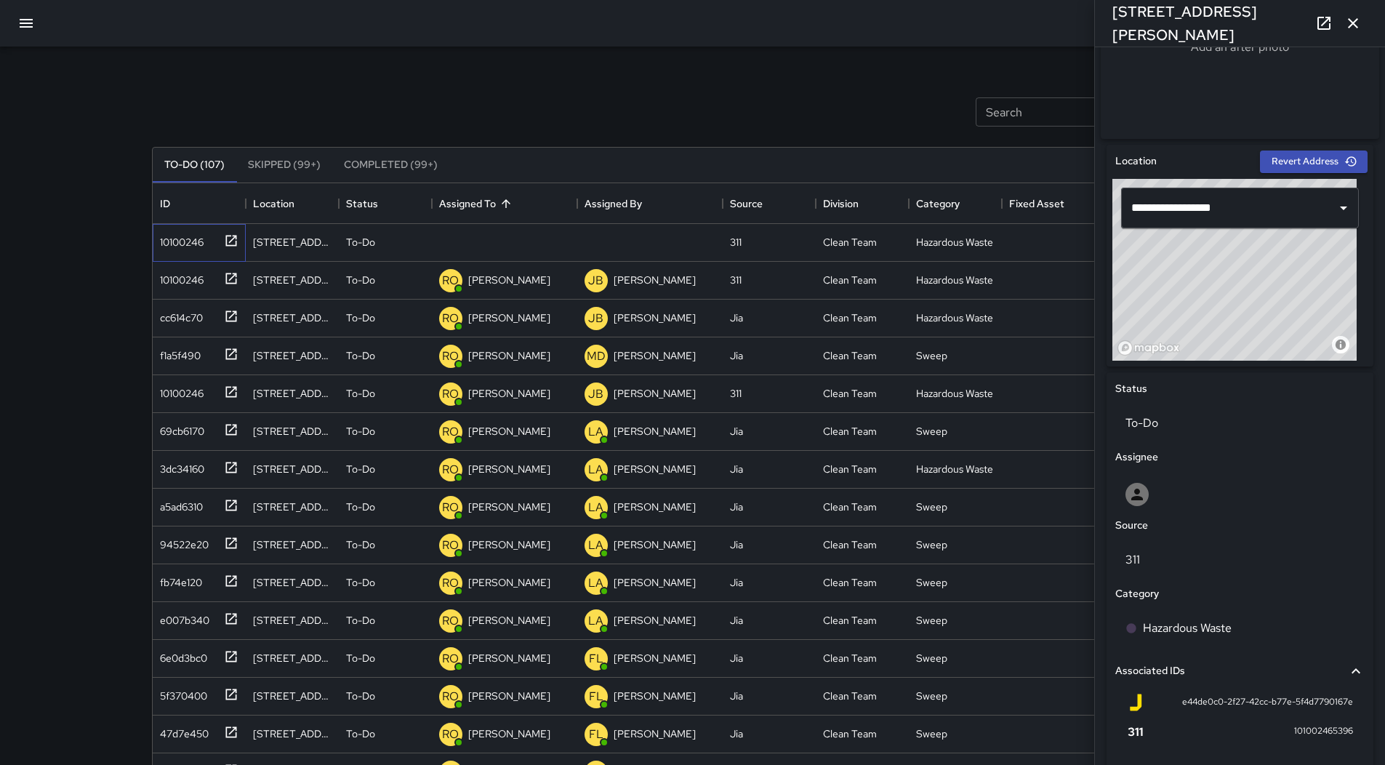
scroll to position [365, 0]
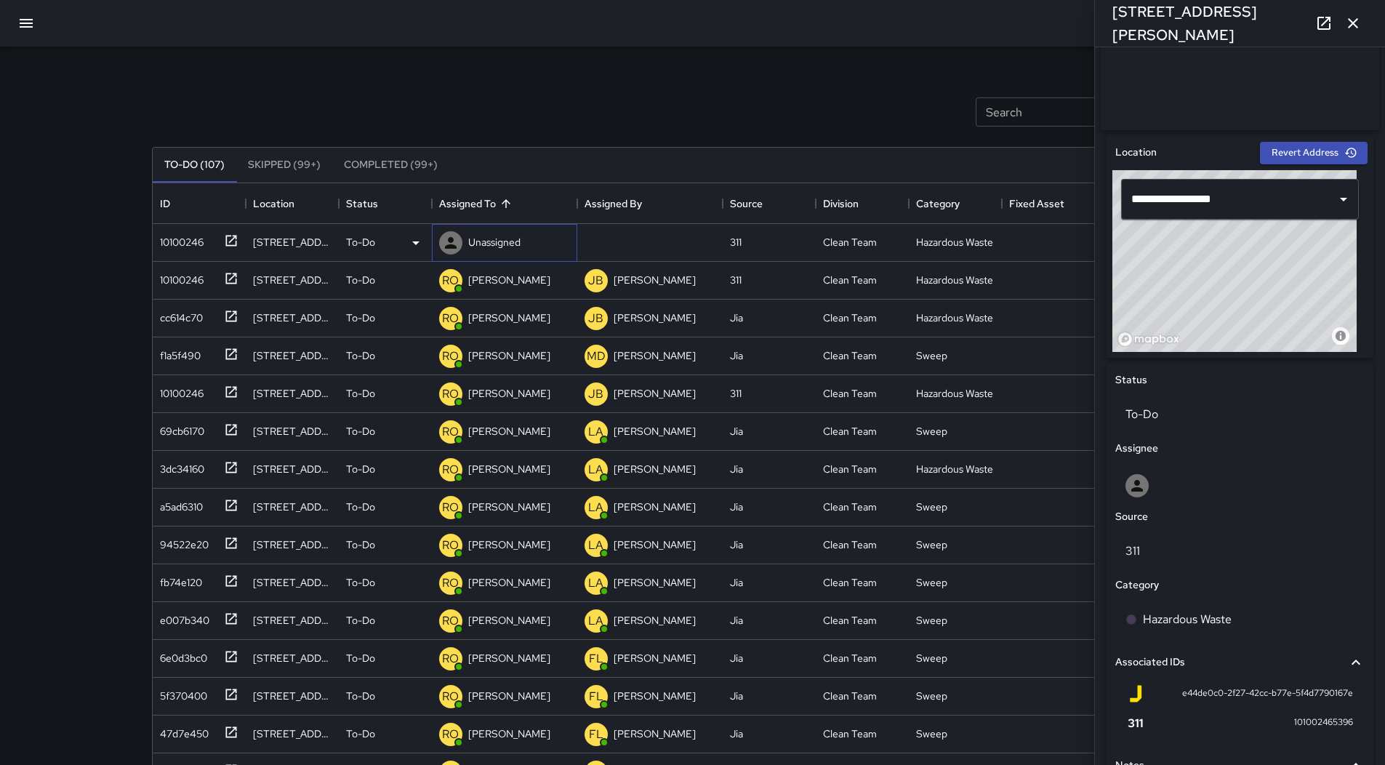
click at [484, 245] on p "Unassigned" at bounding box center [494, 242] width 52 height 15
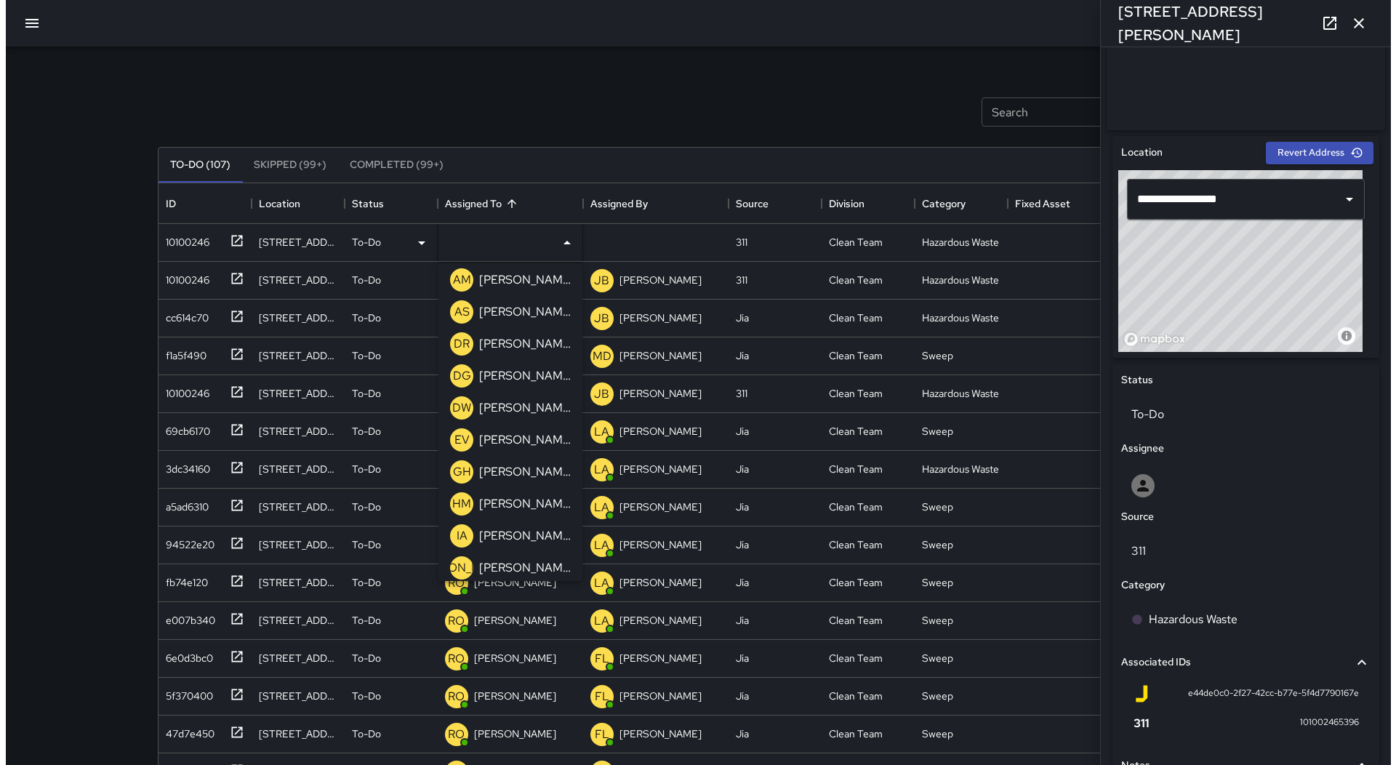
scroll to position [582, 0]
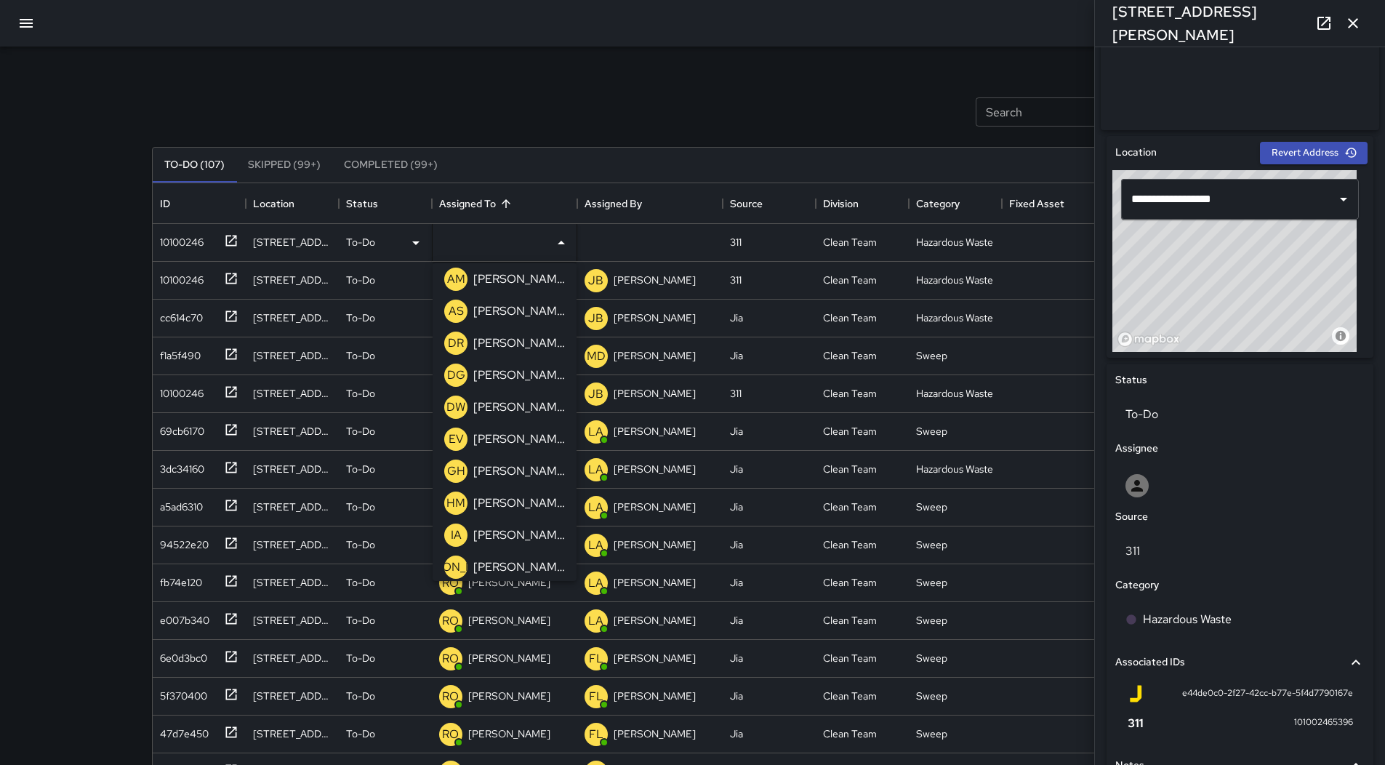
click at [522, 312] on p "[PERSON_NAME]" at bounding box center [519, 310] width 92 height 17
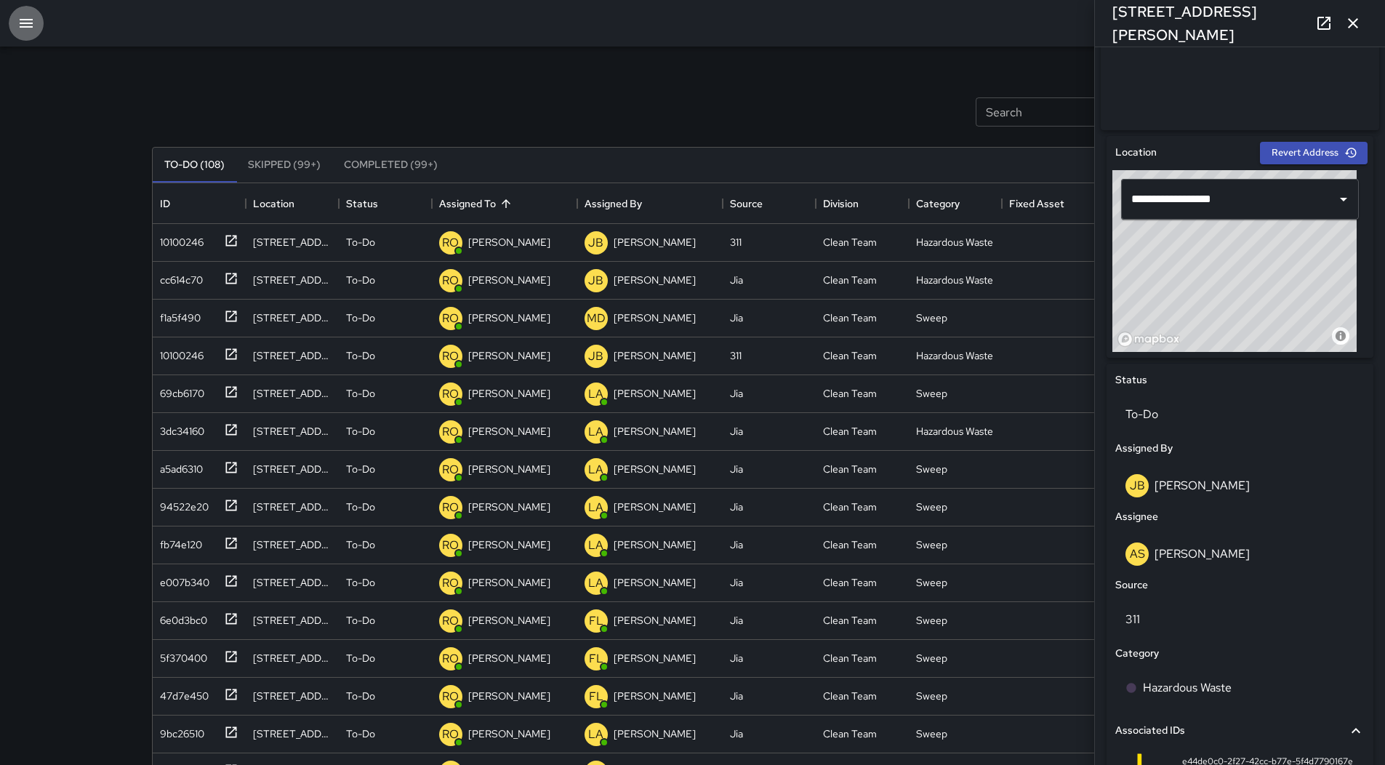
click at [27, 28] on icon "button" at bounding box center [26, 23] width 13 height 9
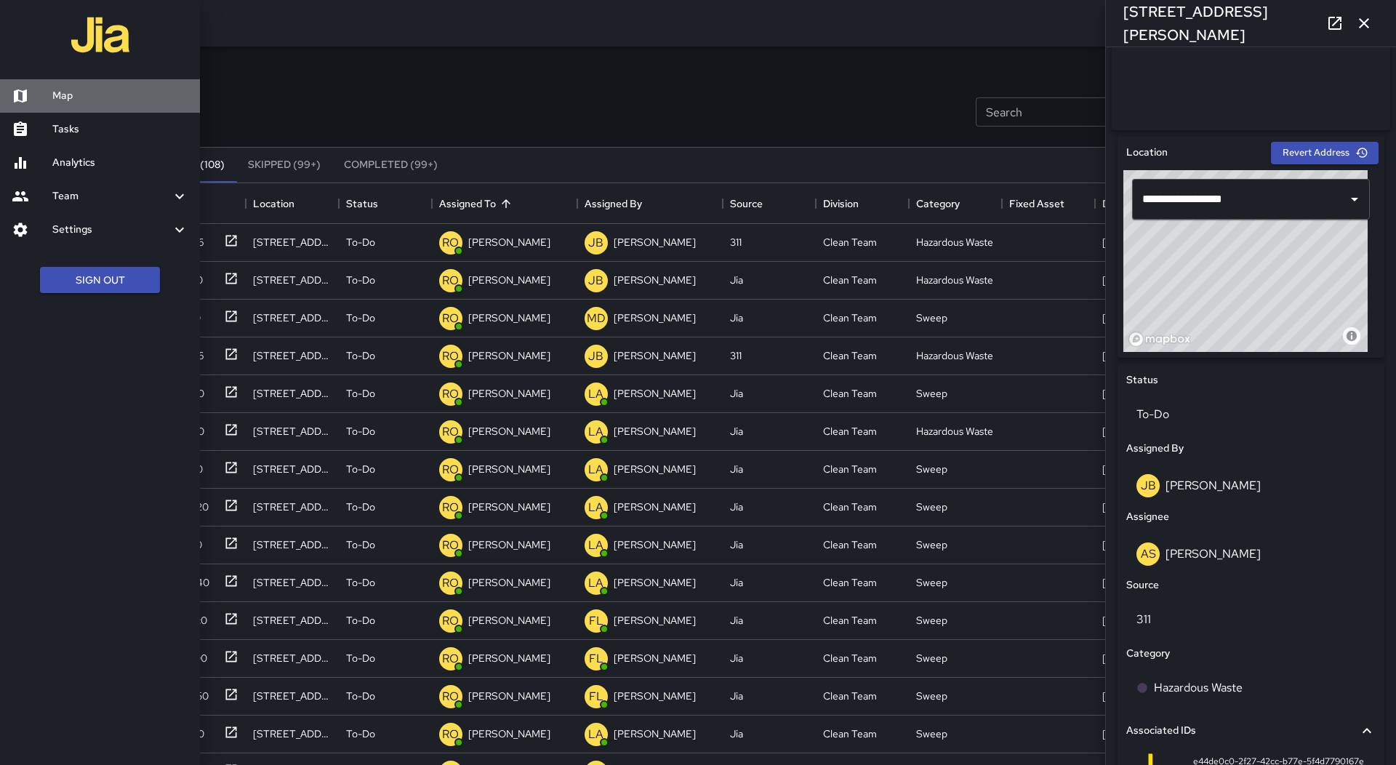
click at [84, 92] on h6 "Map" at bounding box center [120, 96] width 136 height 16
